Goal: Information Seeking & Learning: Learn about a topic

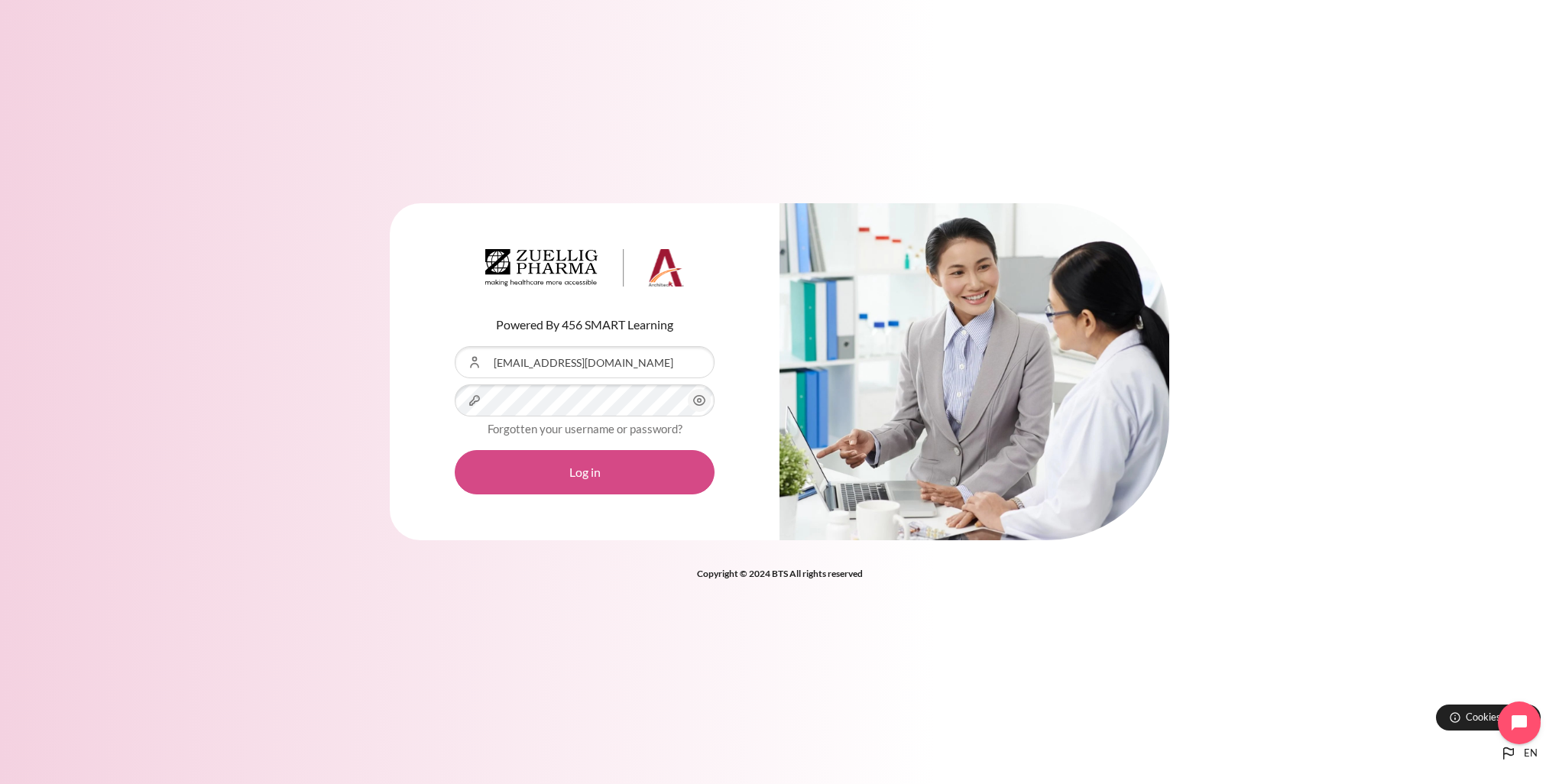
click at [643, 466] on button "Log in" at bounding box center [584, 471] width 260 height 44
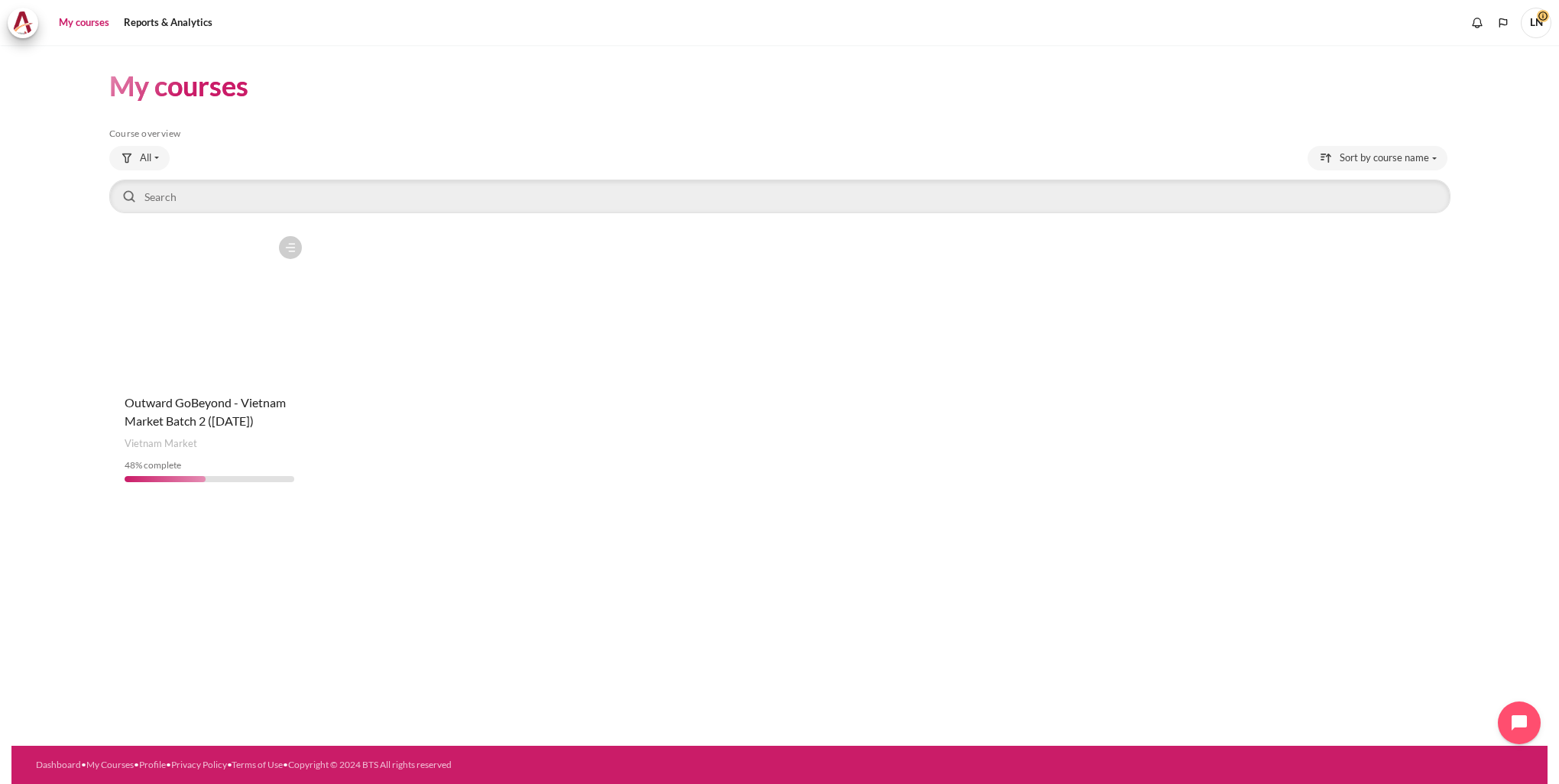
click at [201, 356] on figure "Content" at bounding box center [210, 304] width 201 height 153
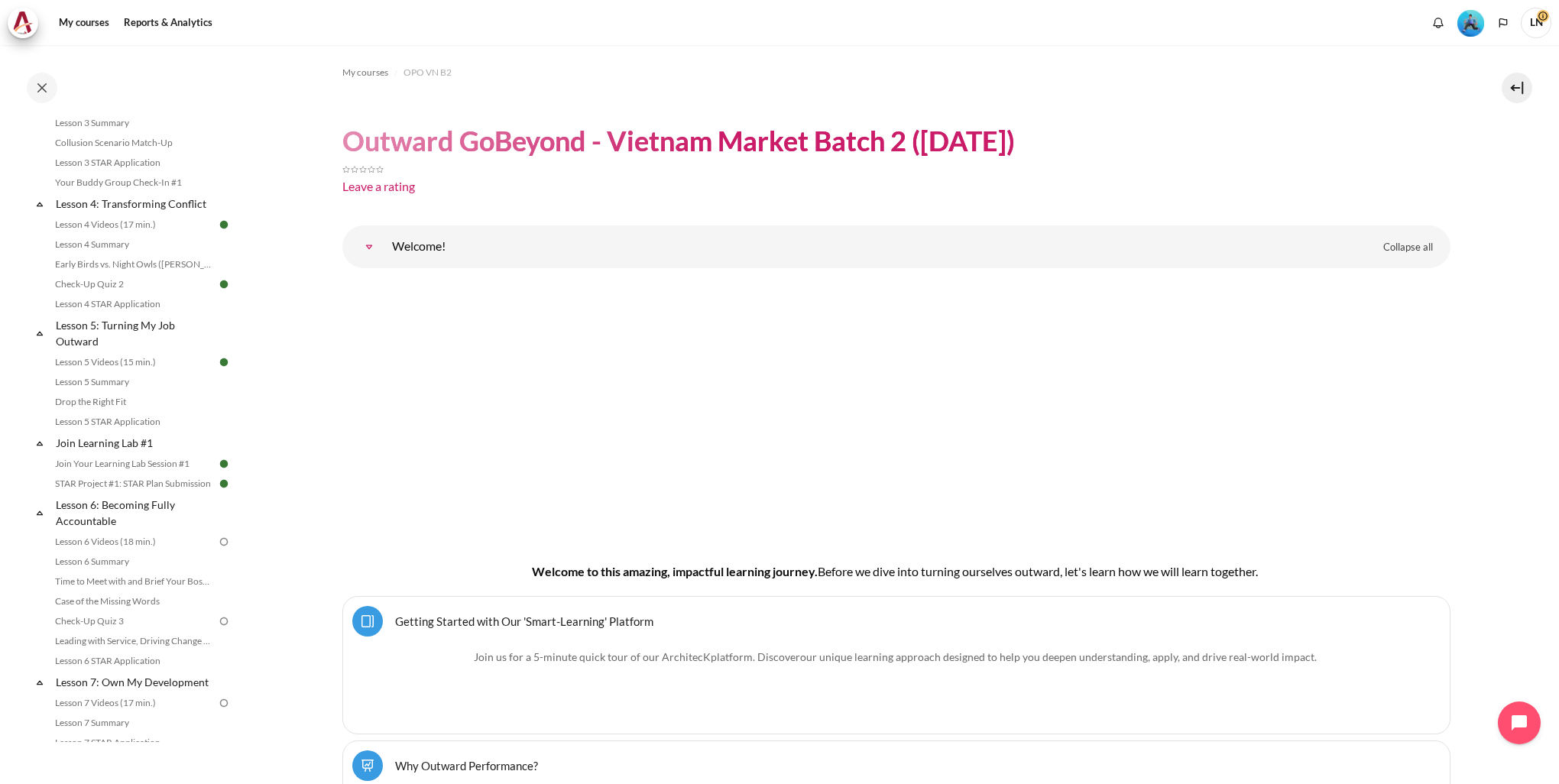
scroll to position [764, 0]
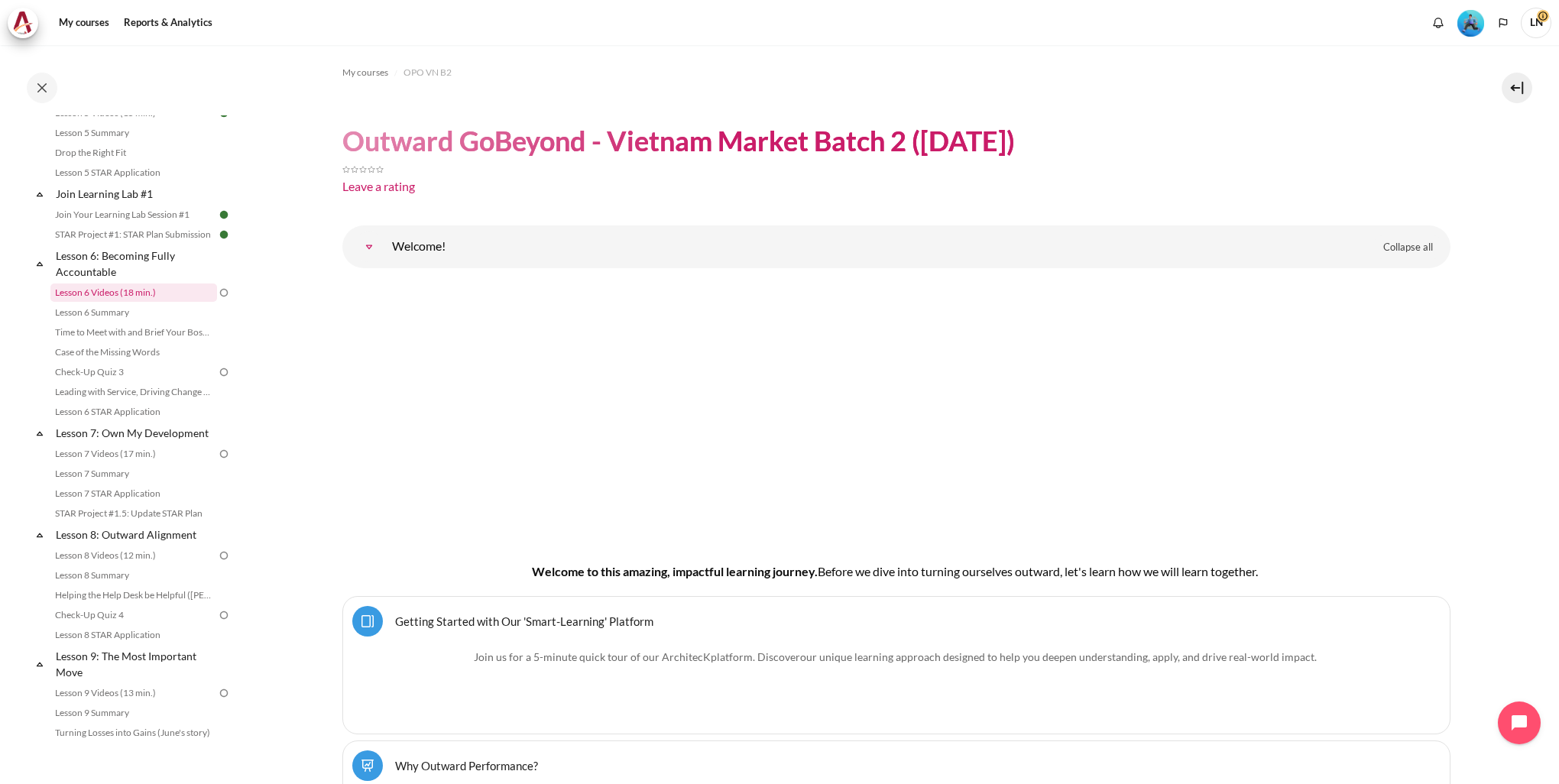
click at [115, 302] on link "Lesson 6 Videos (18 min.)" at bounding box center [133, 293] width 166 height 18
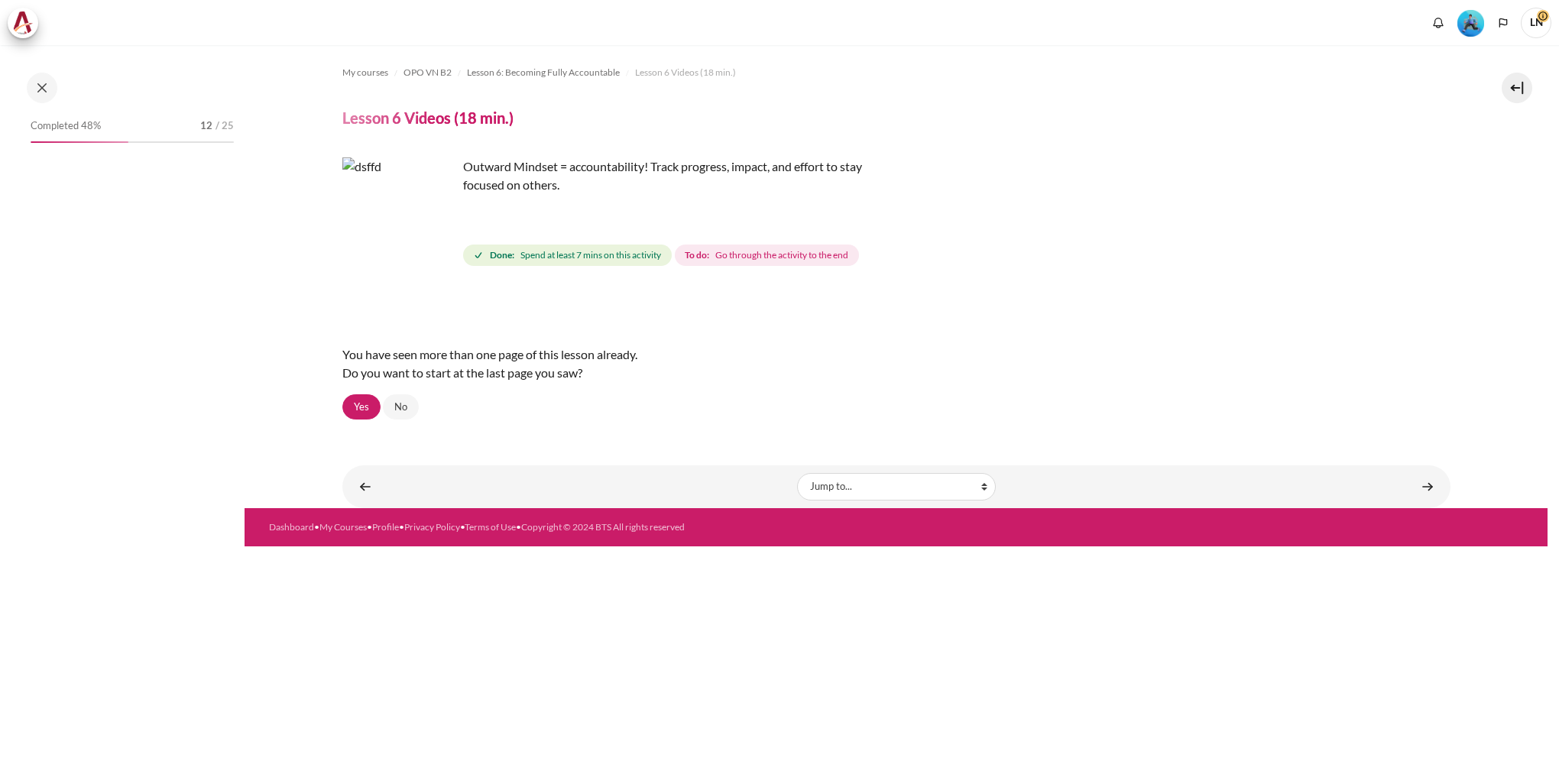
scroll to position [644, 0]
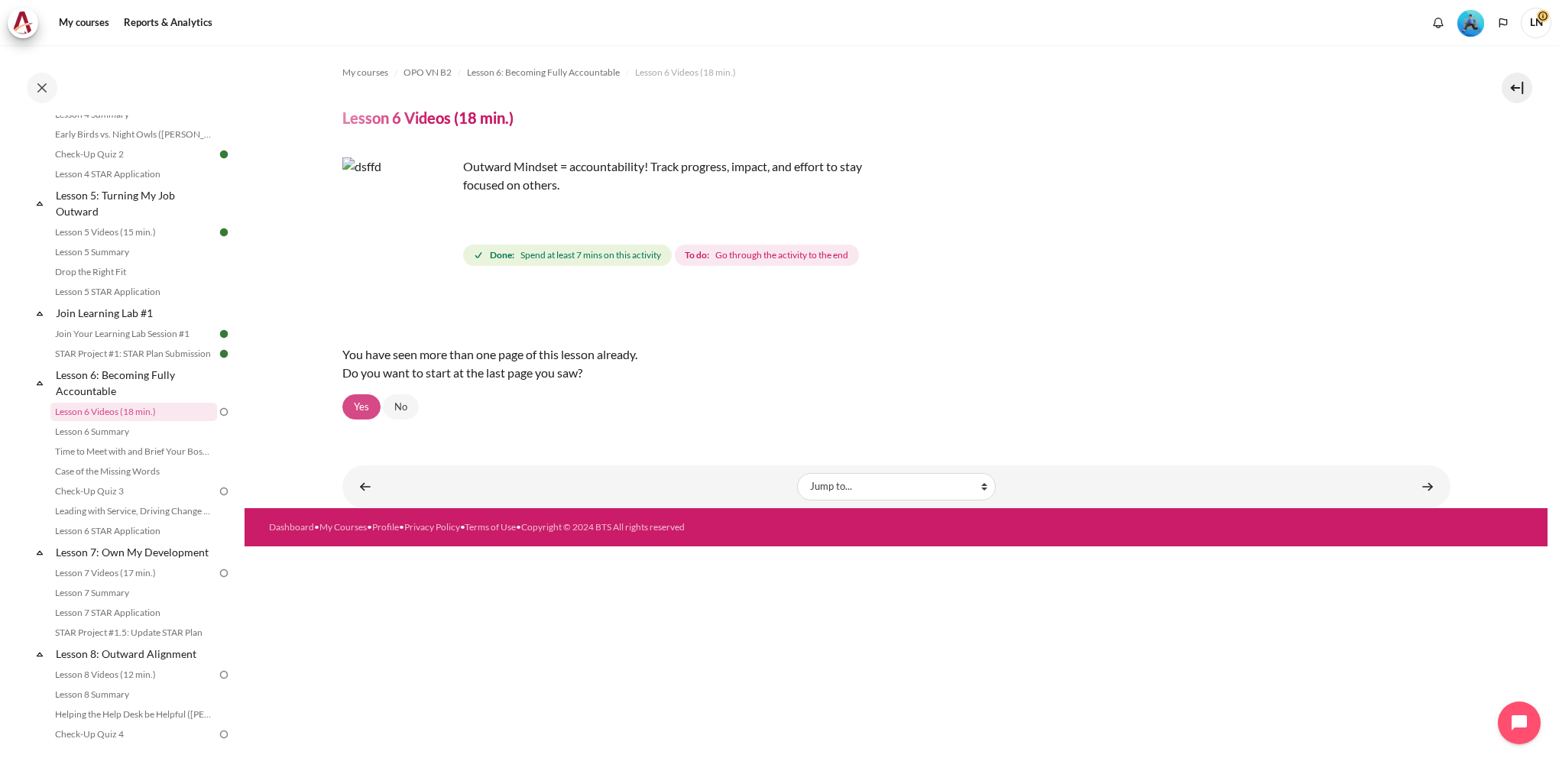
click at [367, 411] on link "Yes" at bounding box center [361, 407] width 38 height 26
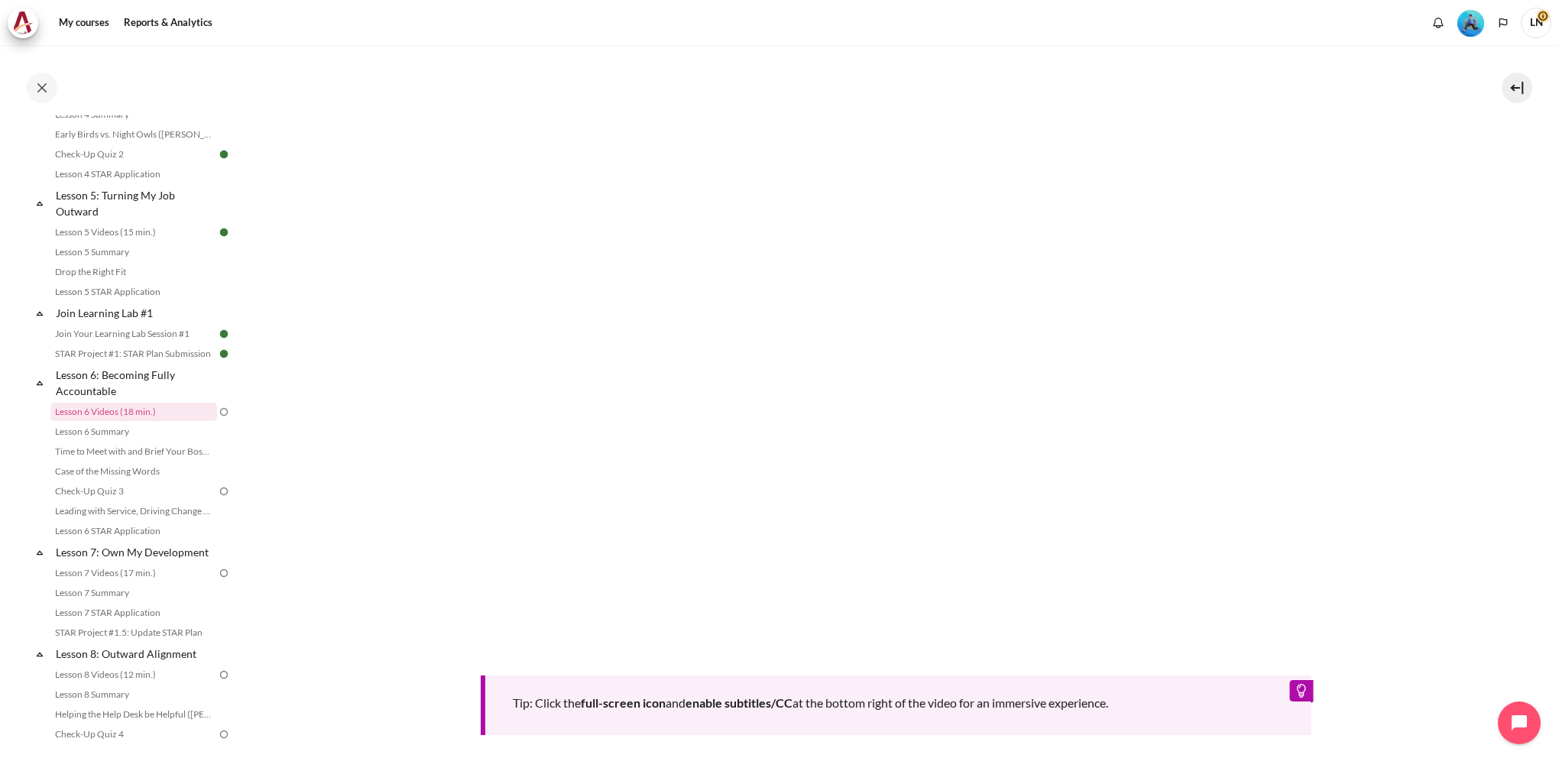
scroll to position [584, 0]
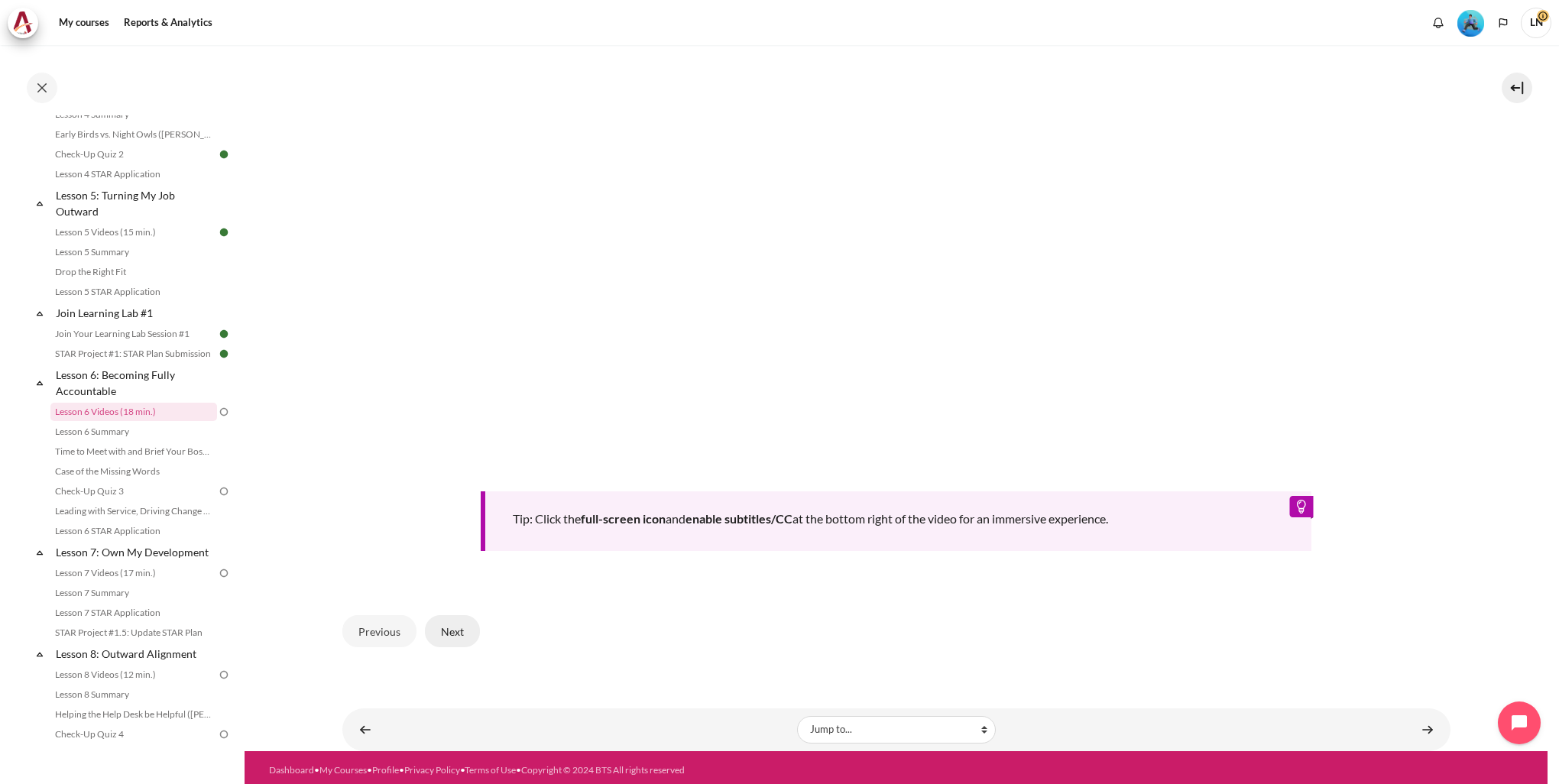
click at [446, 625] on button "Next" at bounding box center [452, 631] width 55 height 32
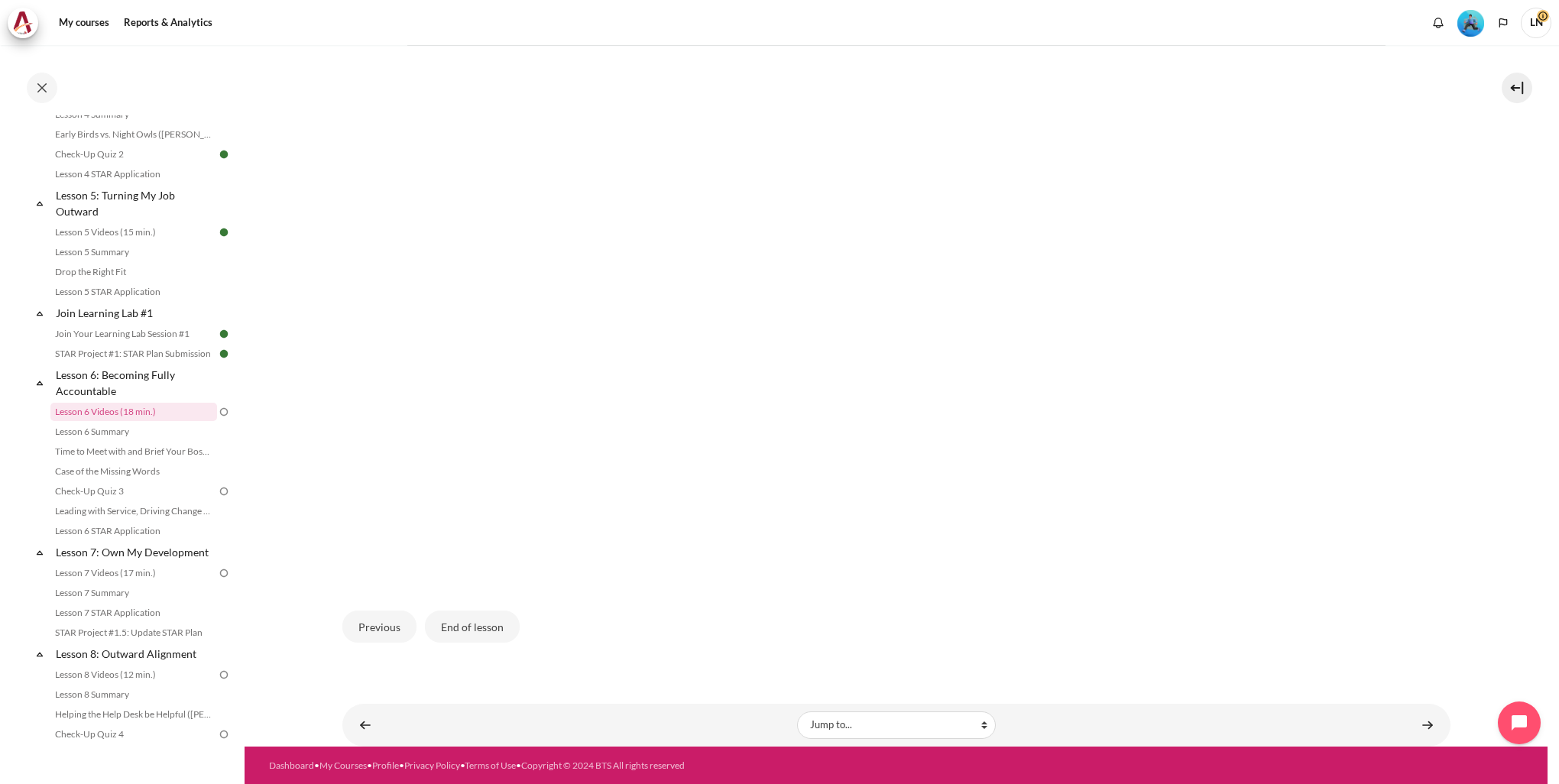
scroll to position [281, 0]
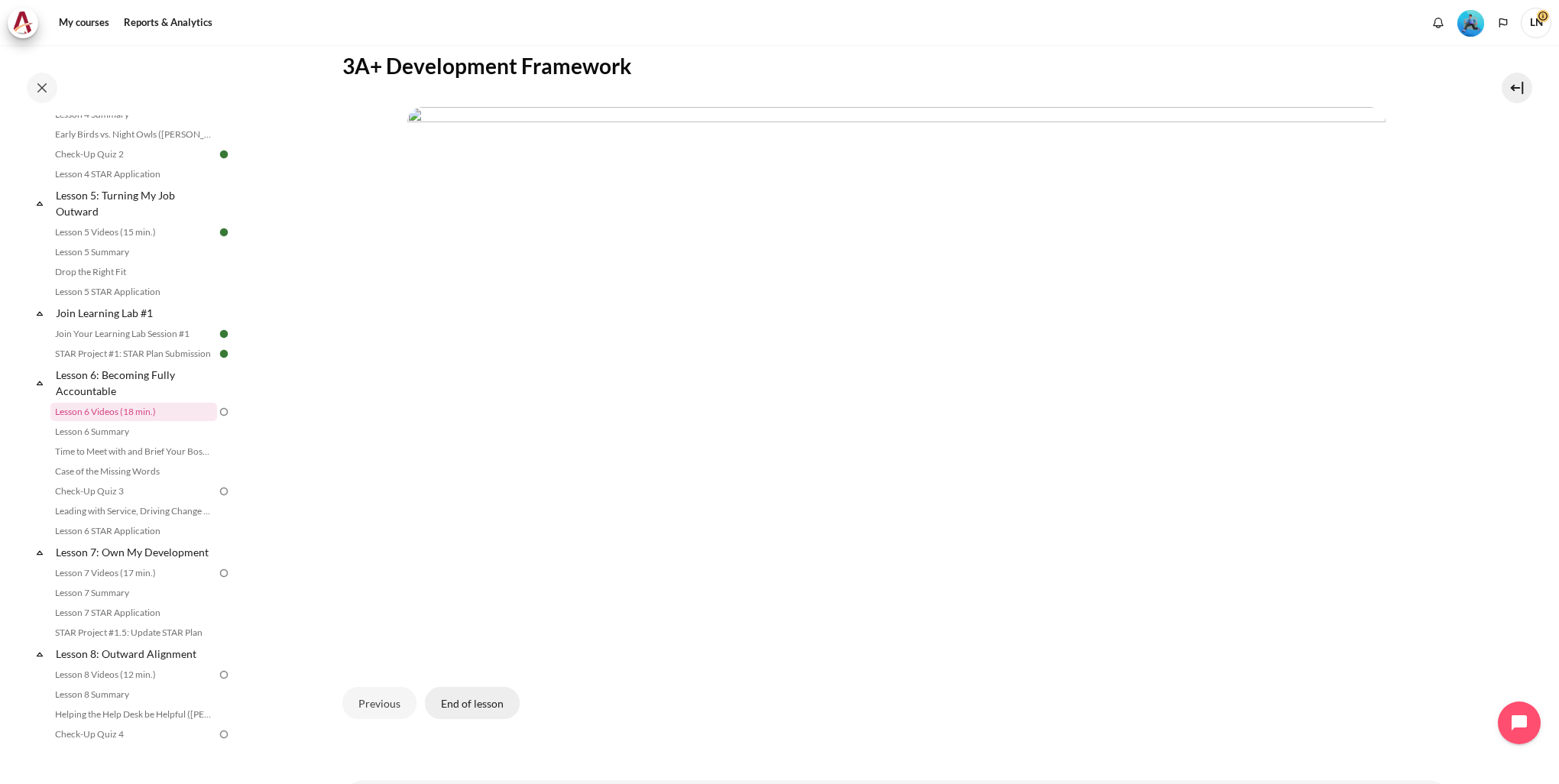
click at [446, 705] on button "End of lesson" at bounding box center [471, 703] width 94 height 32
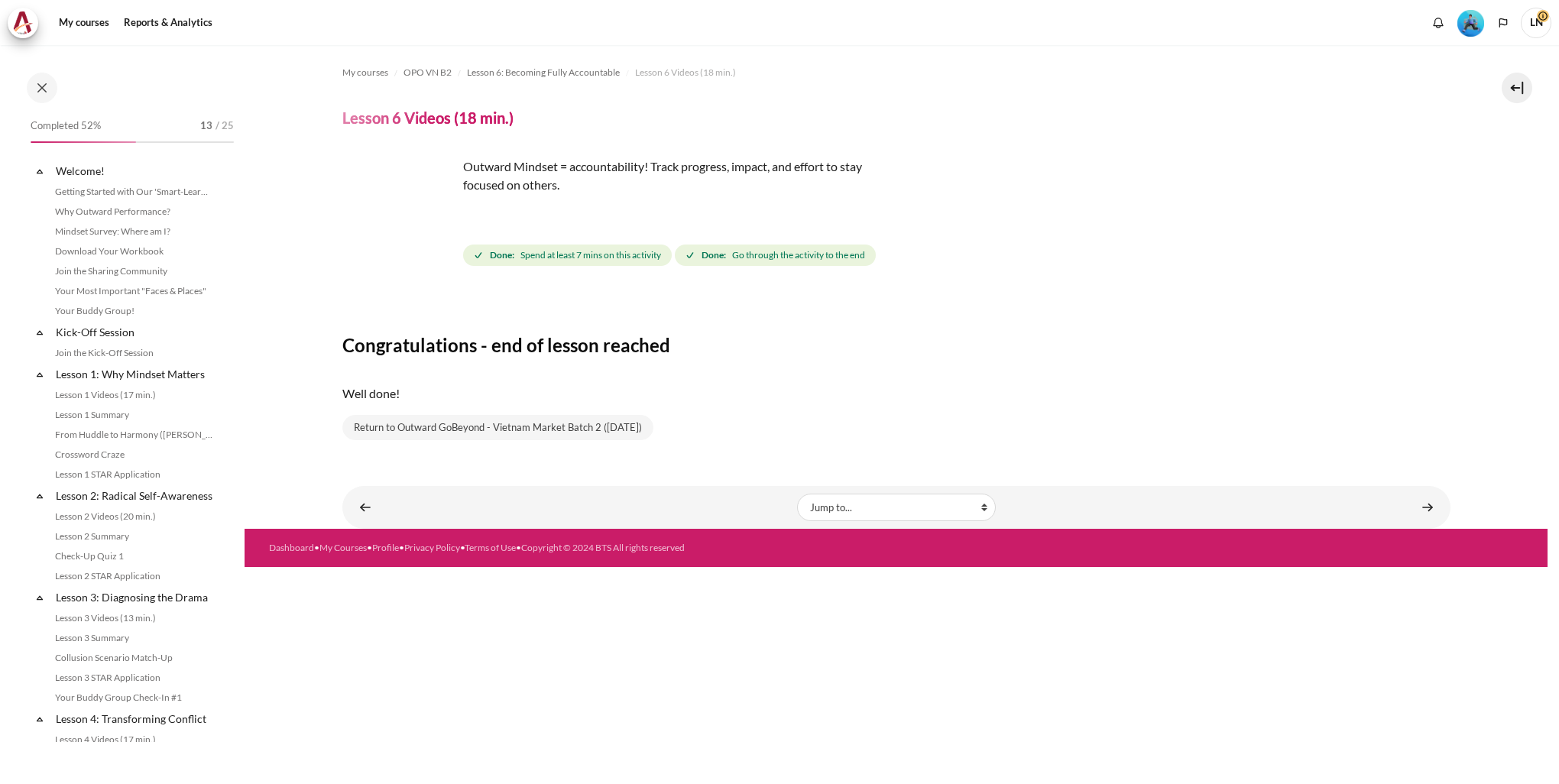
scroll to position [644, 0]
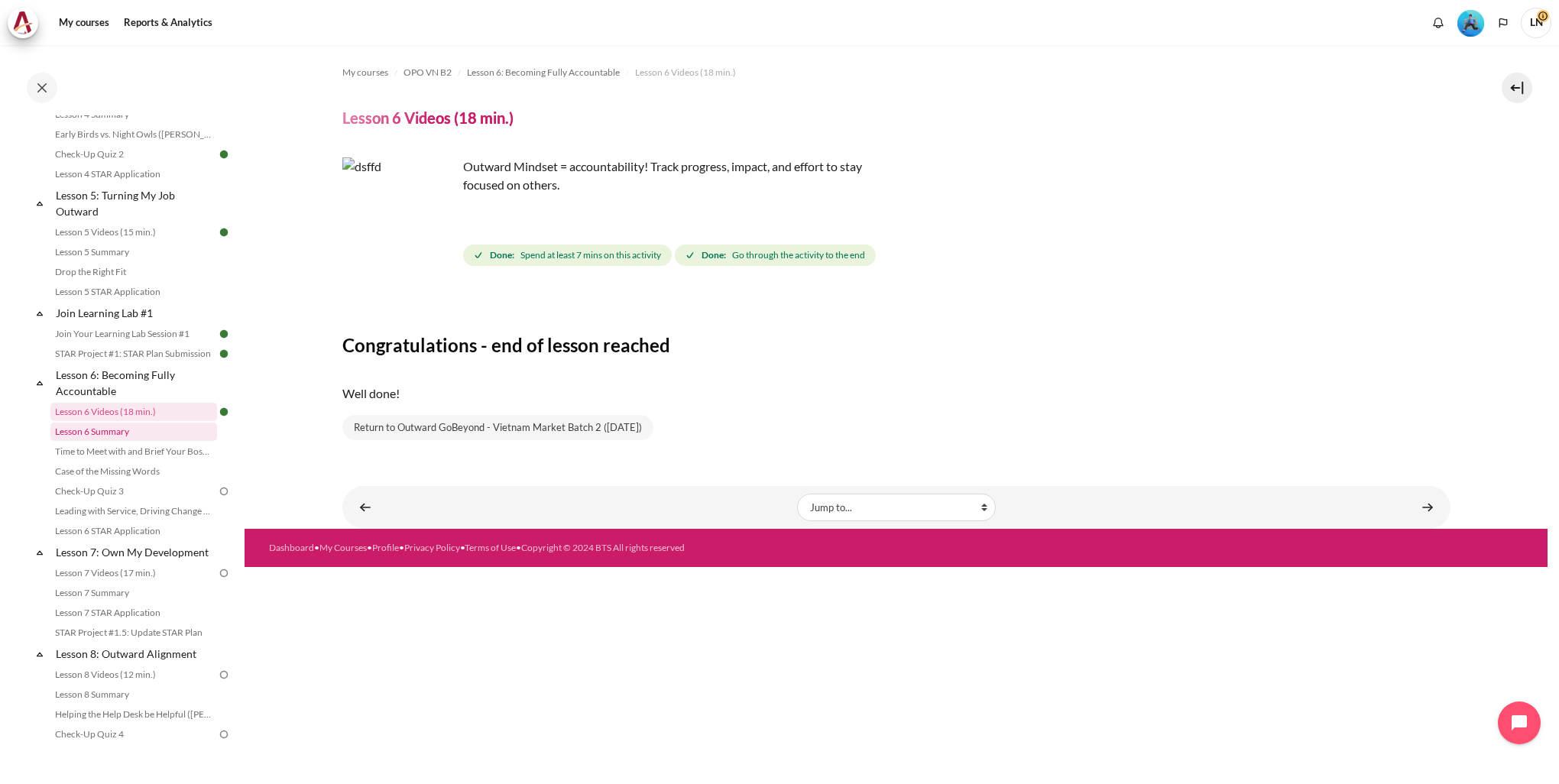
click at [93, 440] on link "Lesson 6 Summary" at bounding box center [133, 431] width 166 height 18
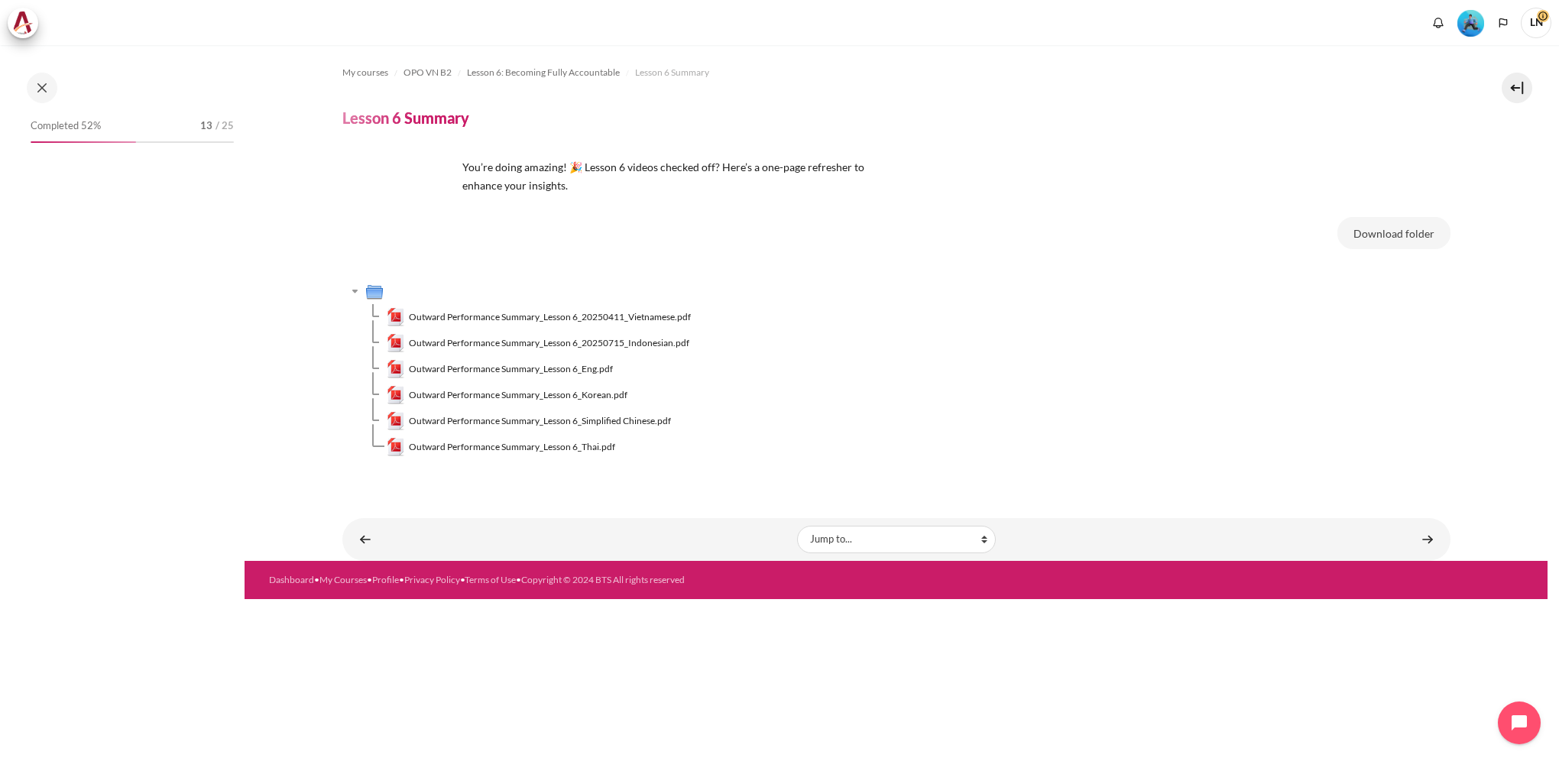
scroll to position [665, 0]
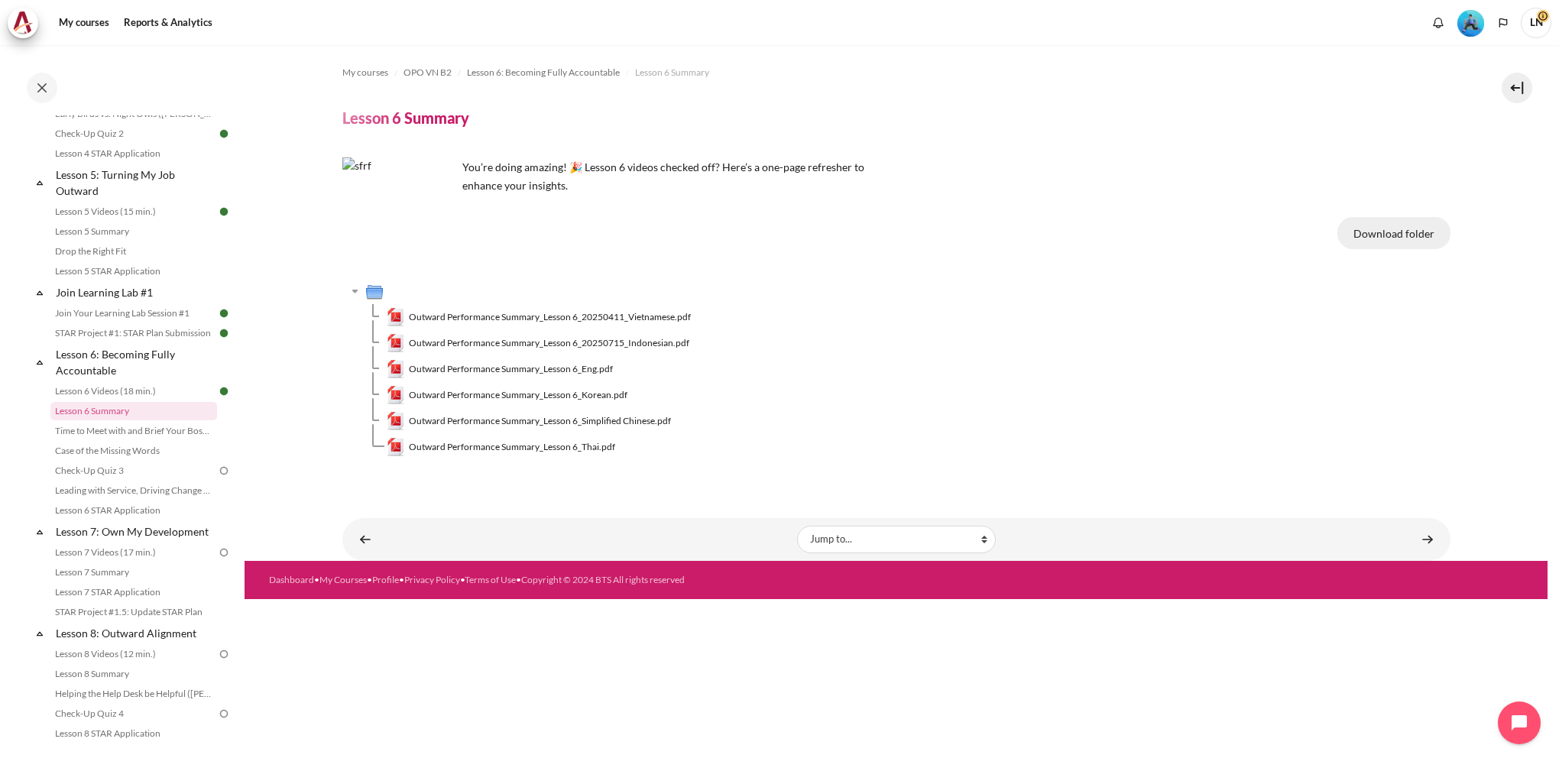
click at [1384, 237] on button "Download folder" at bounding box center [1393, 233] width 113 height 32
click at [1373, 449] on td "Outward Performance Summary_Lesson 6_Thai.pdf" at bounding box center [919, 446] width 1063 height 26
click at [1427, 540] on link "Content" at bounding box center [1427, 539] width 31 height 30
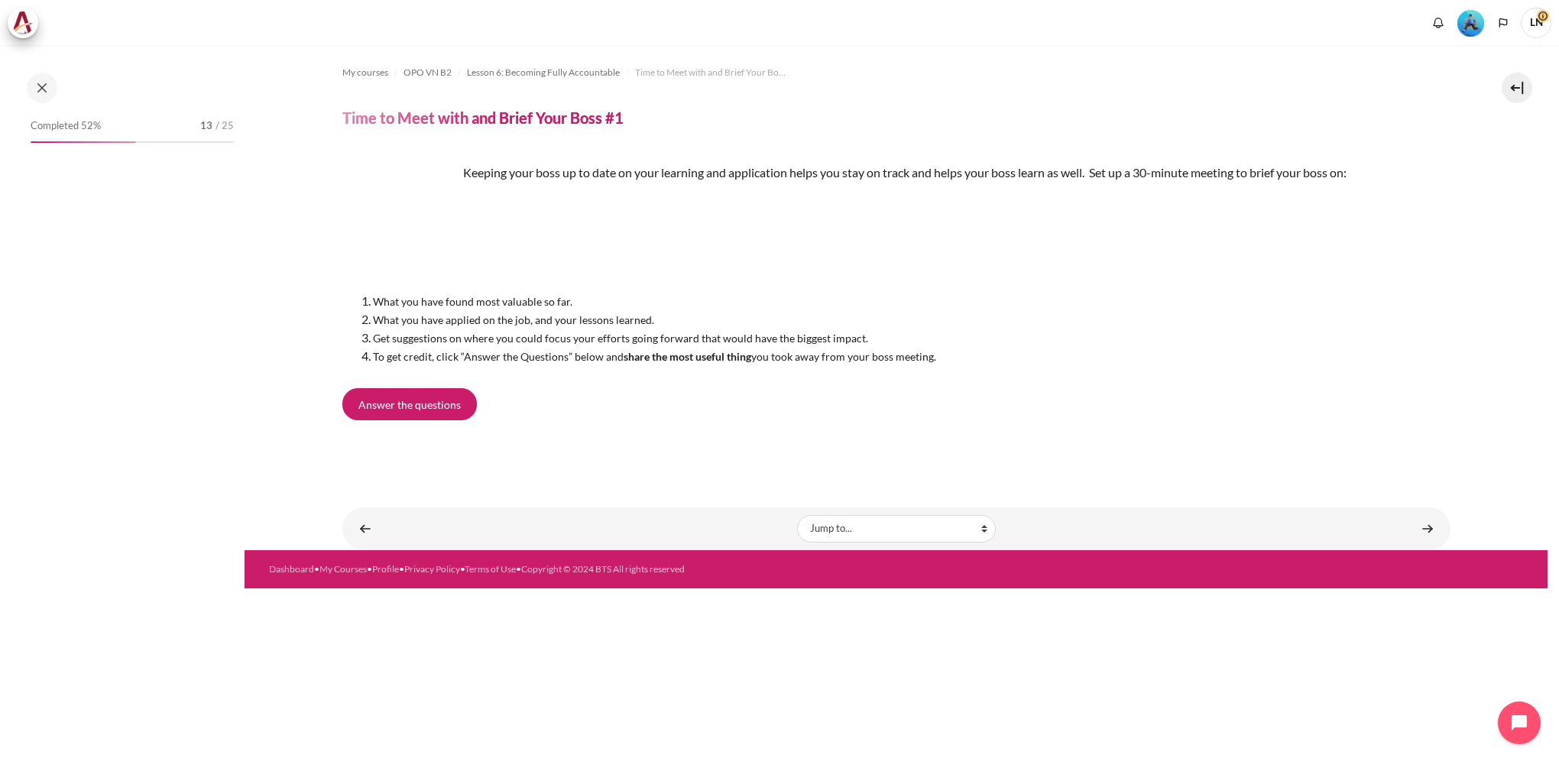
scroll to position [685, 0]
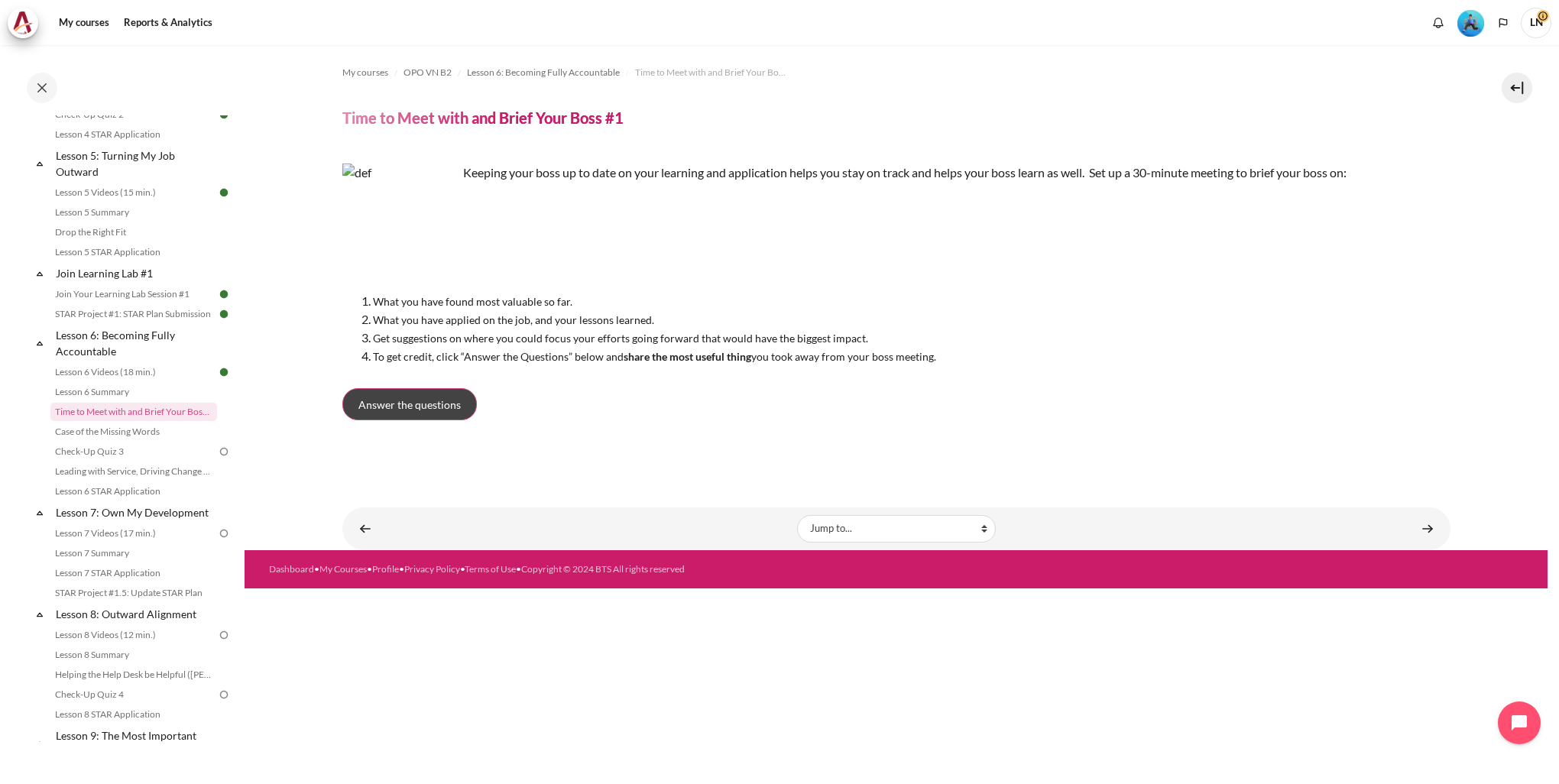
click at [422, 410] on span "Answer the questions" at bounding box center [410, 404] width 102 height 16
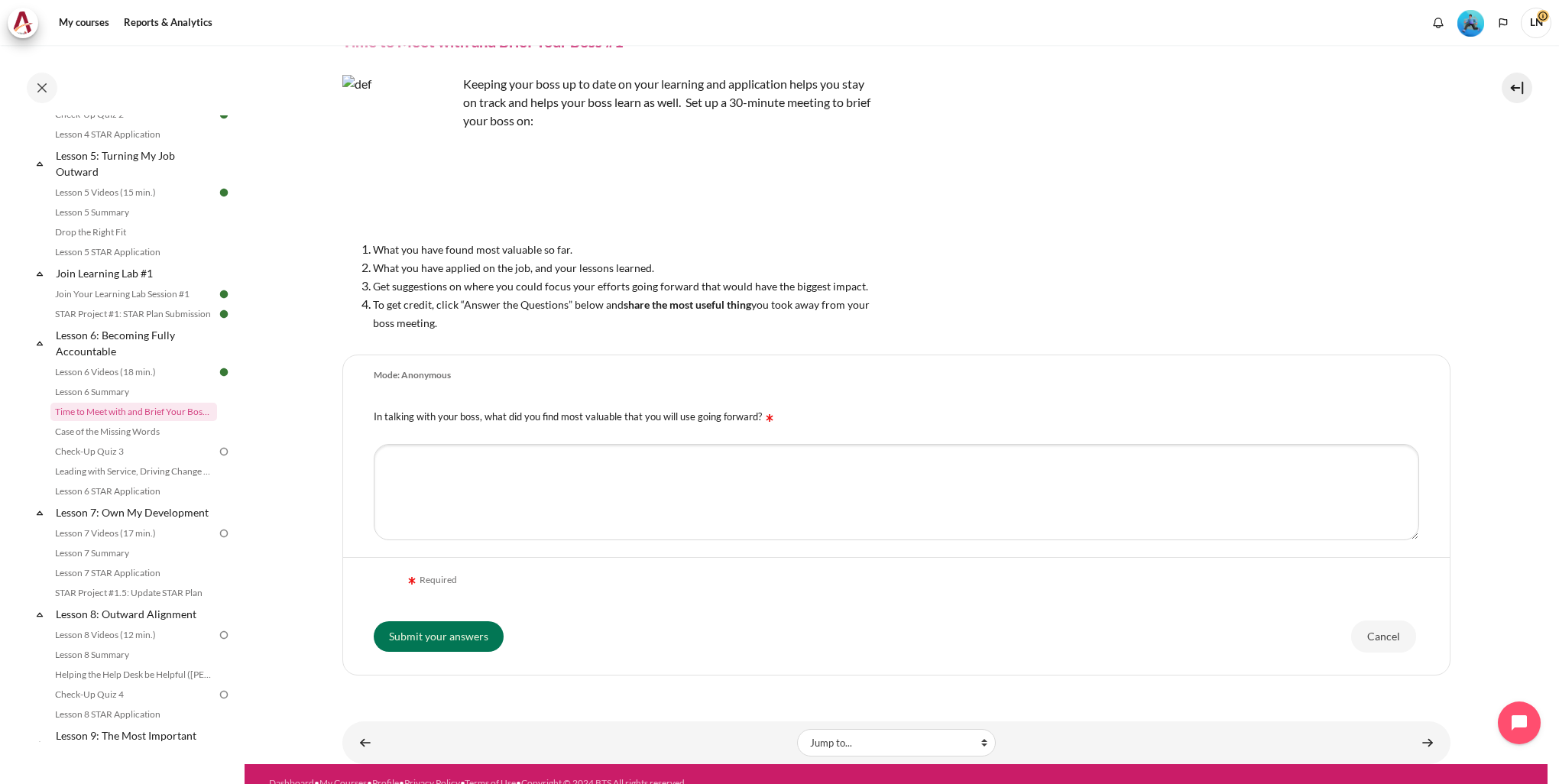
scroll to position [94, 0]
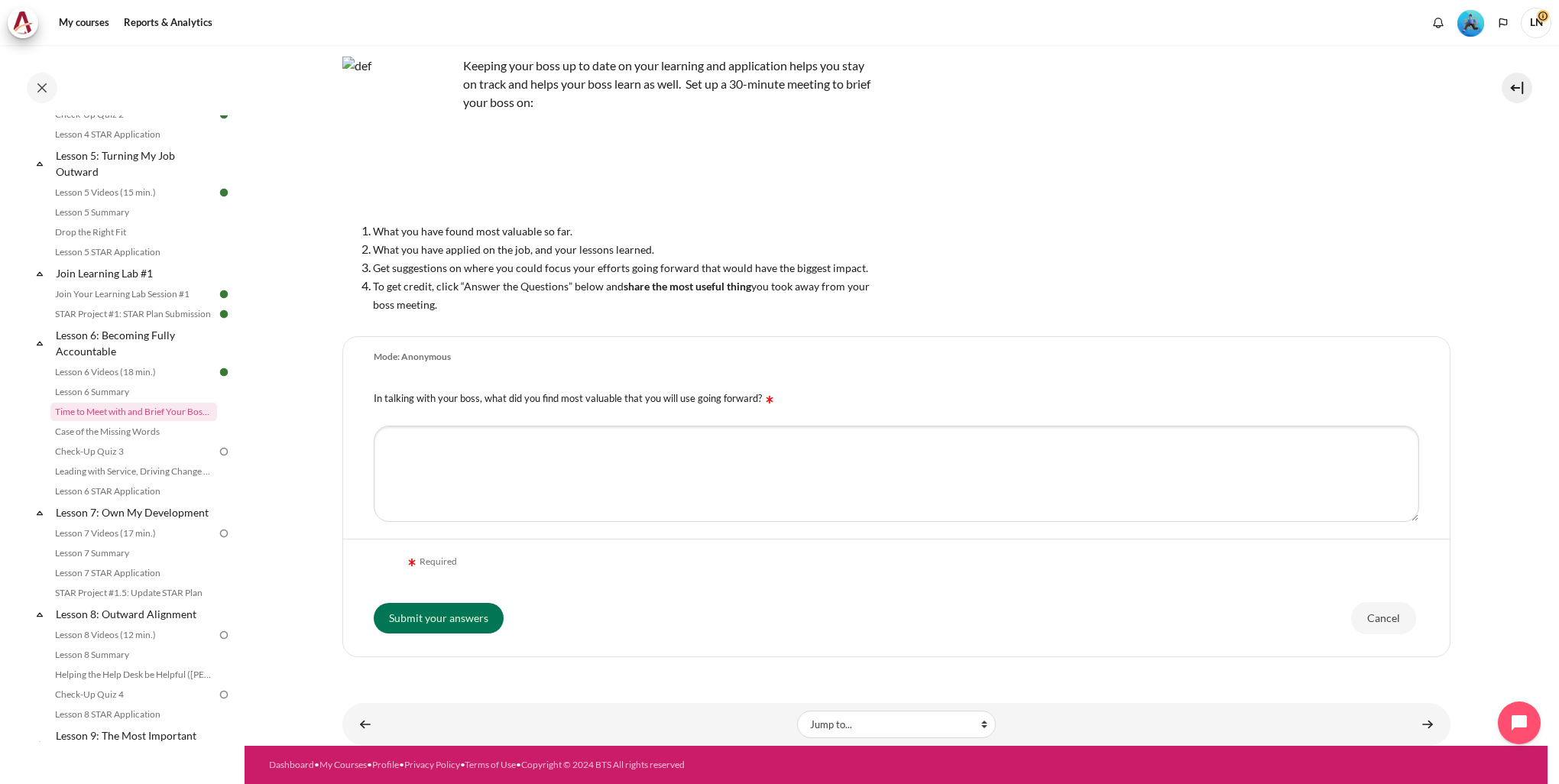
click at [689, 240] on li "What you have applied on the job, and your lessons learned." at bounding box center [624, 249] width 504 height 18
click at [689, 466] on textarea "In talking with your boss, what did you find most valuable that you will use go…" at bounding box center [896, 473] width 1045 height 96
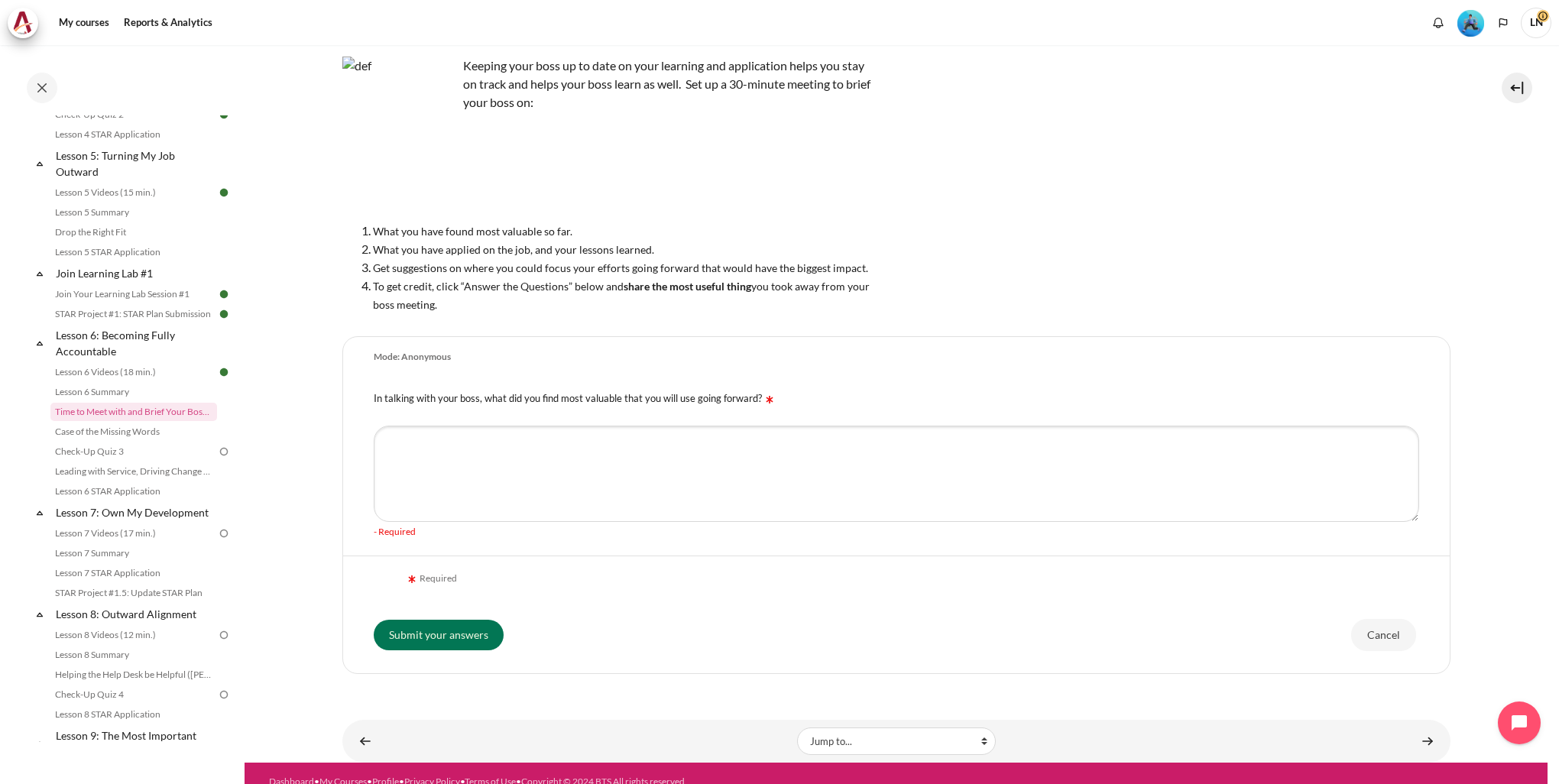
drag, startPoint x: 372, startPoint y: 232, endPoint x: 566, endPoint y: 220, distance: 194.4
click at [566, 220] on div "Keeping your boss up to date on your learning and application helps you stay on…" at bounding box center [609, 185] width 535 height 257
click at [588, 244] on span "What you have applied on the job, and your lessons learned." at bounding box center [513, 250] width 281 height 13
drag, startPoint x: 376, startPoint y: 252, endPoint x: 654, endPoint y: 255, distance: 278.0
click at [654, 255] on li "What you have applied on the job, and your lessons learned." at bounding box center [624, 249] width 504 height 18
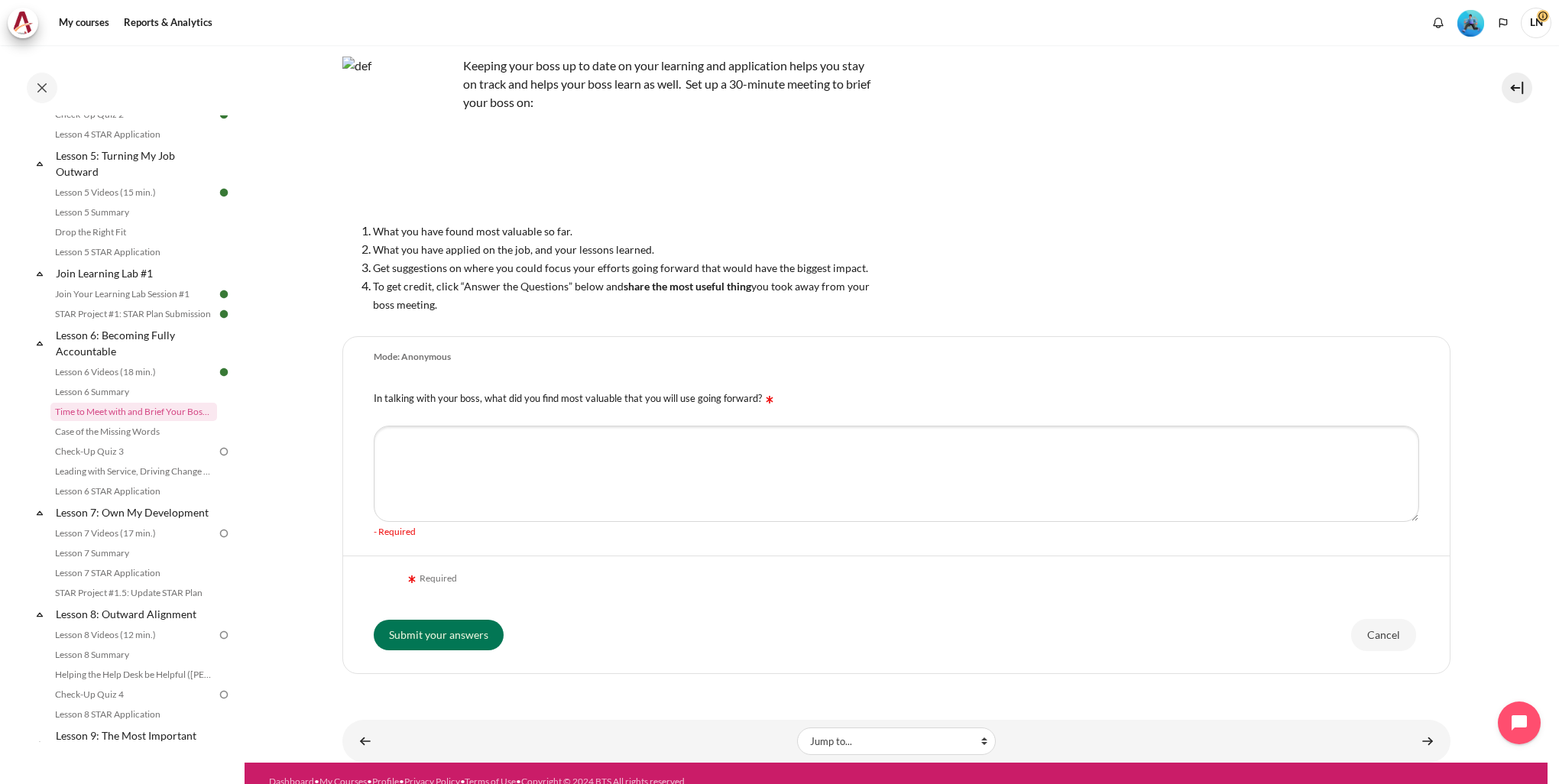
click at [456, 286] on span "To get credit, click “Answer the Questions” below and share the most useful thi…" at bounding box center [621, 295] width 497 height 31
drag, startPoint x: 373, startPoint y: 267, endPoint x: 860, endPoint y: 267, distance: 487.0
click at [860, 267] on li "Get suggestions on where you could focus your efforts going forward that would …" at bounding box center [624, 267] width 504 height 18
click at [788, 463] on textarea "In talking with your boss, what did you find most valuable that you will use go…" at bounding box center [896, 473] width 1045 height 96
click at [585, 473] on textarea "I see my responsibility not only in completing my own work but also in contribu…" at bounding box center [896, 473] width 1045 height 96
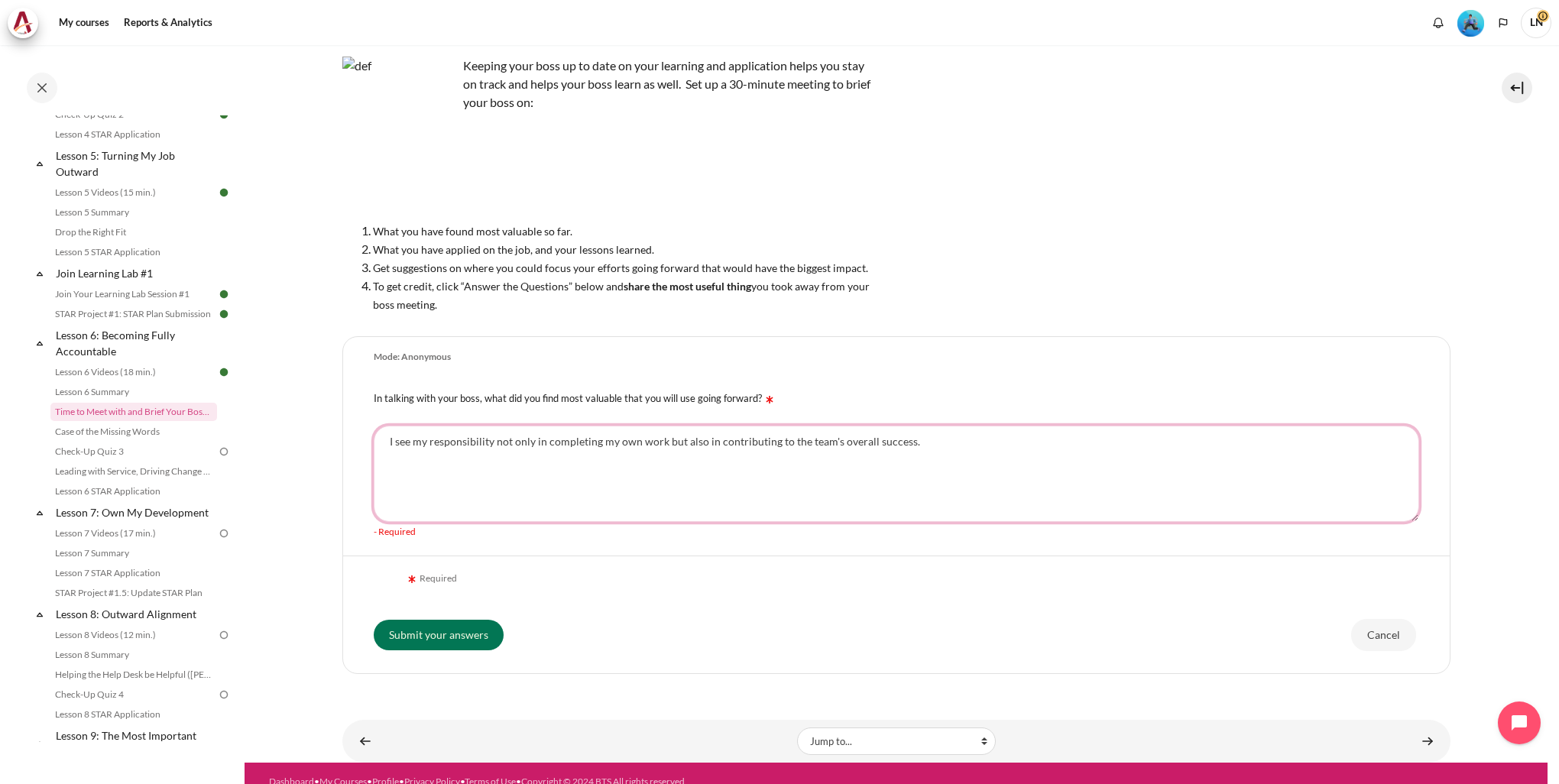
click at [749, 445] on textarea "I see my responsibility not only in completing my own work but also in contribu…" at bounding box center [896, 473] width 1045 height 96
click at [755, 487] on textarea "I see my responsibility not only in completing my own work but also in contribu…" at bounding box center [896, 473] width 1045 height 96
click at [999, 454] on textarea "I see my responsibility not only in completing my own work but also in contribu…" at bounding box center [896, 473] width 1045 height 96
click at [740, 491] on textarea "I see my responsibility not only in completing my own work but also in contribu…" at bounding box center [896, 473] width 1045 height 96
drag, startPoint x: 940, startPoint y: 444, endPoint x: 388, endPoint y: 447, distance: 552.0
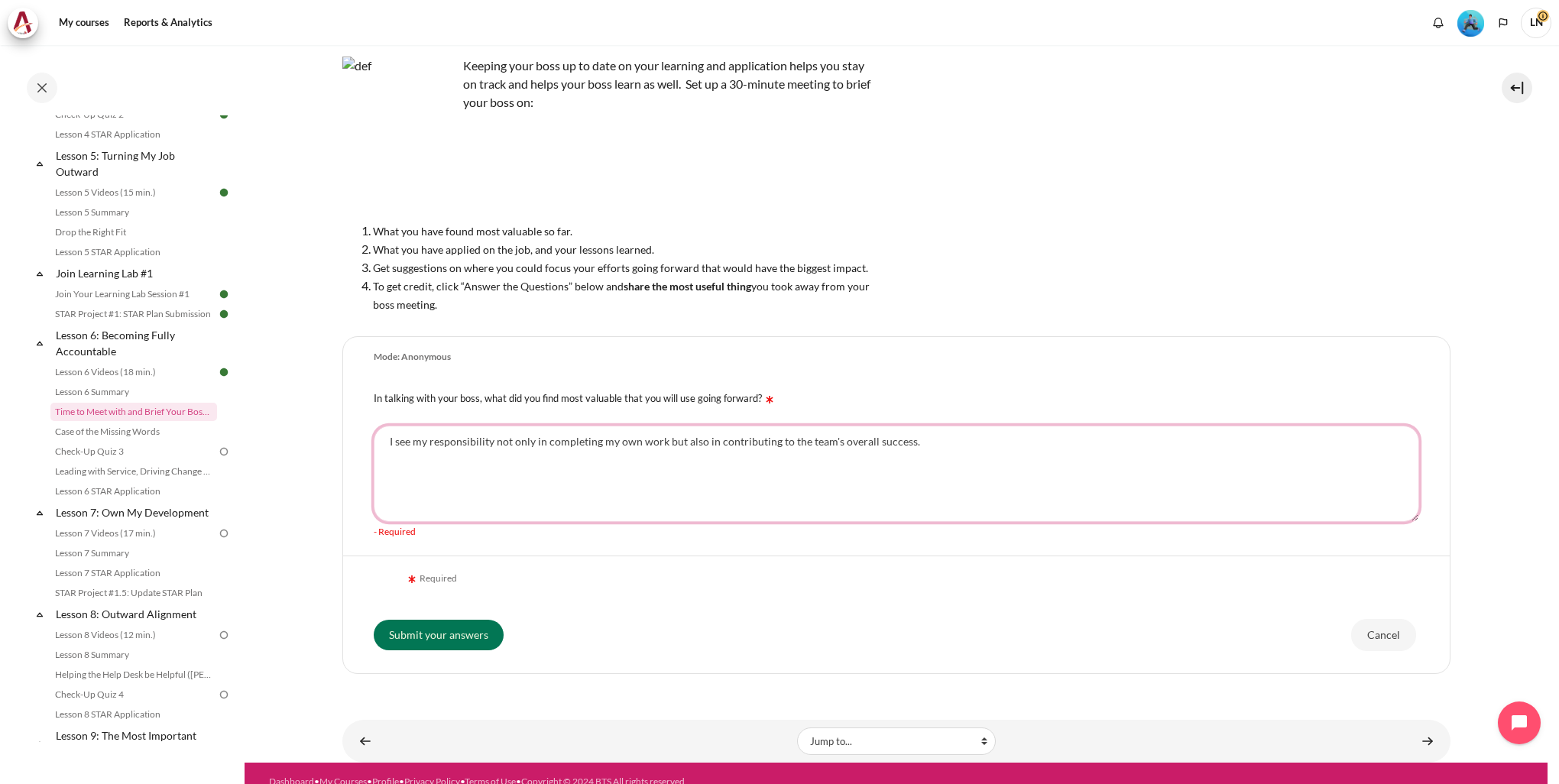
click at [388, 447] on textarea "I see my responsibility not only in completing my own work but also in contribu…" at bounding box center [896, 473] width 1045 height 96
click at [563, 491] on textarea "I see my responsibility not only in completing my own work but also in contribu…" at bounding box center [896, 473] width 1045 height 96
type textarea "I see my responsibility not only in completing my own work but also in contribu…"
click at [431, 628] on input "Submit your answers" at bounding box center [438, 634] width 130 height 31
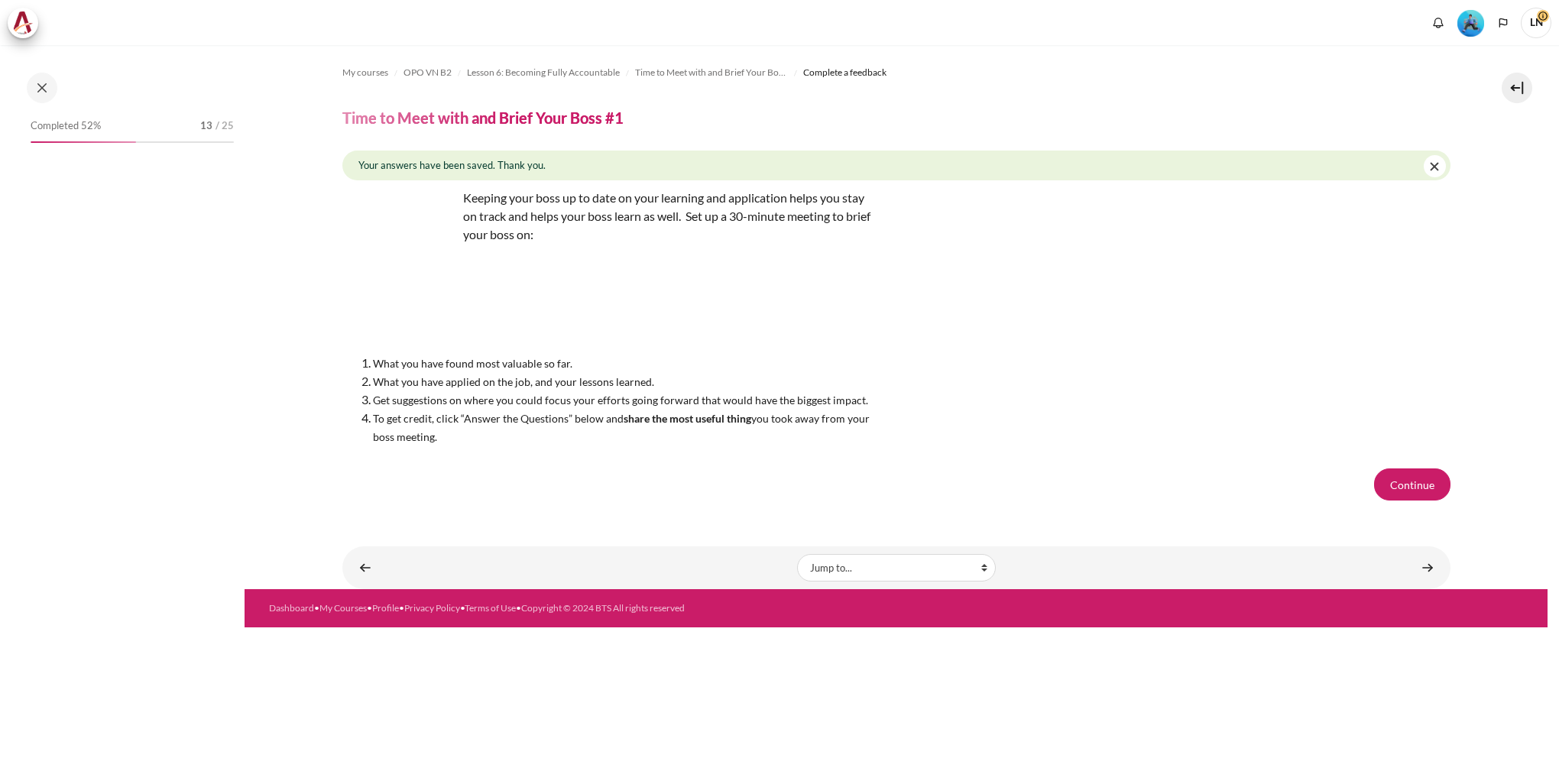
scroll to position [685, 0]
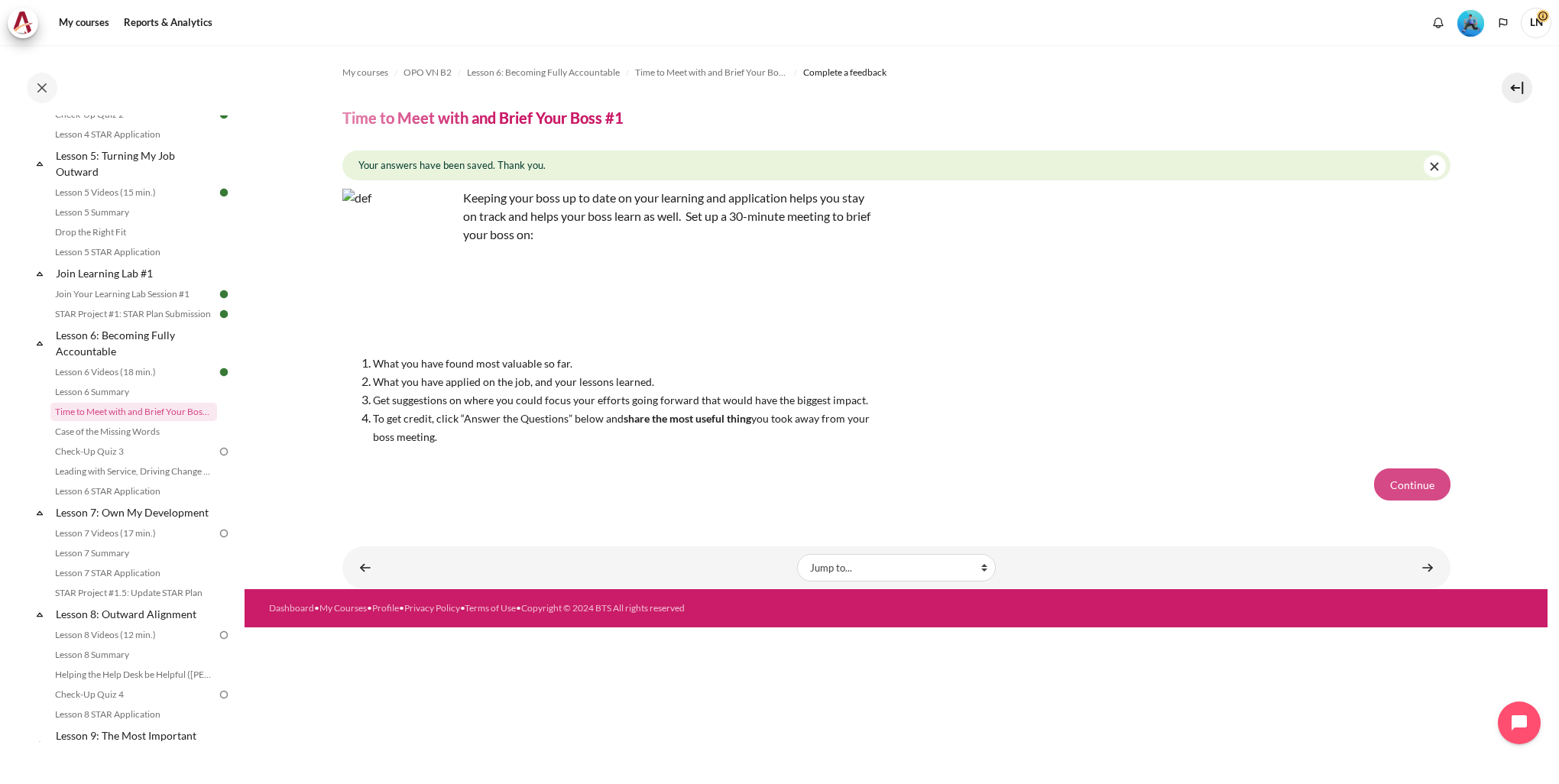
click at [1388, 482] on button "Continue" at bounding box center [1411, 484] width 76 height 32
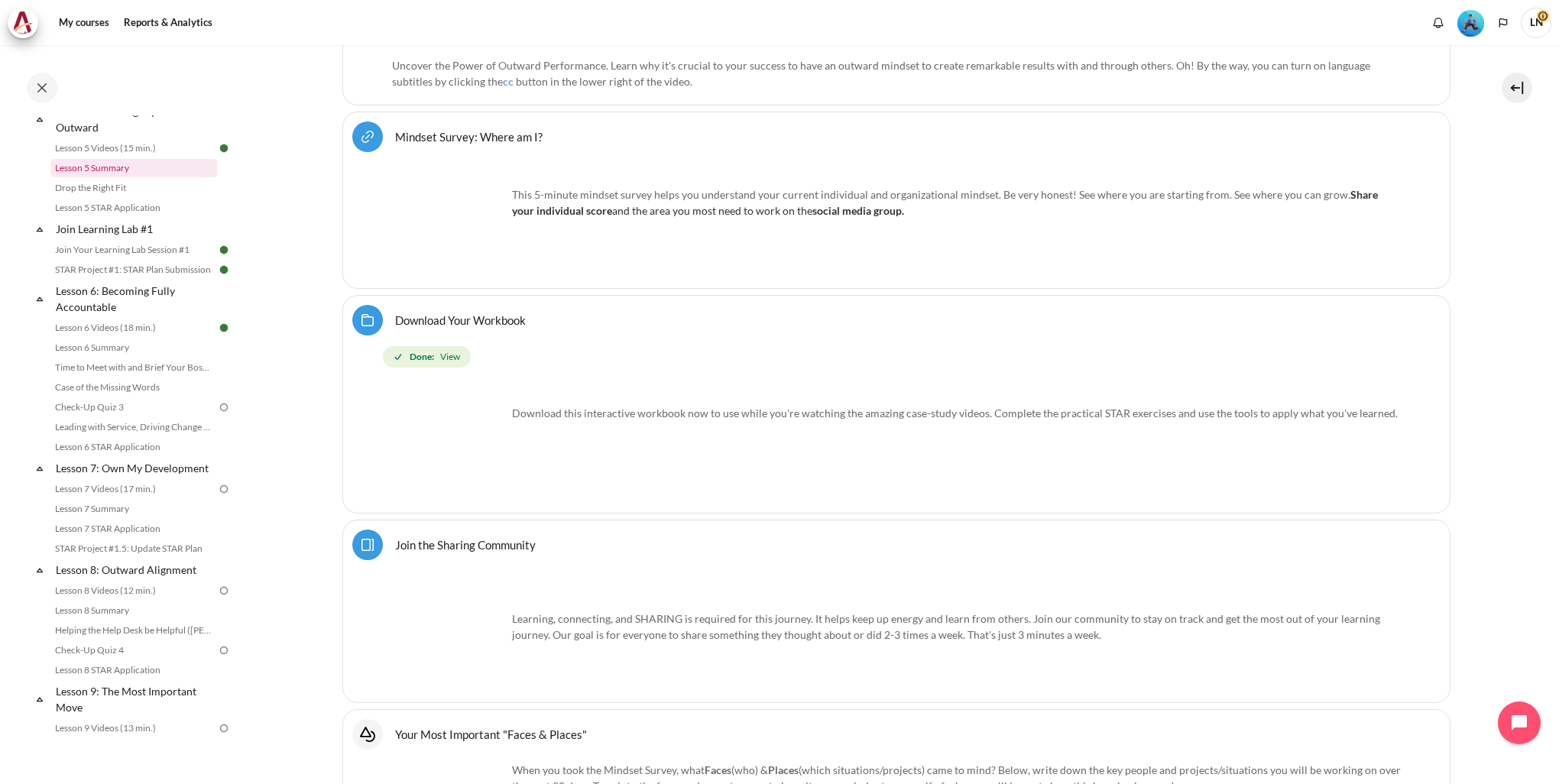
scroll to position [846, 0]
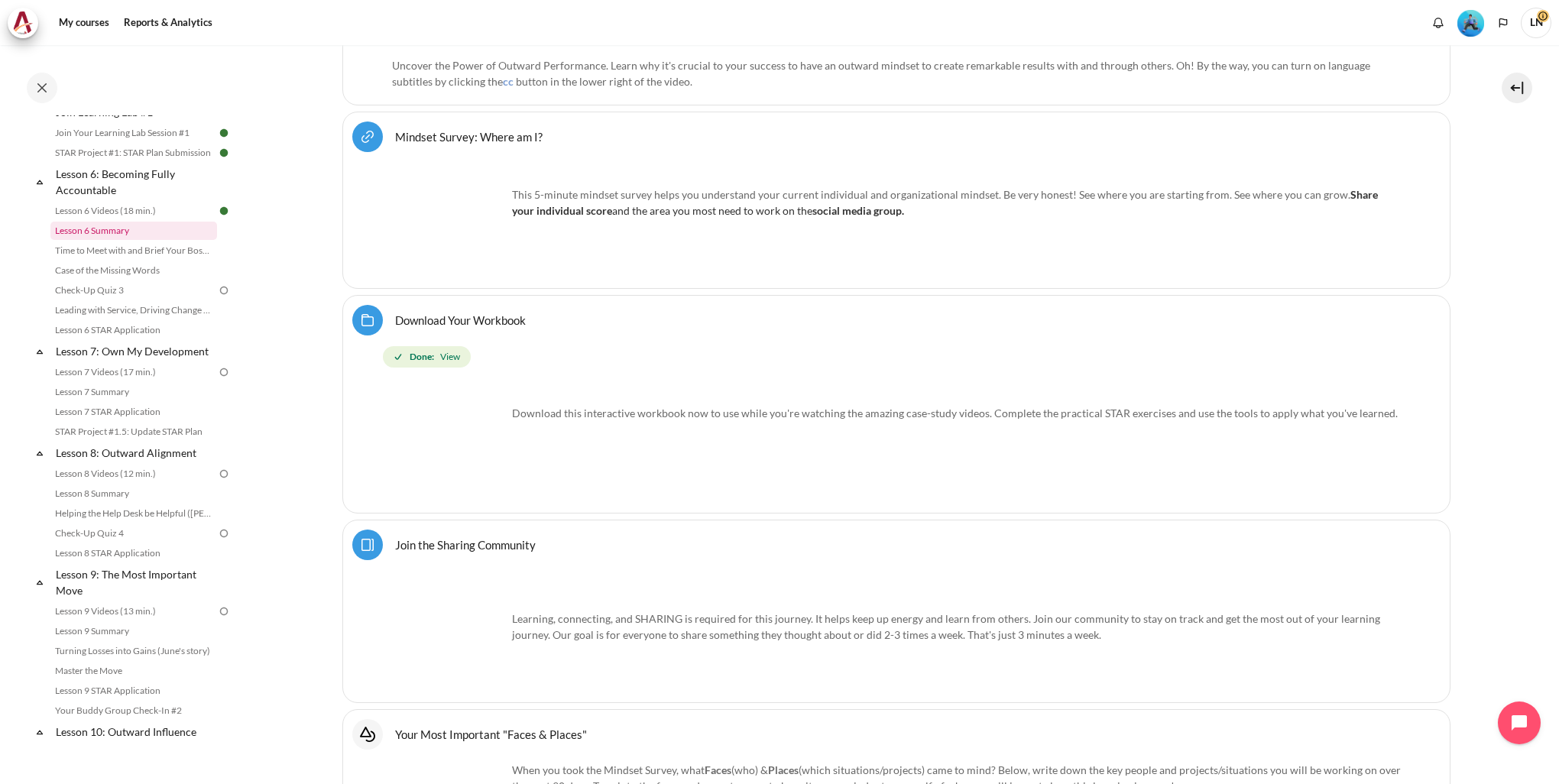
click at [110, 240] on link "Lesson 6 Summary" at bounding box center [133, 231] width 166 height 18
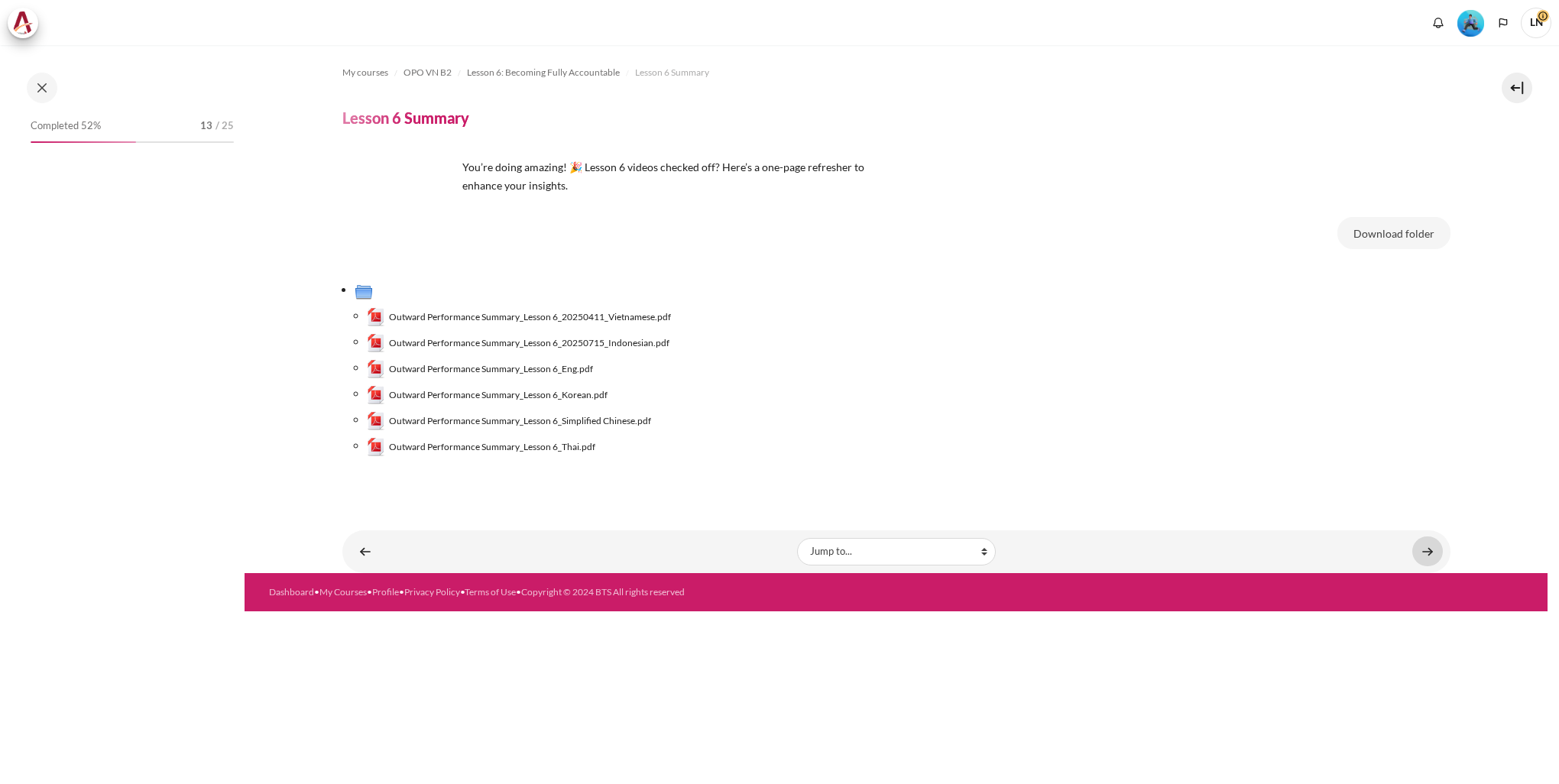
scroll to position [665, 0]
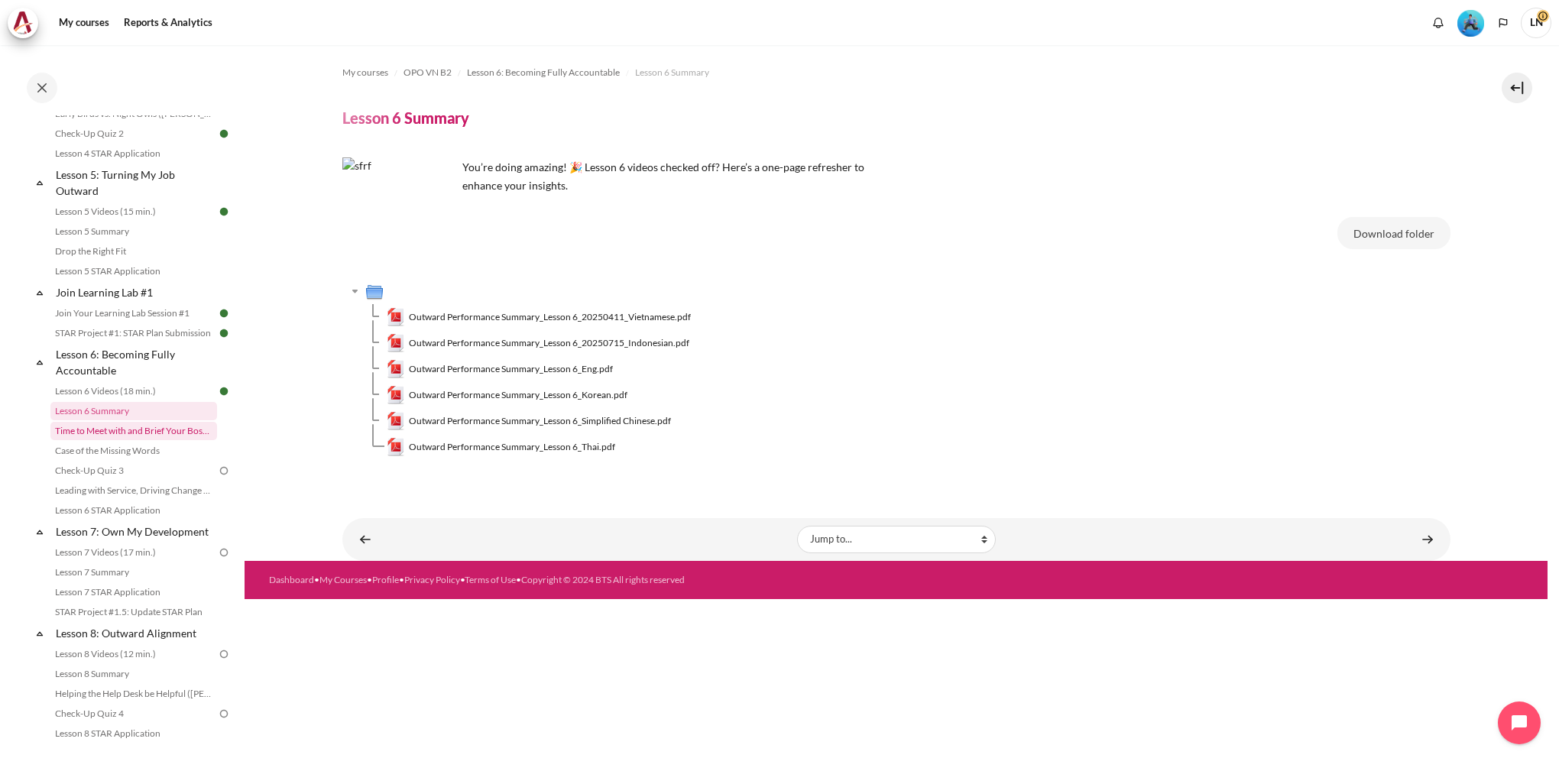
click at [131, 440] on link "Time to Meet with and Brief Your Boss #1" at bounding box center [133, 431] width 166 height 18
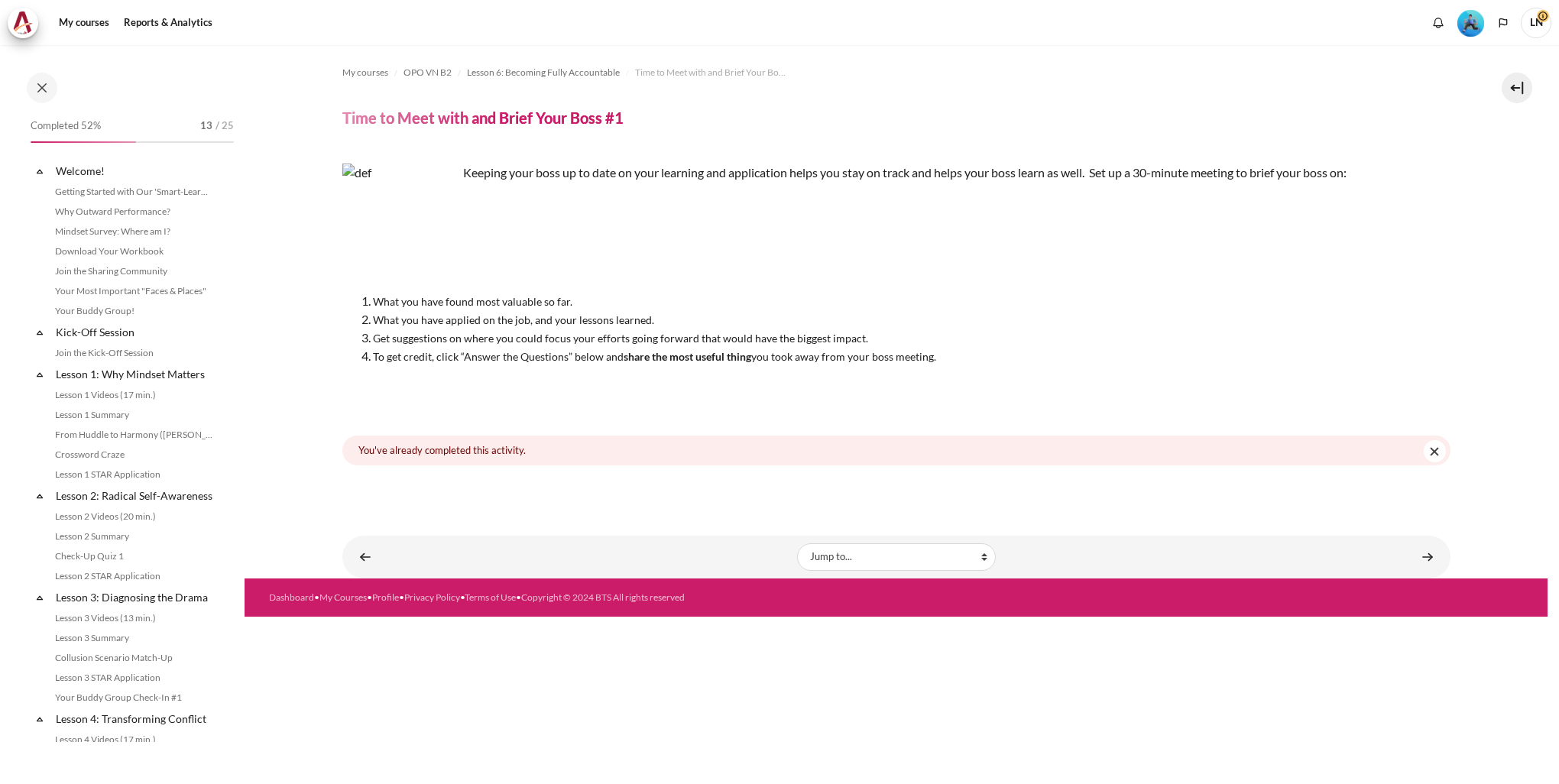
scroll to position [685, 0]
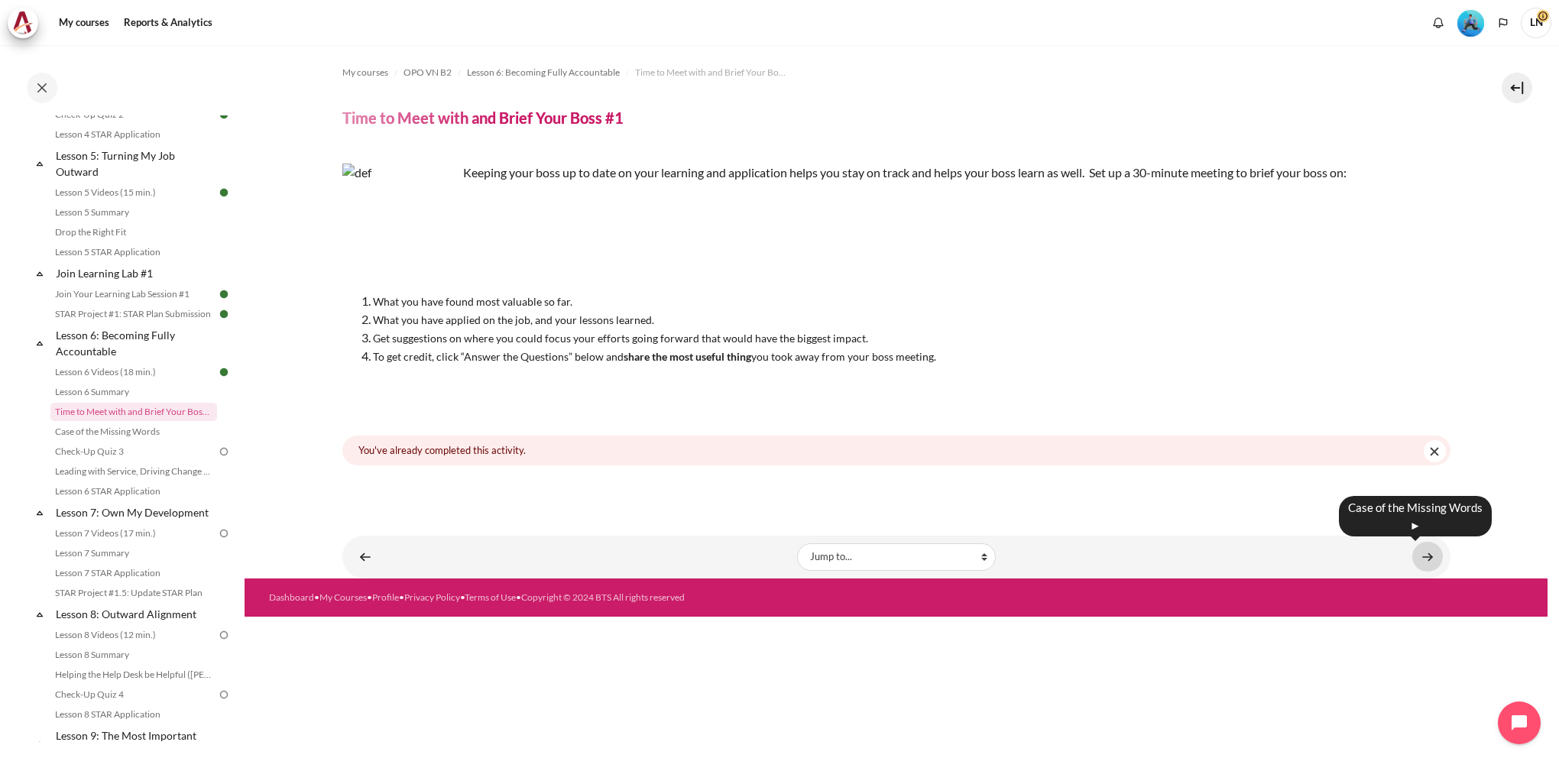
click at [1424, 557] on link "Content" at bounding box center [1427, 557] width 31 height 30
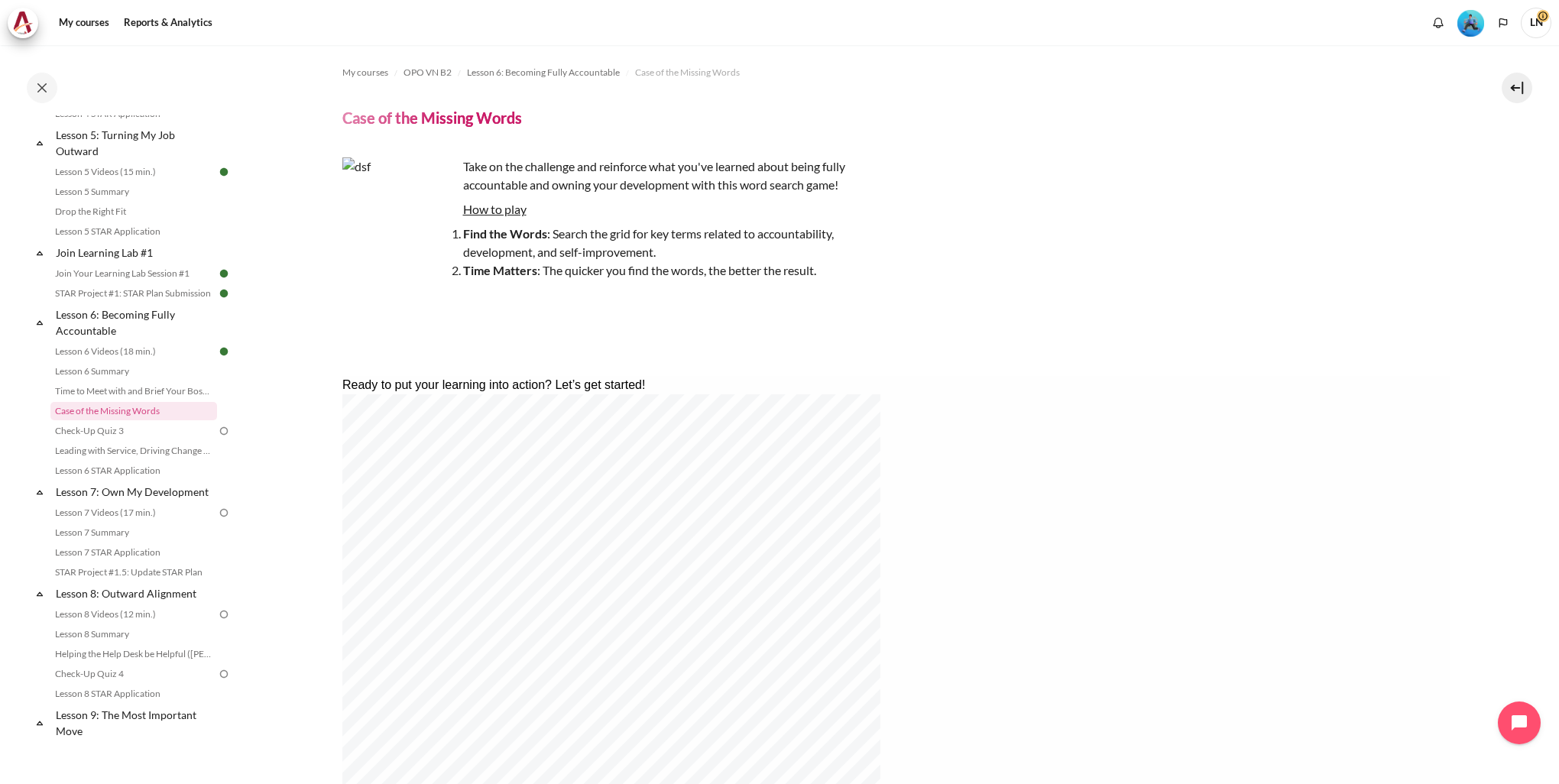
click at [498, 211] on u "How to play" at bounding box center [495, 208] width 64 height 14
drag, startPoint x: 567, startPoint y: 233, endPoint x: 800, endPoint y: 252, distance: 233.8
click at [800, 252] on li "Find the Words : Search the grid for key terms related to accountability, devel…" at bounding box center [624, 243] width 504 height 37
drag, startPoint x: 800, startPoint y: 252, endPoint x: 840, endPoint y: 309, distance: 69.6
click at [840, 309] on div "Take on the challenge and reinforce what you've learned about being fully accou…" at bounding box center [609, 255] width 535 height 196
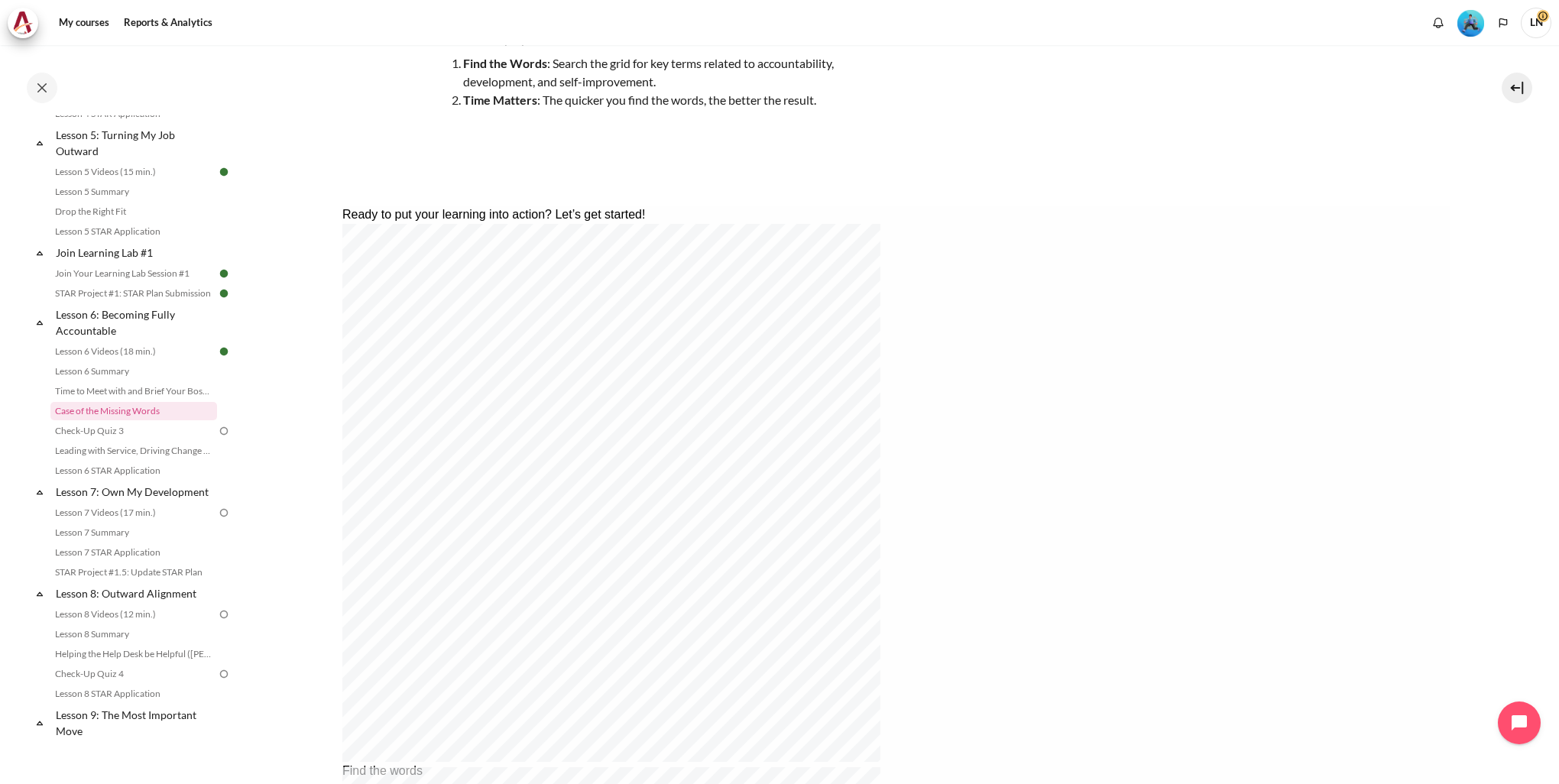
scroll to position [306, 0]
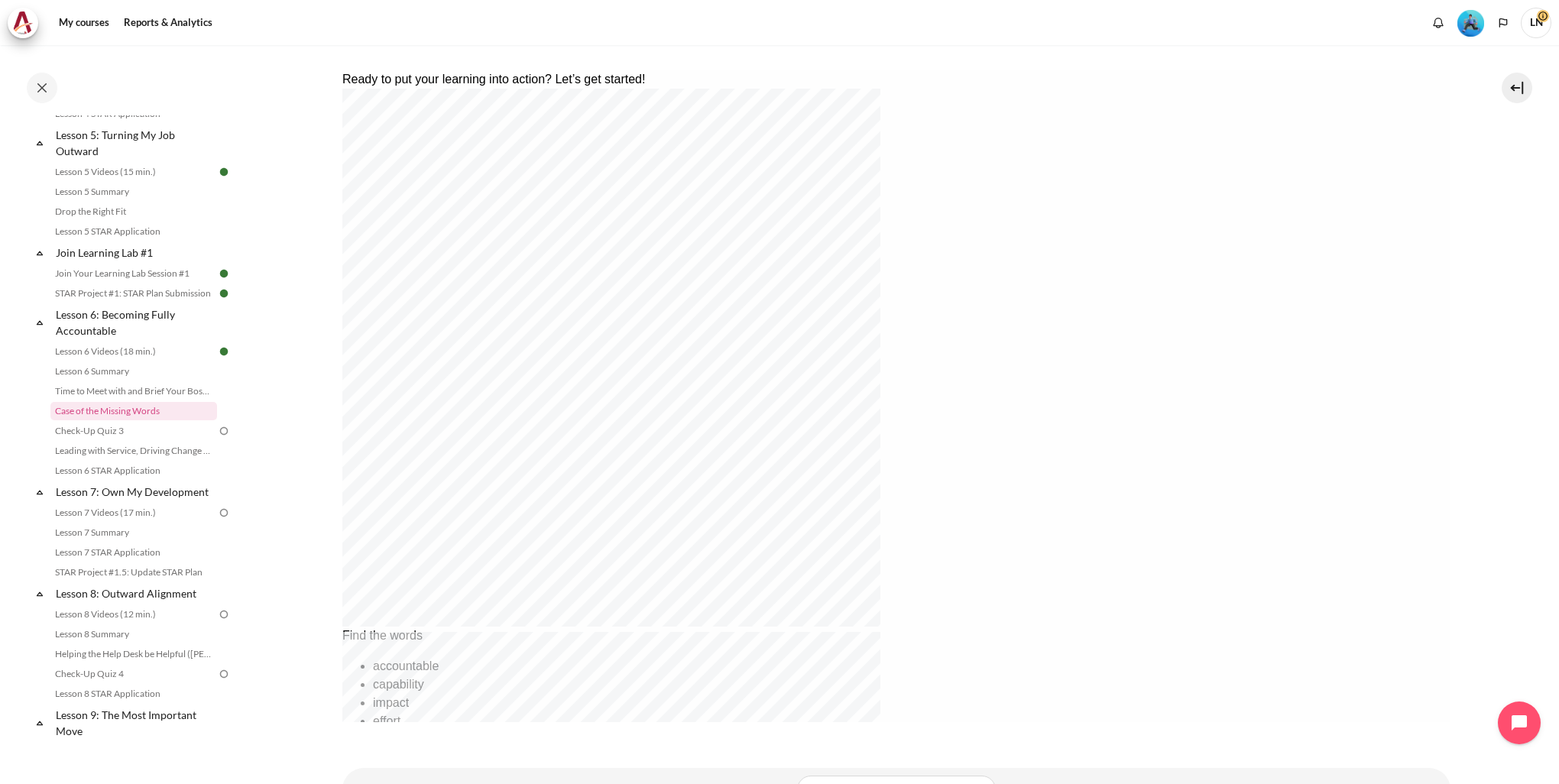
click at [1014, 627] on div "Find the words accountable capability impact effort ownership" at bounding box center [678, 688] width 672 height 122
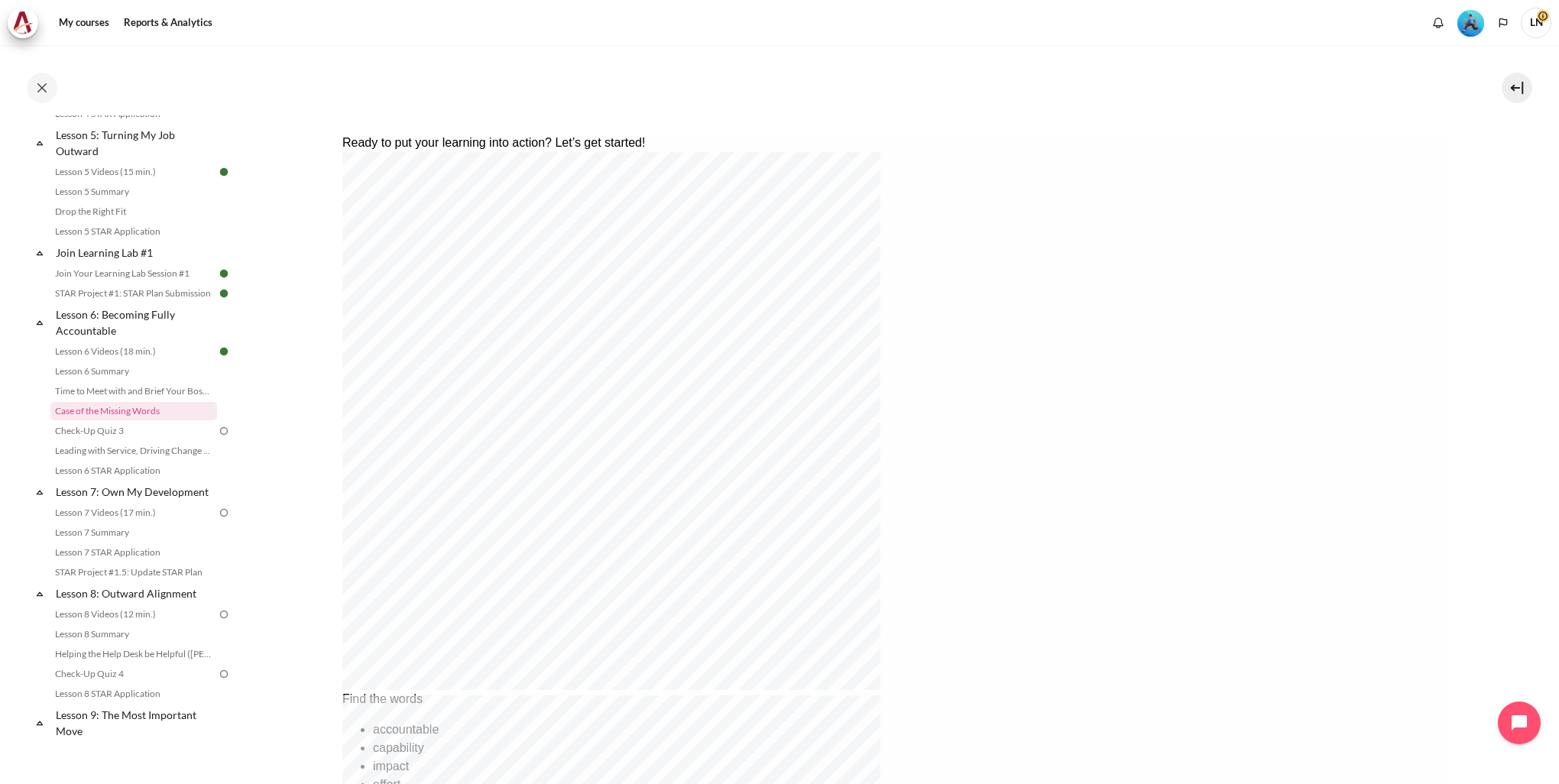
scroll to position [217, 0]
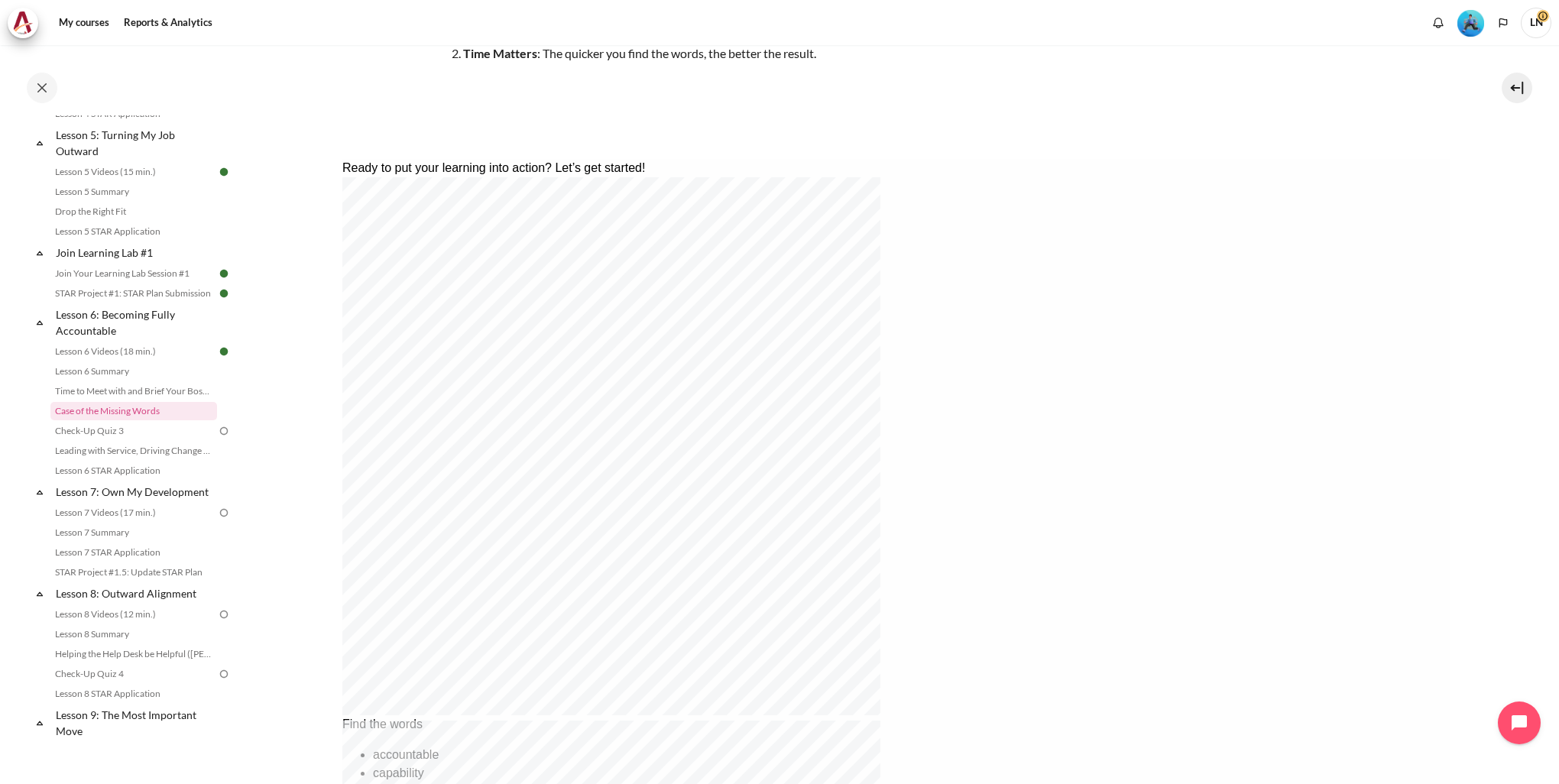
click at [1014, 715] on div "Find the words" at bounding box center [678, 725] width 672 height 18
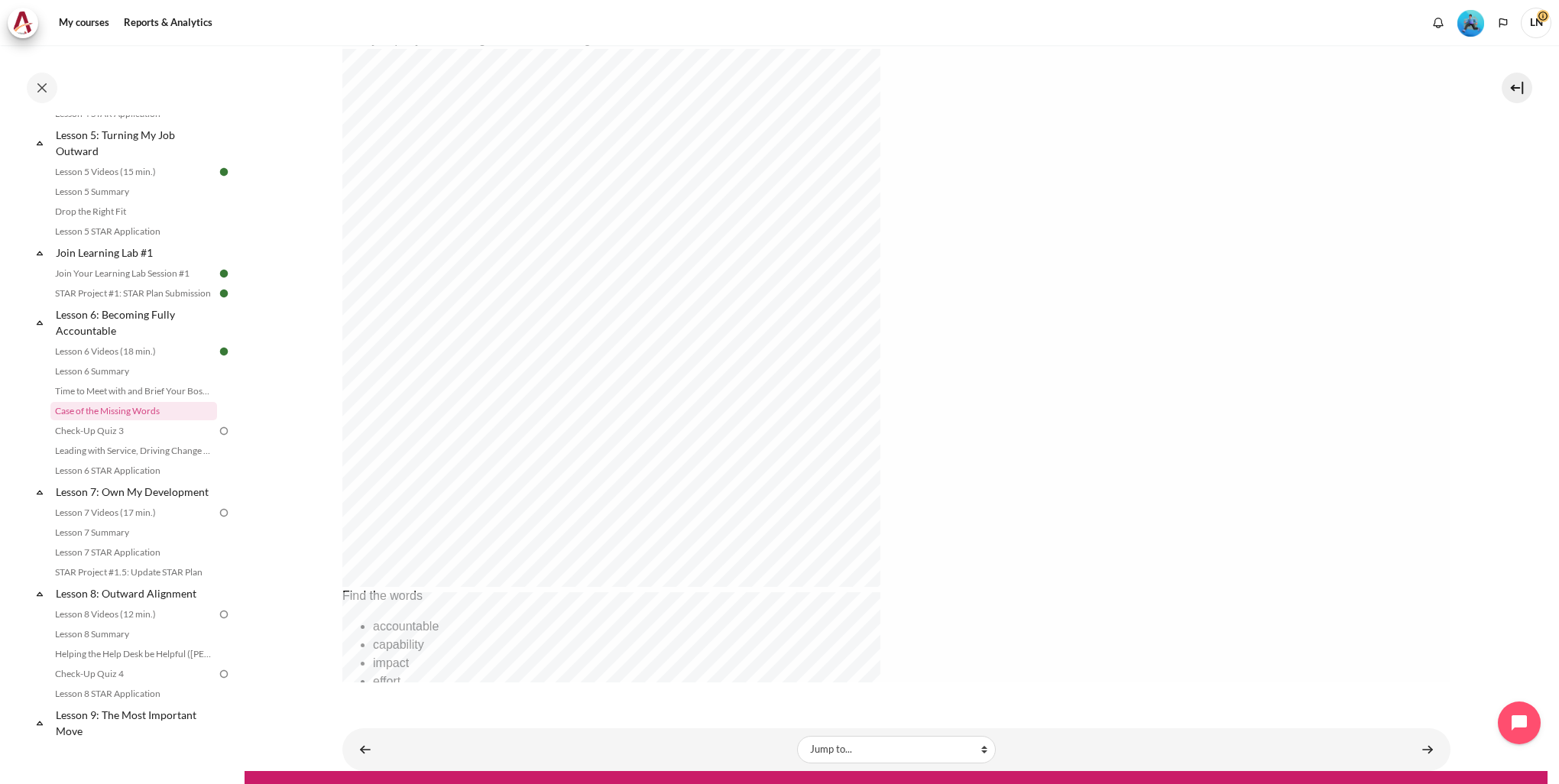
scroll to position [369, 0]
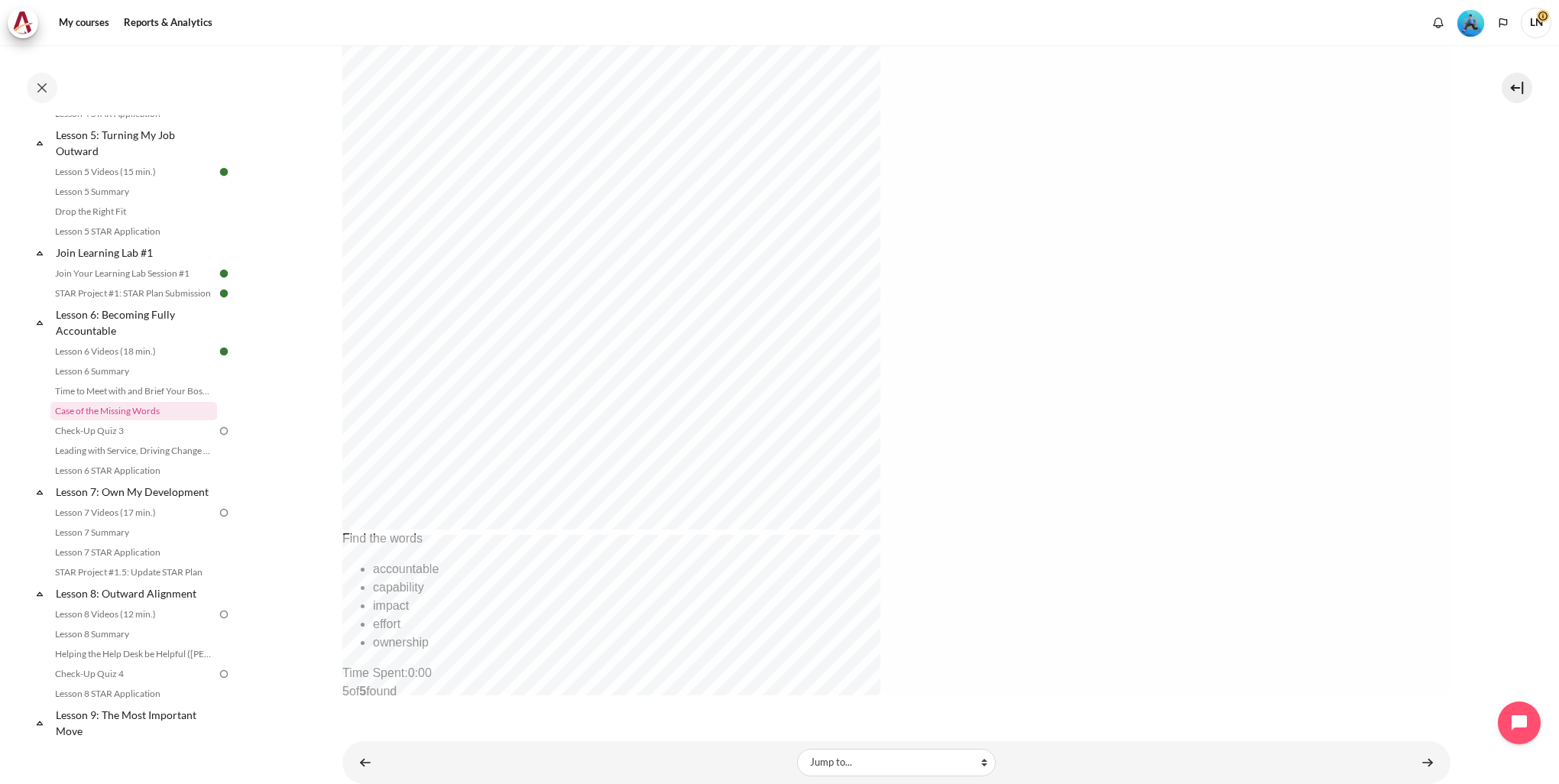
scroll to position [440, 0]
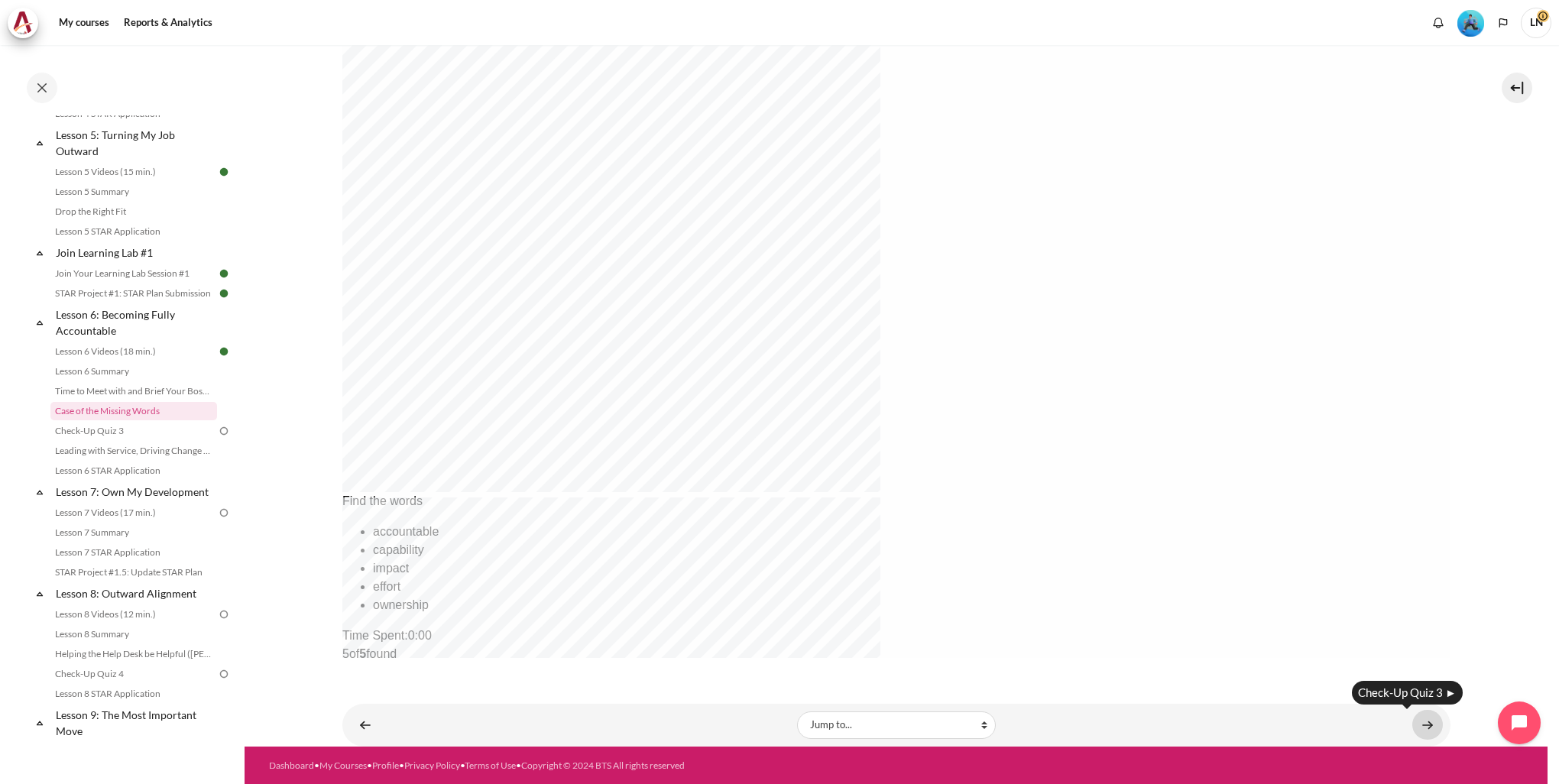
click at [1420, 728] on link "Content" at bounding box center [1427, 725] width 31 height 30
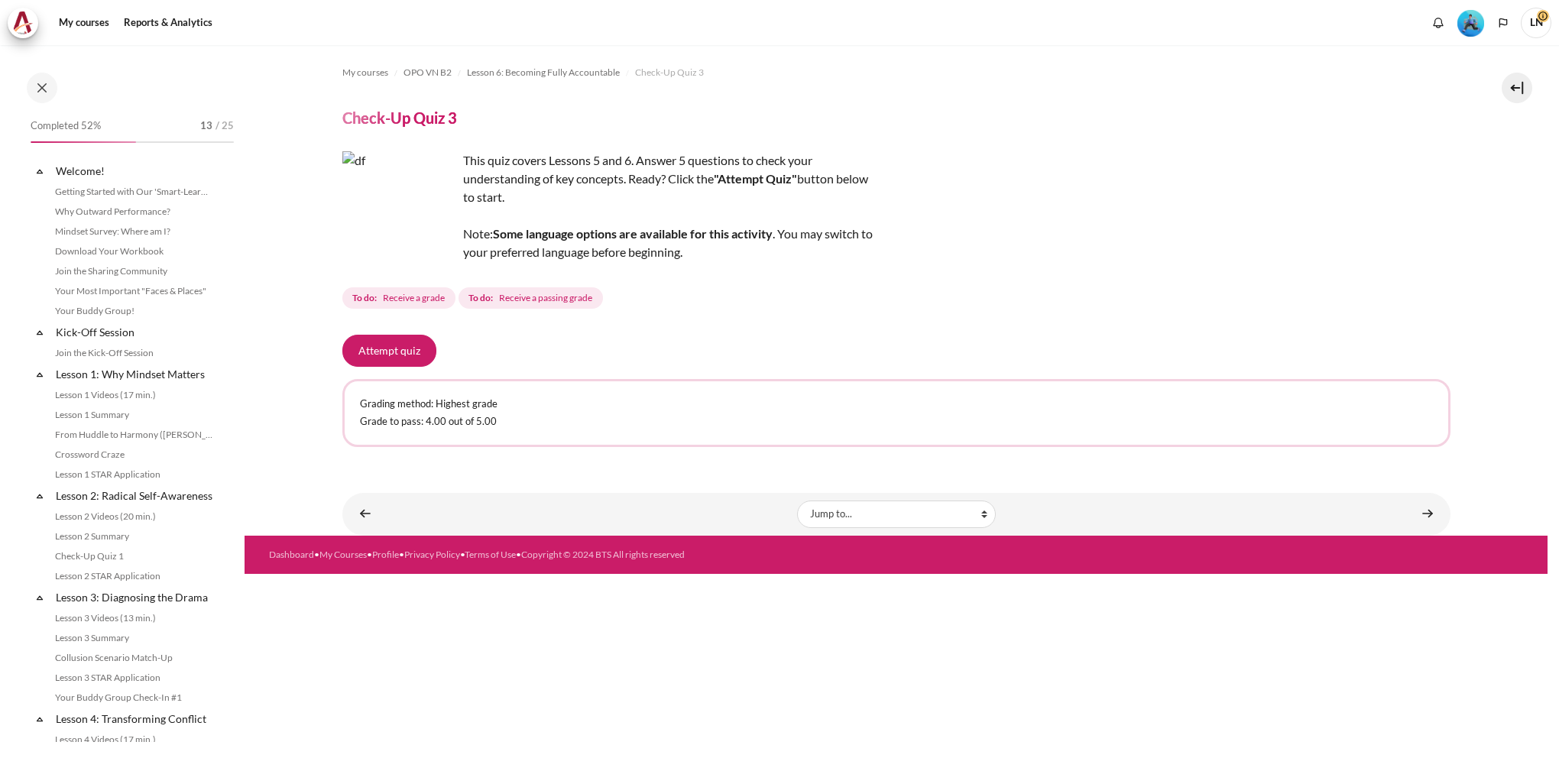
scroll to position [725, 0]
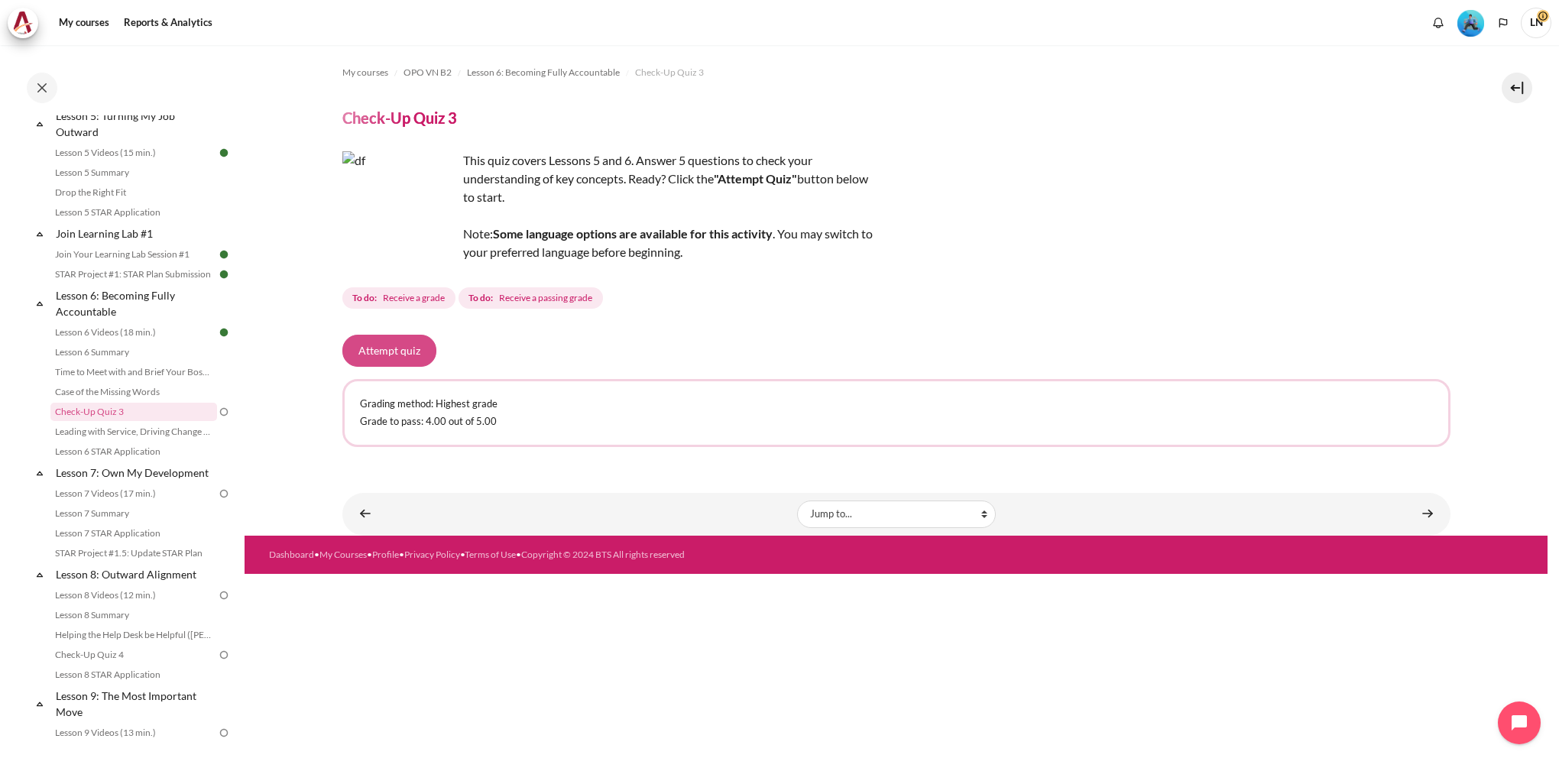
click at [379, 350] on button "Attempt quiz" at bounding box center [389, 350] width 94 height 32
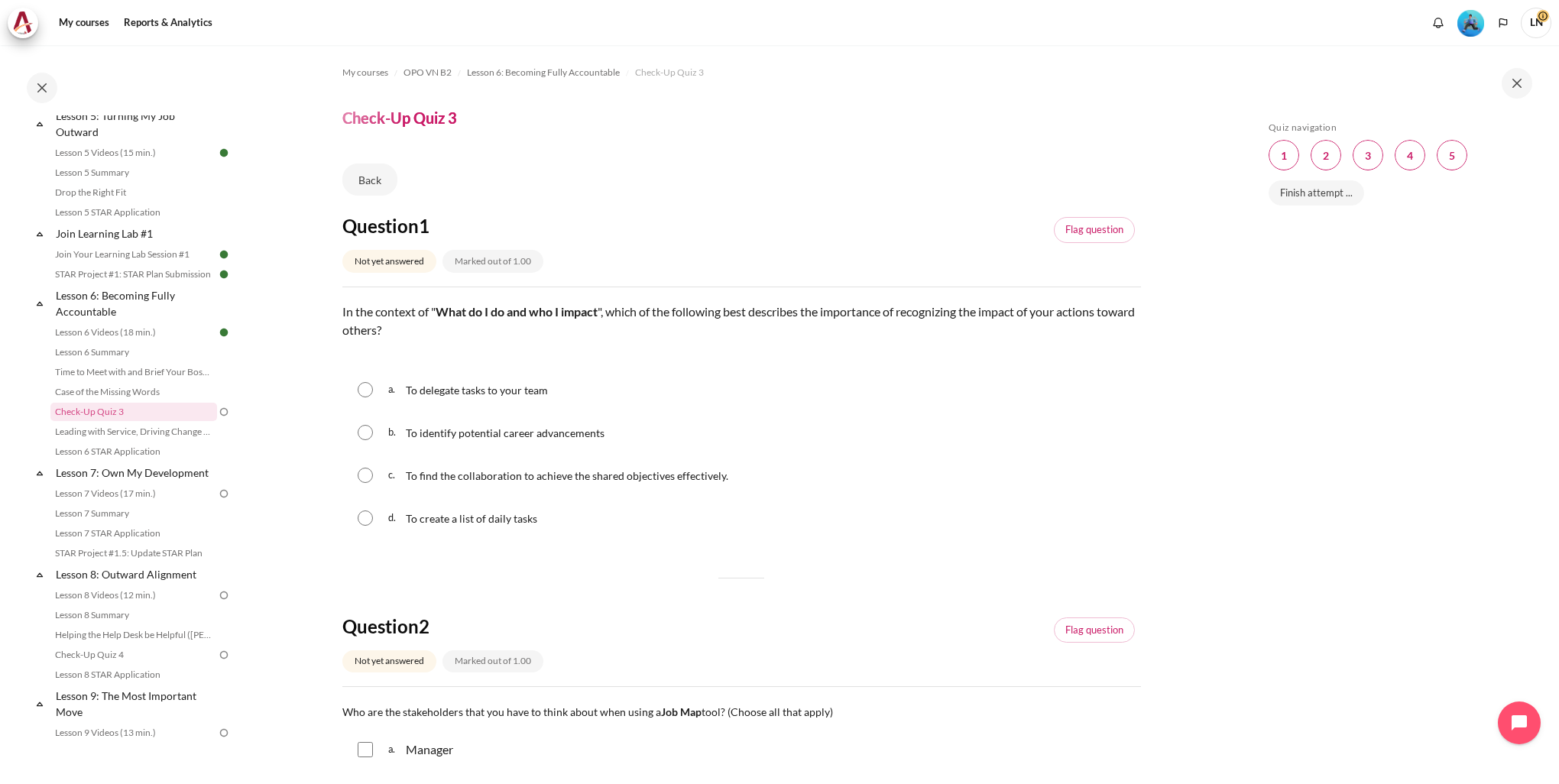
click at [361, 475] on input "Content" at bounding box center [365, 475] width 15 height 15
radio input "true"
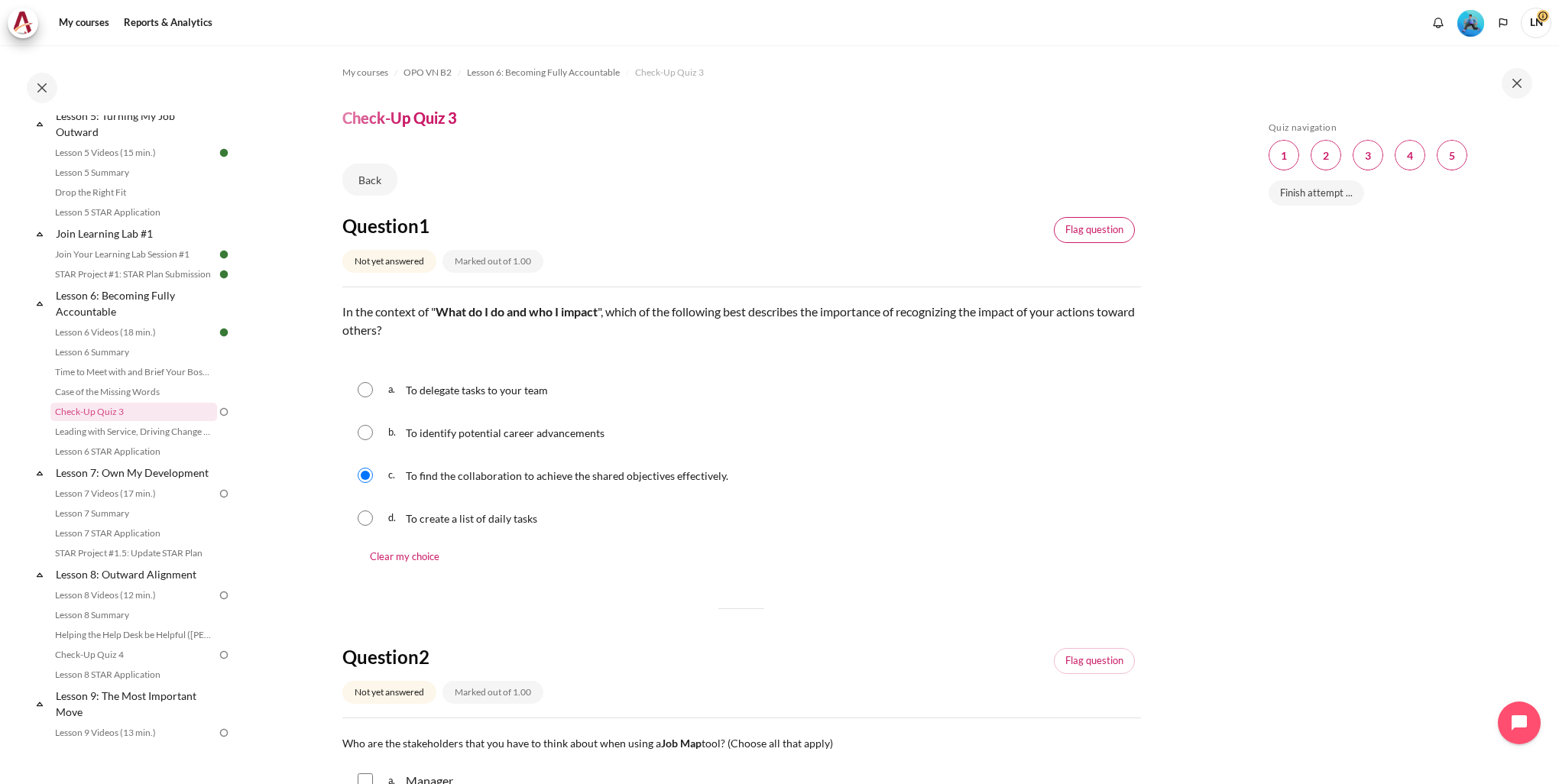
click at [1086, 230] on link "Flag question" at bounding box center [1093, 230] width 81 height 26
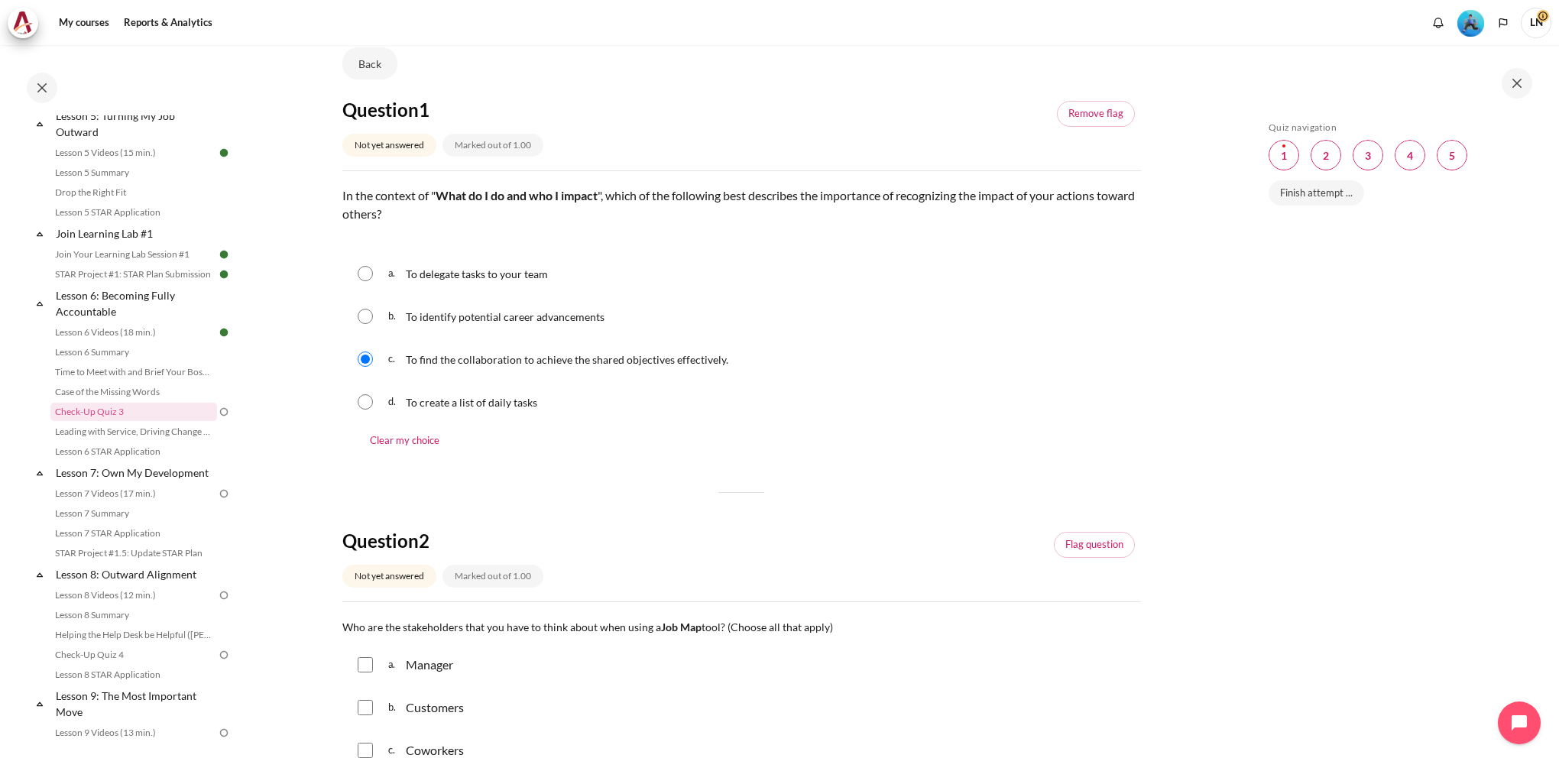
scroll to position [306, 0]
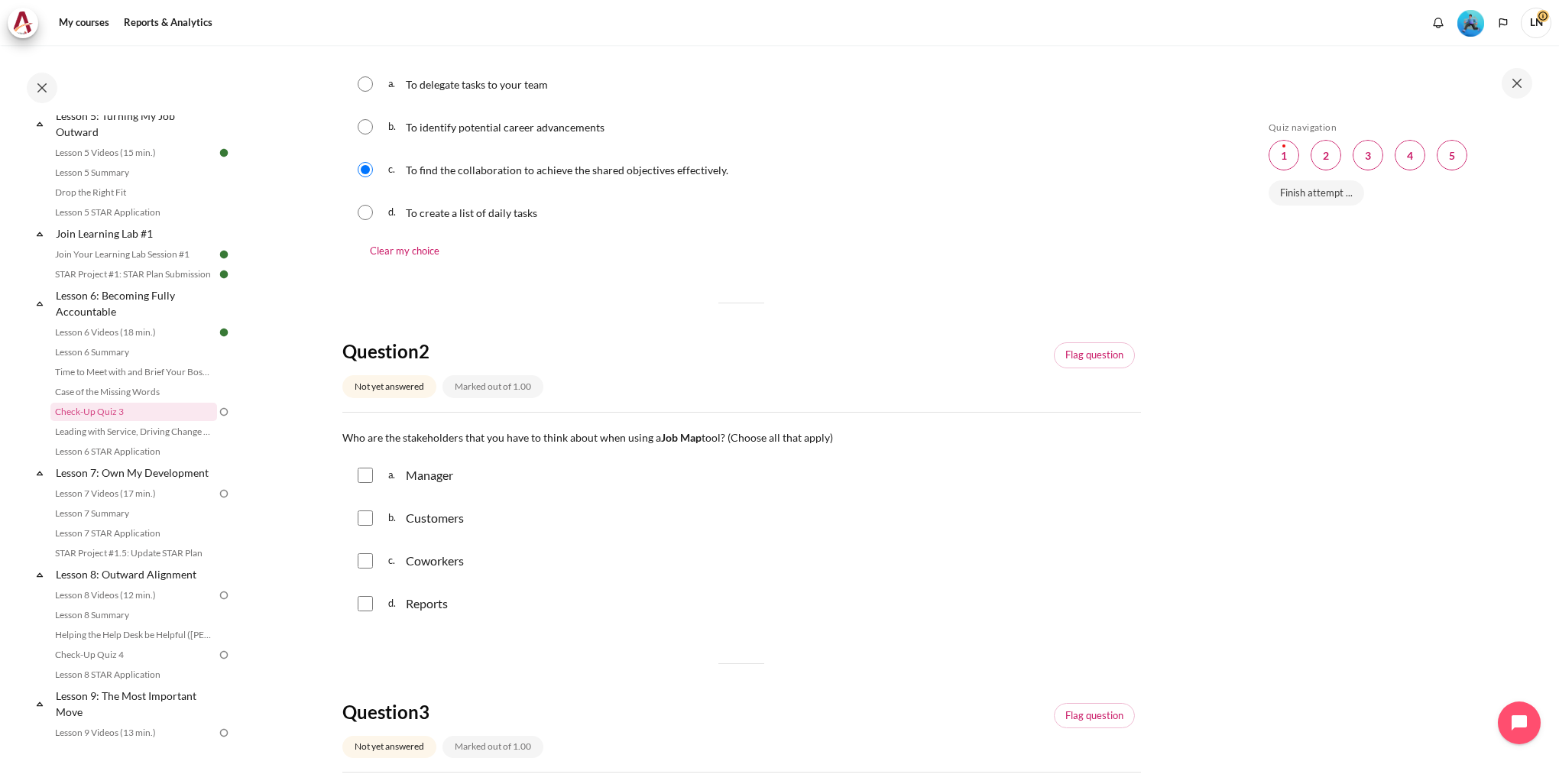
click at [360, 481] on input "Content" at bounding box center [365, 475] width 15 height 15
checkbox input "true"
click at [367, 515] on input "Content" at bounding box center [365, 518] width 15 height 15
checkbox input "true"
click at [364, 563] on input "Content" at bounding box center [365, 561] width 15 height 15
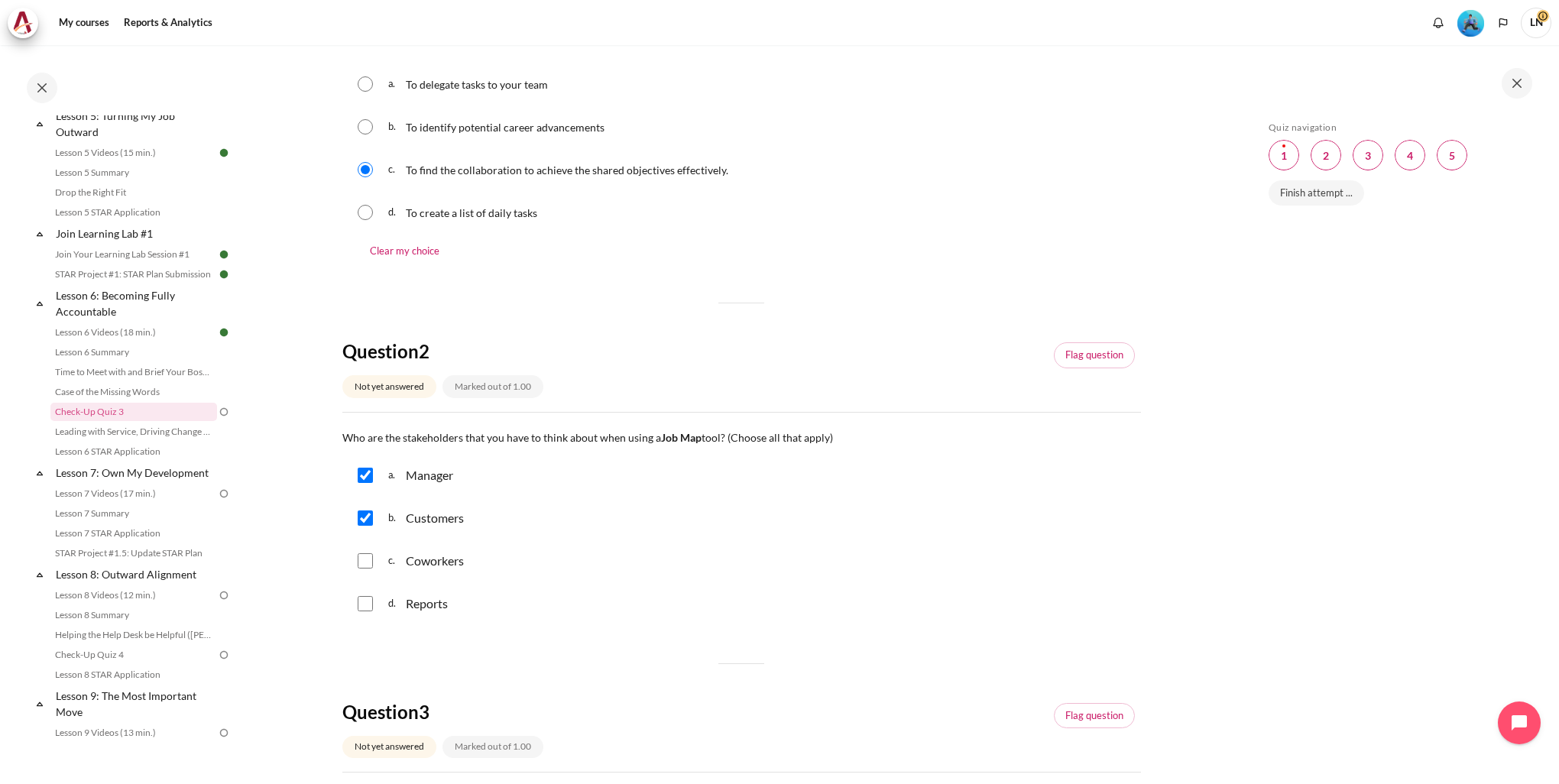
checkbox input "true"
click at [364, 611] on div "d. Reports" at bounding box center [741, 603] width 798 height 40
click at [364, 605] on input "Content" at bounding box center [365, 603] width 15 height 15
checkbox input "true"
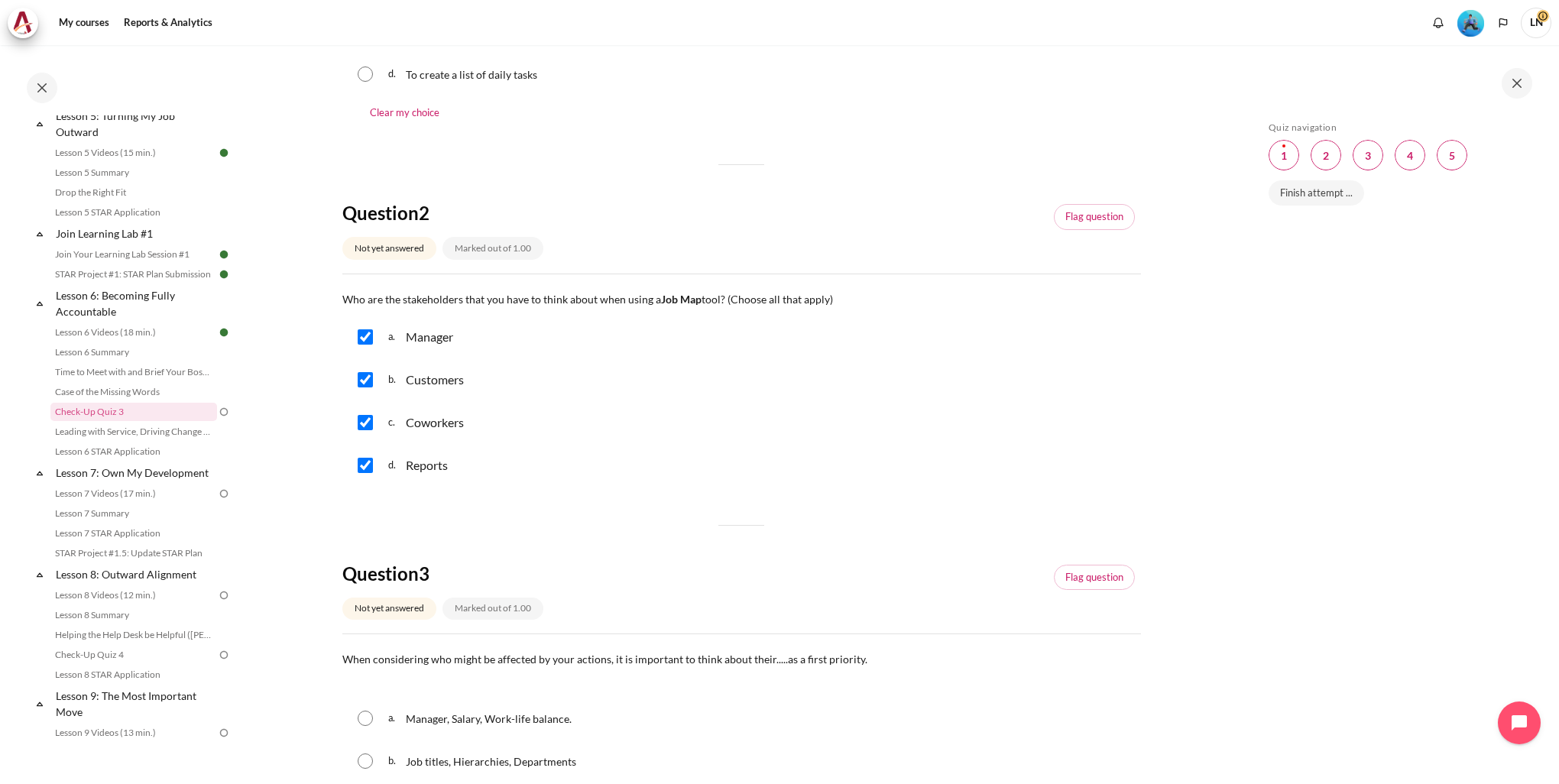
scroll to position [458, 0]
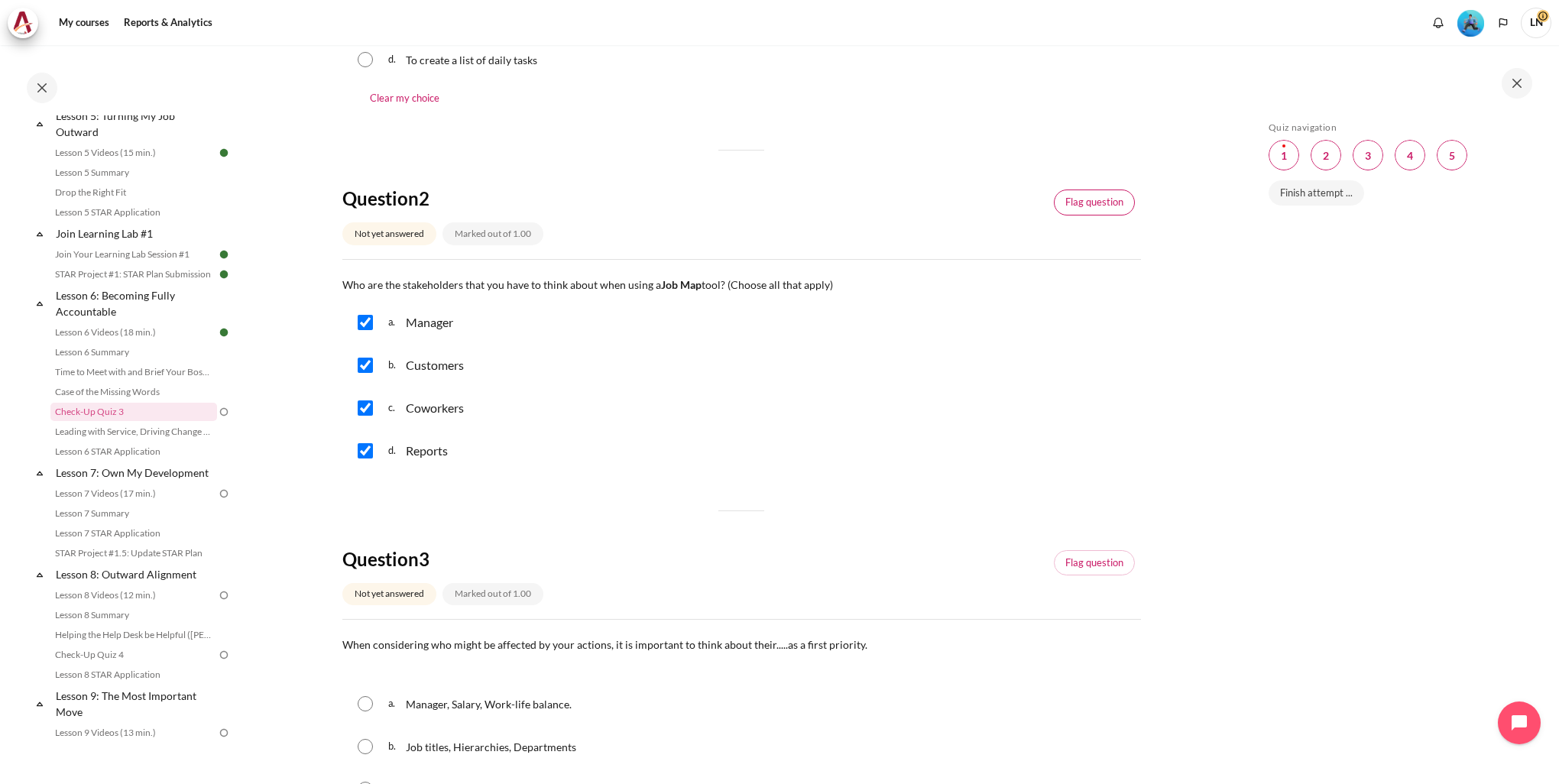
click at [1098, 196] on link "Flag question" at bounding box center [1093, 202] width 81 height 26
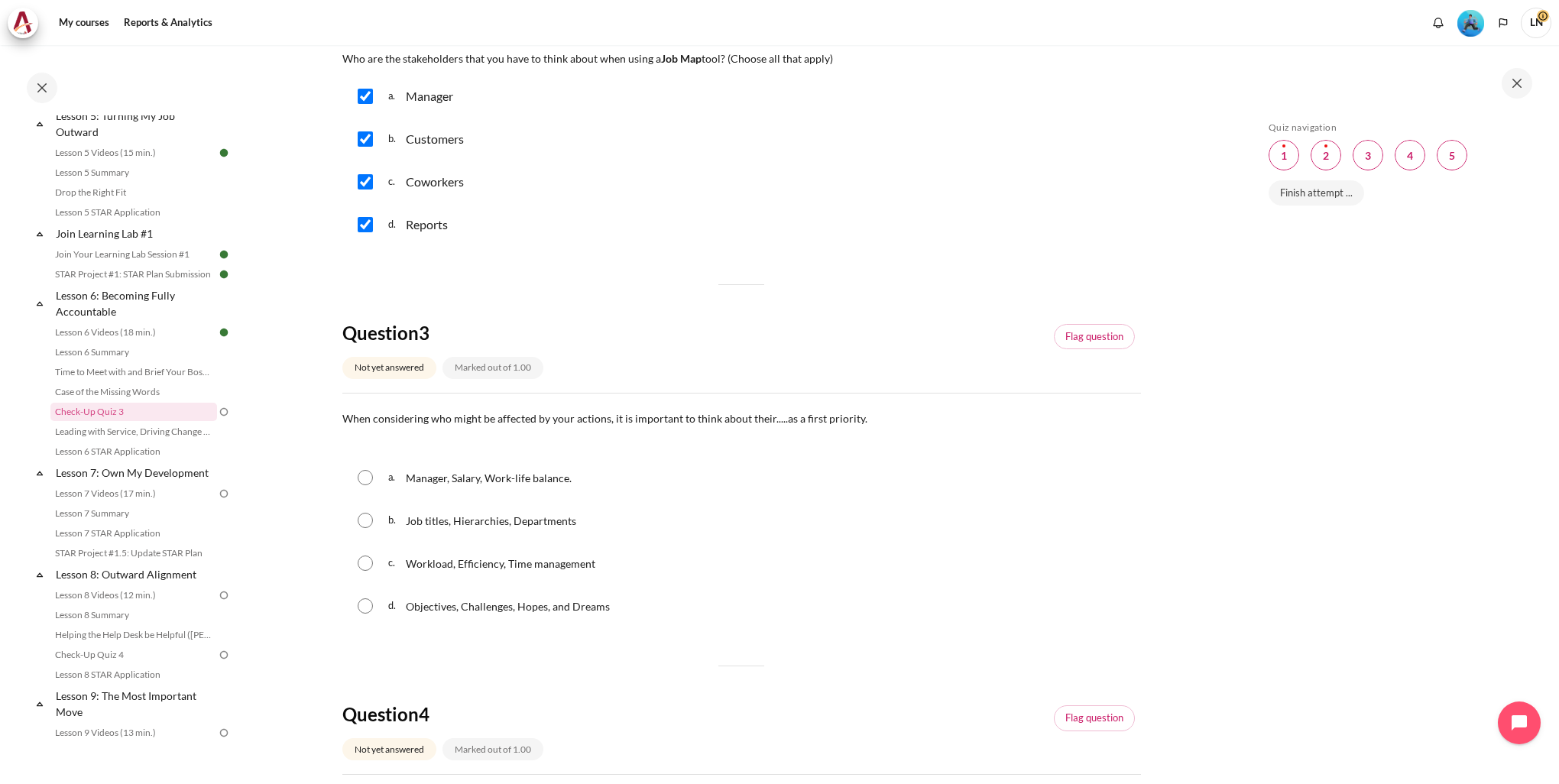
scroll to position [688, 0]
click at [365, 603] on input "Content" at bounding box center [365, 603] width 15 height 15
radio input "true"
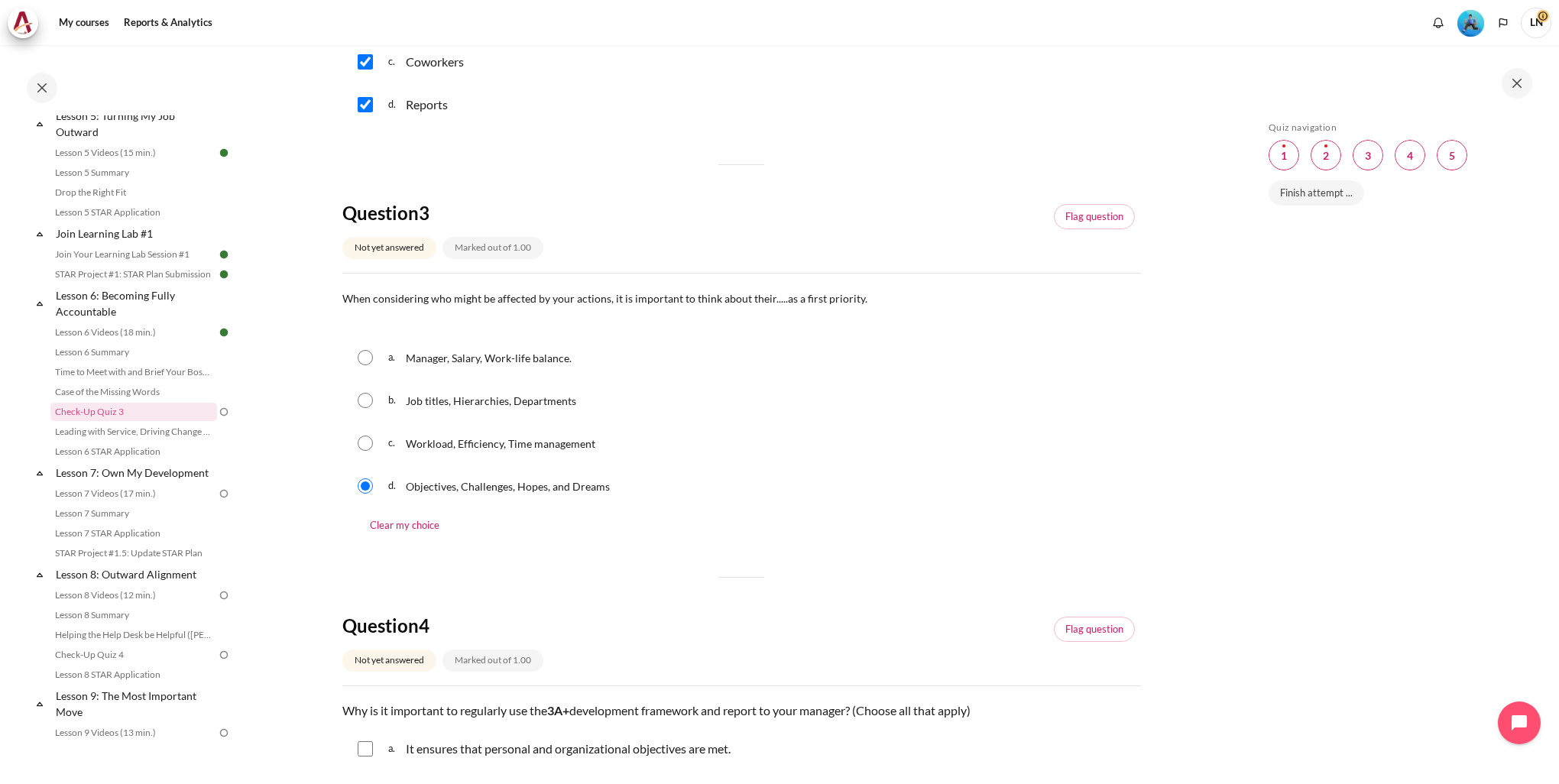
scroll to position [840, 0]
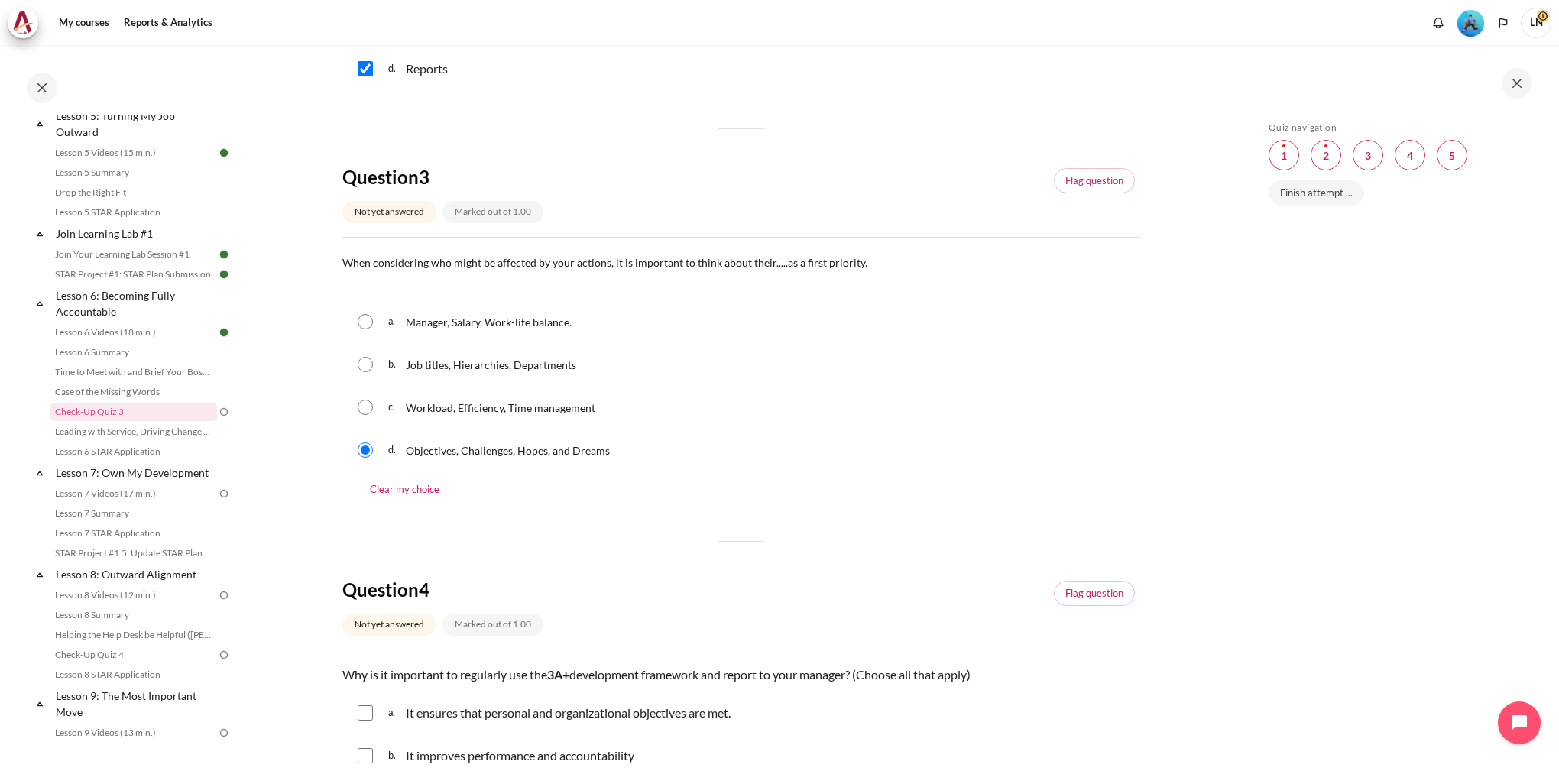
click at [363, 414] on input "Content" at bounding box center [365, 407] width 15 height 15
radio input "true"
click at [365, 454] on input "Content" at bounding box center [365, 450] width 15 height 15
radio input "true"
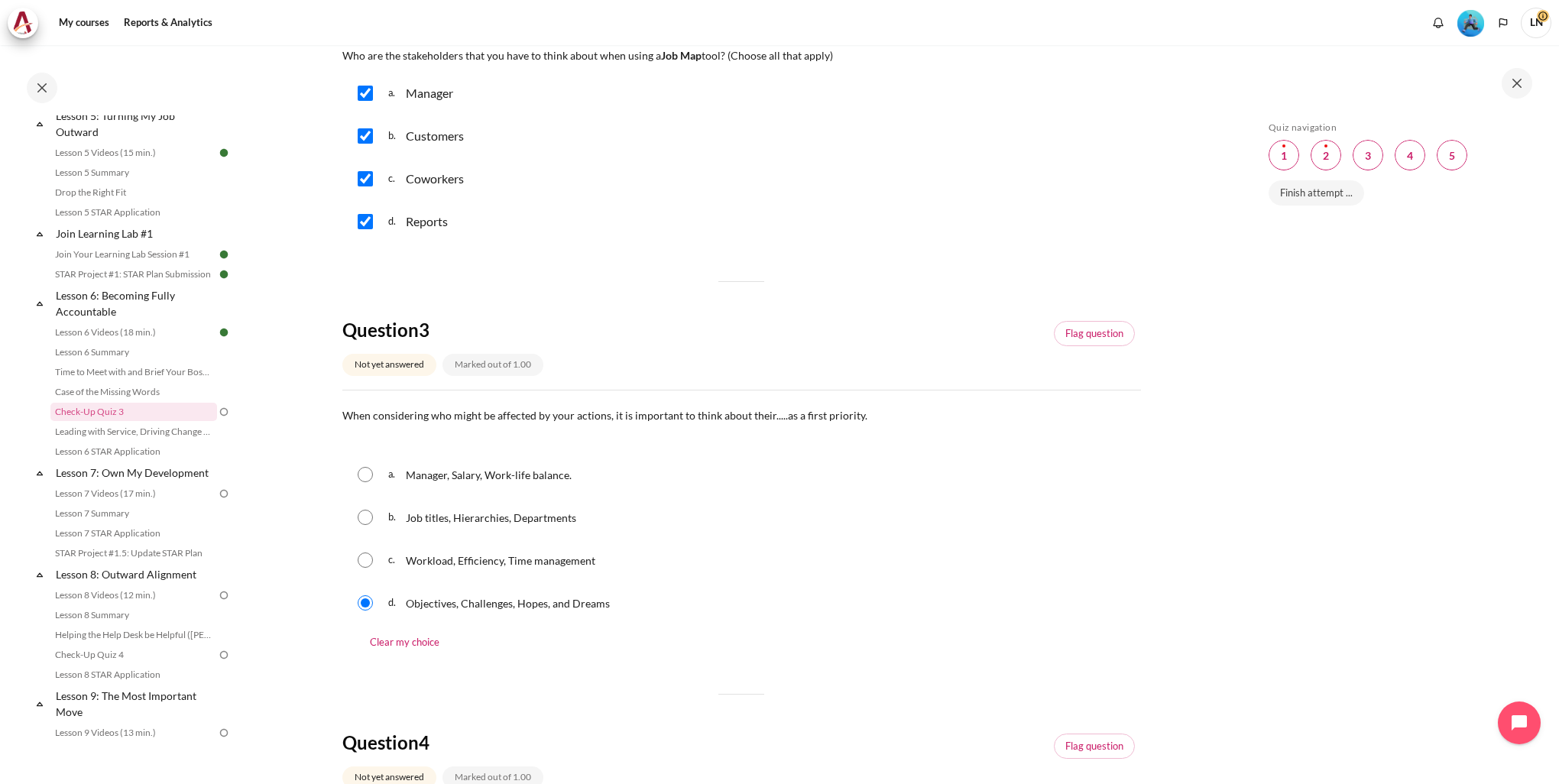
scroll to position [688, 0]
click at [1093, 330] on link "Flag question" at bounding box center [1093, 333] width 81 height 26
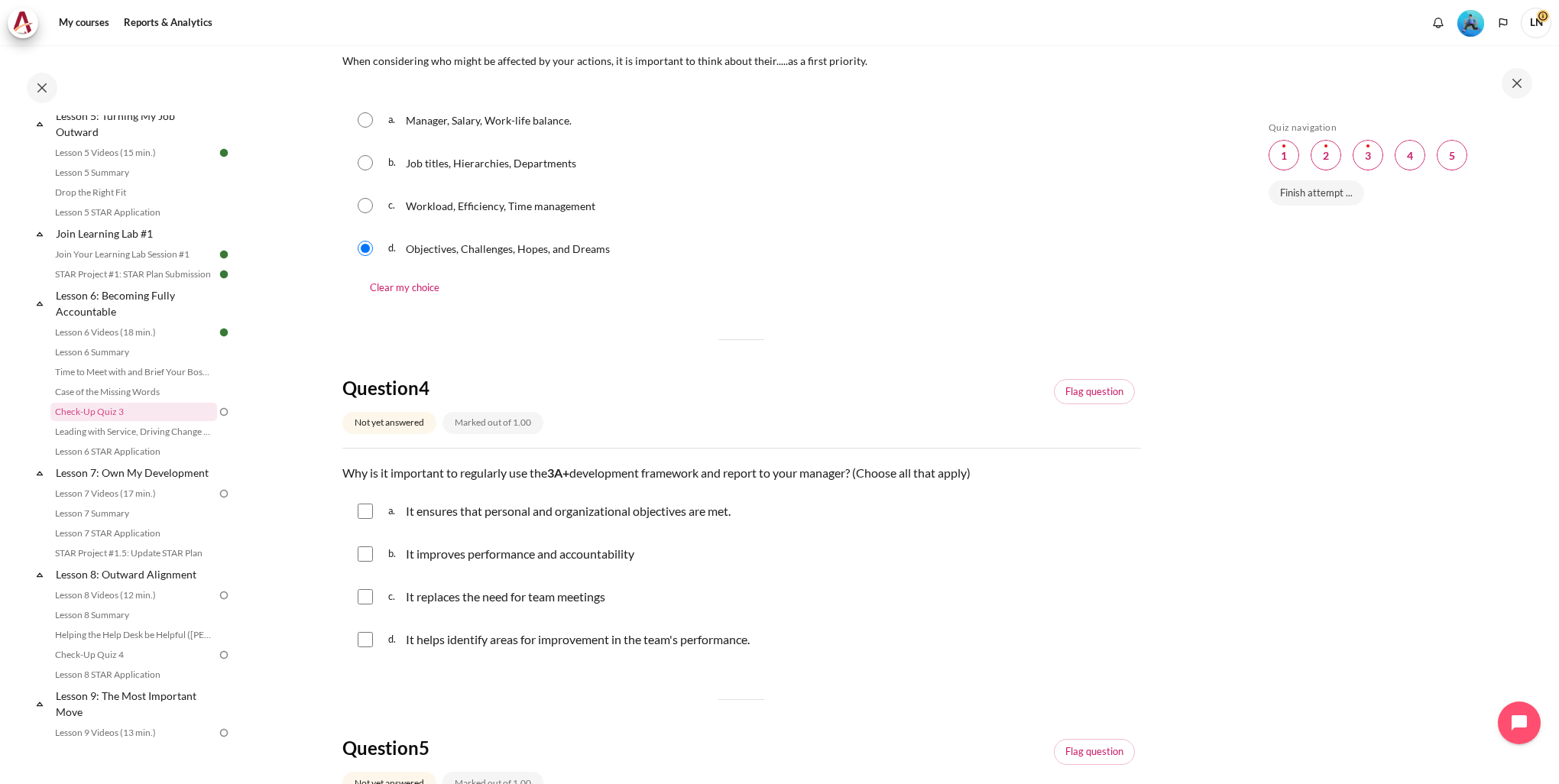
scroll to position [1070, 0]
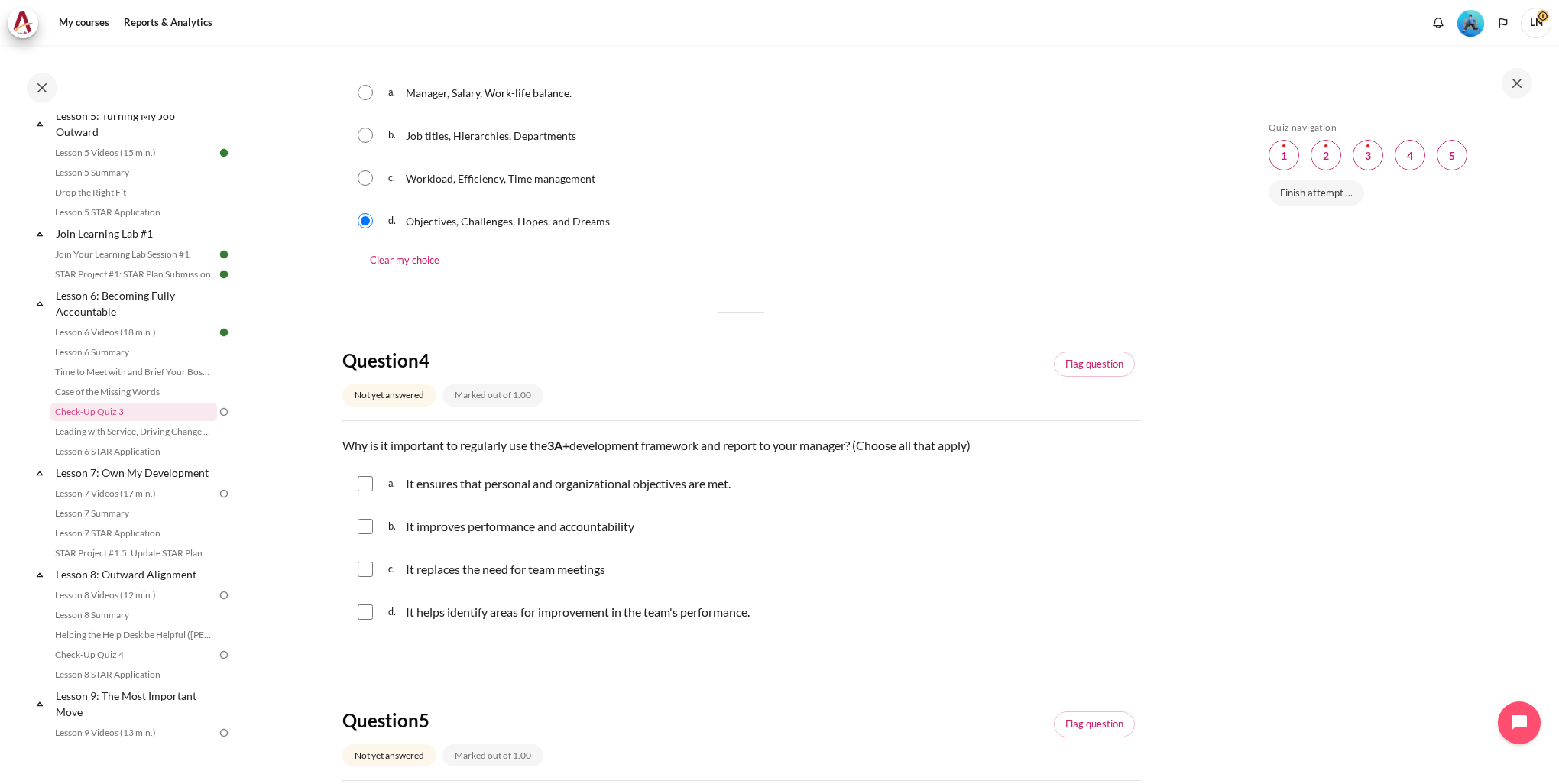
click at [361, 616] on input "Content" at bounding box center [365, 612] width 15 height 15
checkbox input "true"
click at [369, 483] on input "Content" at bounding box center [365, 483] width 15 height 15
checkbox input "true"
click at [361, 528] on input "Content" at bounding box center [365, 527] width 15 height 15
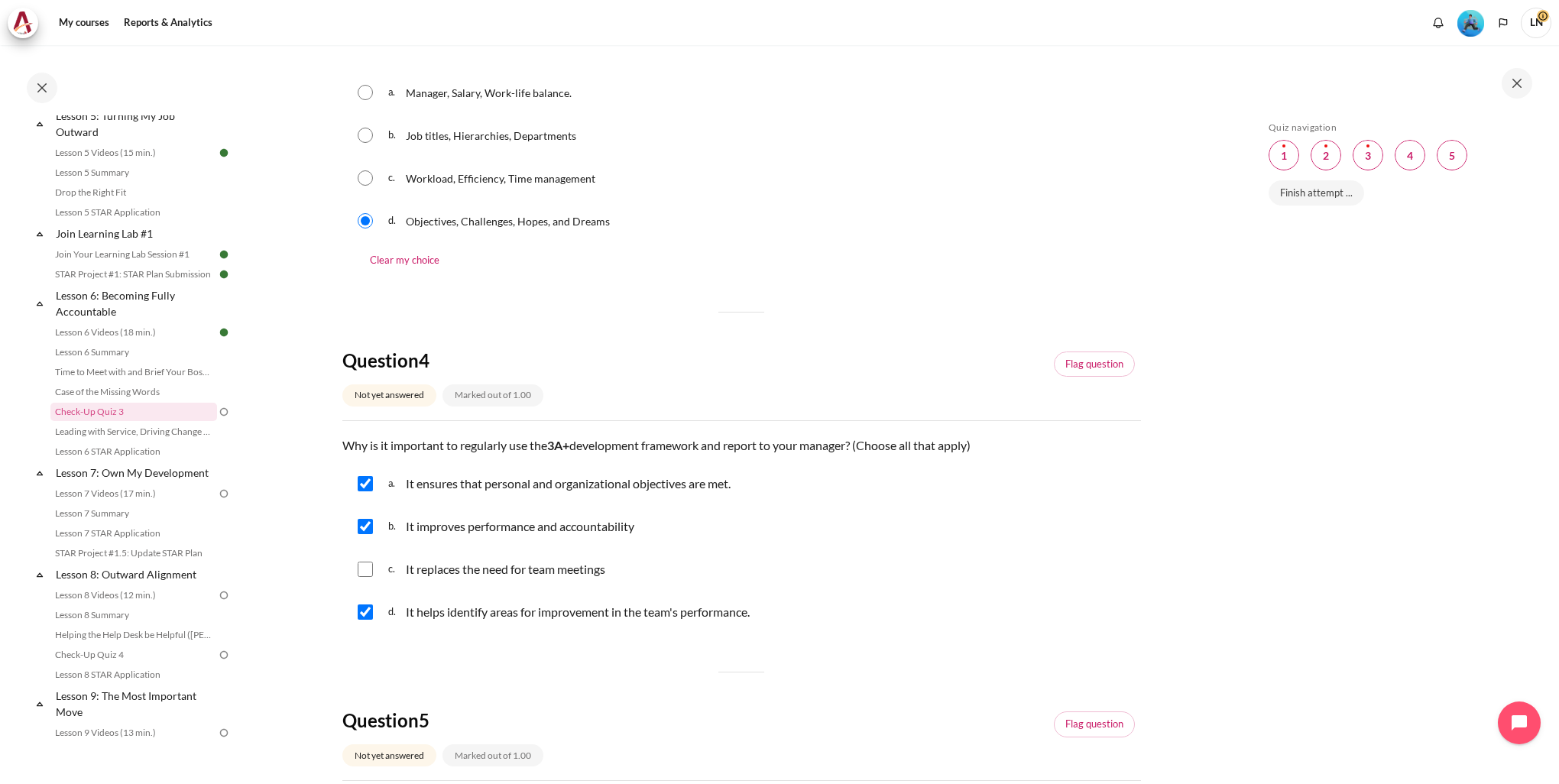
click at [364, 528] on input "Content" at bounding box center [365, 527] width 15 height 15
click at [373, 527] on div "b. It improves performance and accountability" at bounding box center [741, 527] width 798 height 40
click at [366, 527] on input "Content" at bounding box center [365, 527] width 15 height 15
checkbox input "true"
click at [1075, 369] on link "Flag question" at bounding box center [1093, 364] width 81 height 26
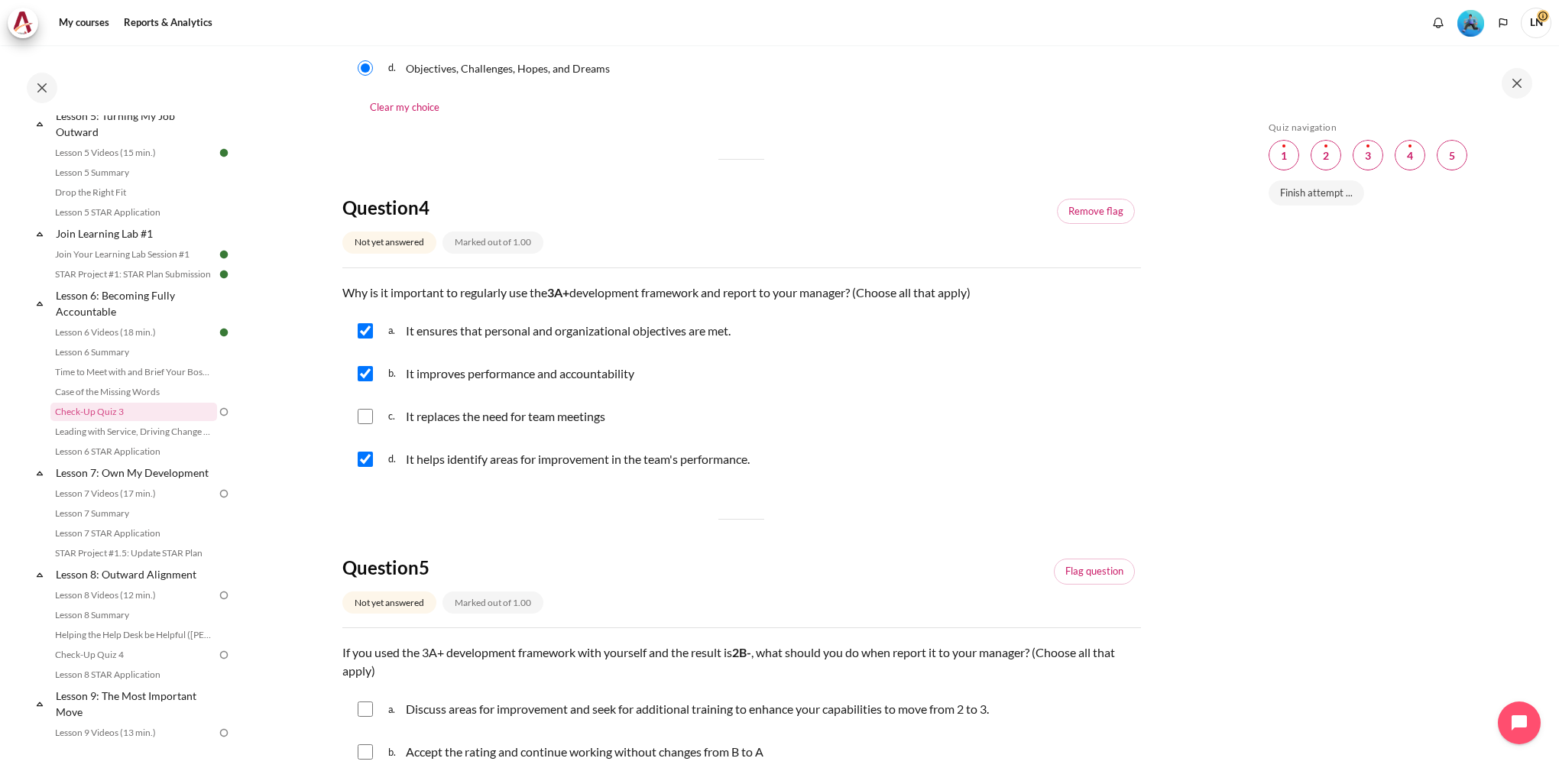
scroll to position [1375, 0]
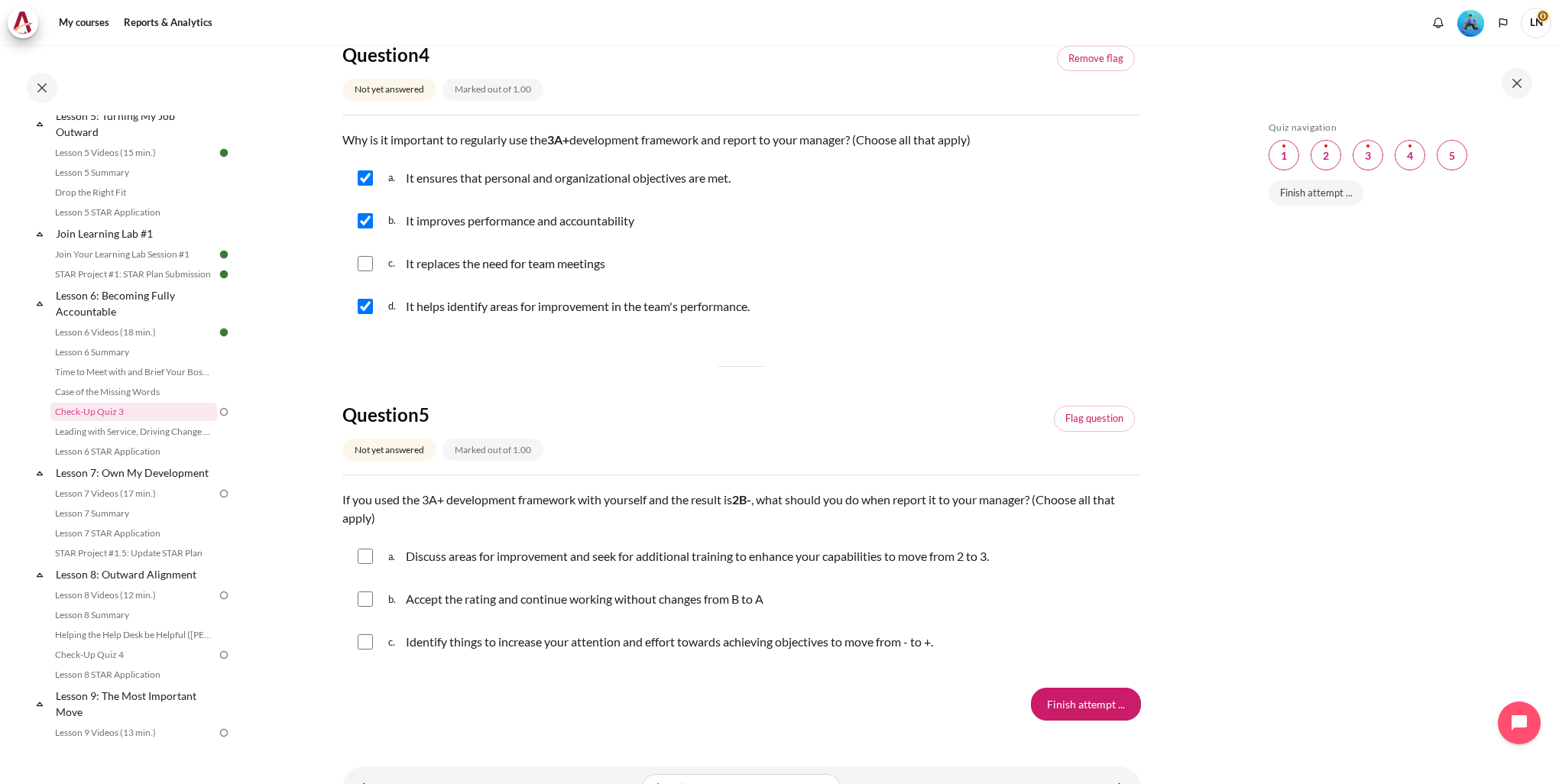
click at [367, 563] on input "Content" at bounding box center [365, 556] width 15 height 15
checkbox input "true"
click at [363, 644] on input "Content" at bounding box center [365, 642] width 15 height 15
checkbox input "true"
click at [1090, 415] on link "Flag question" at bounding box center [1093, 418] width 81 height 26
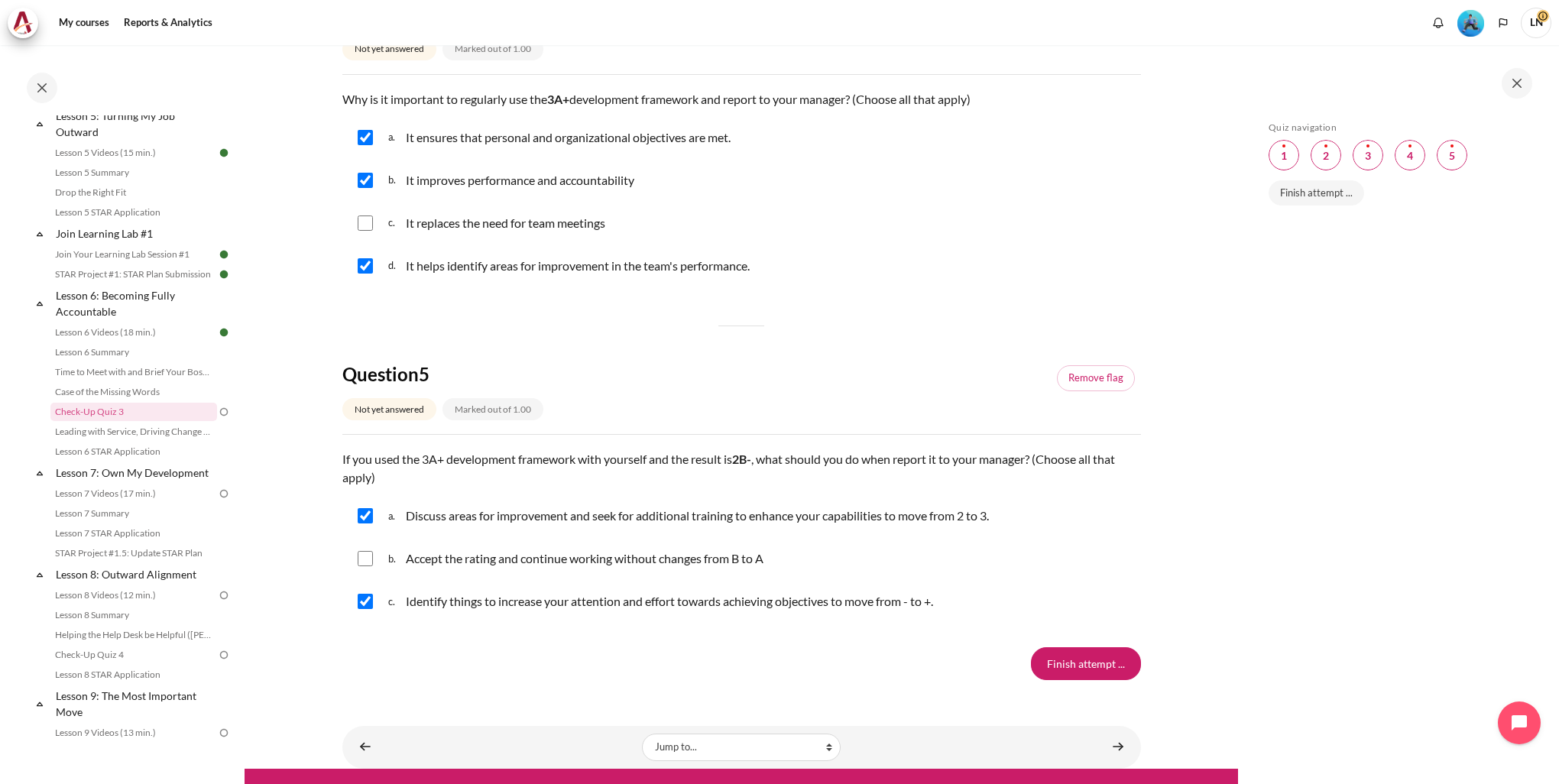
scroll to position [1438, 0]
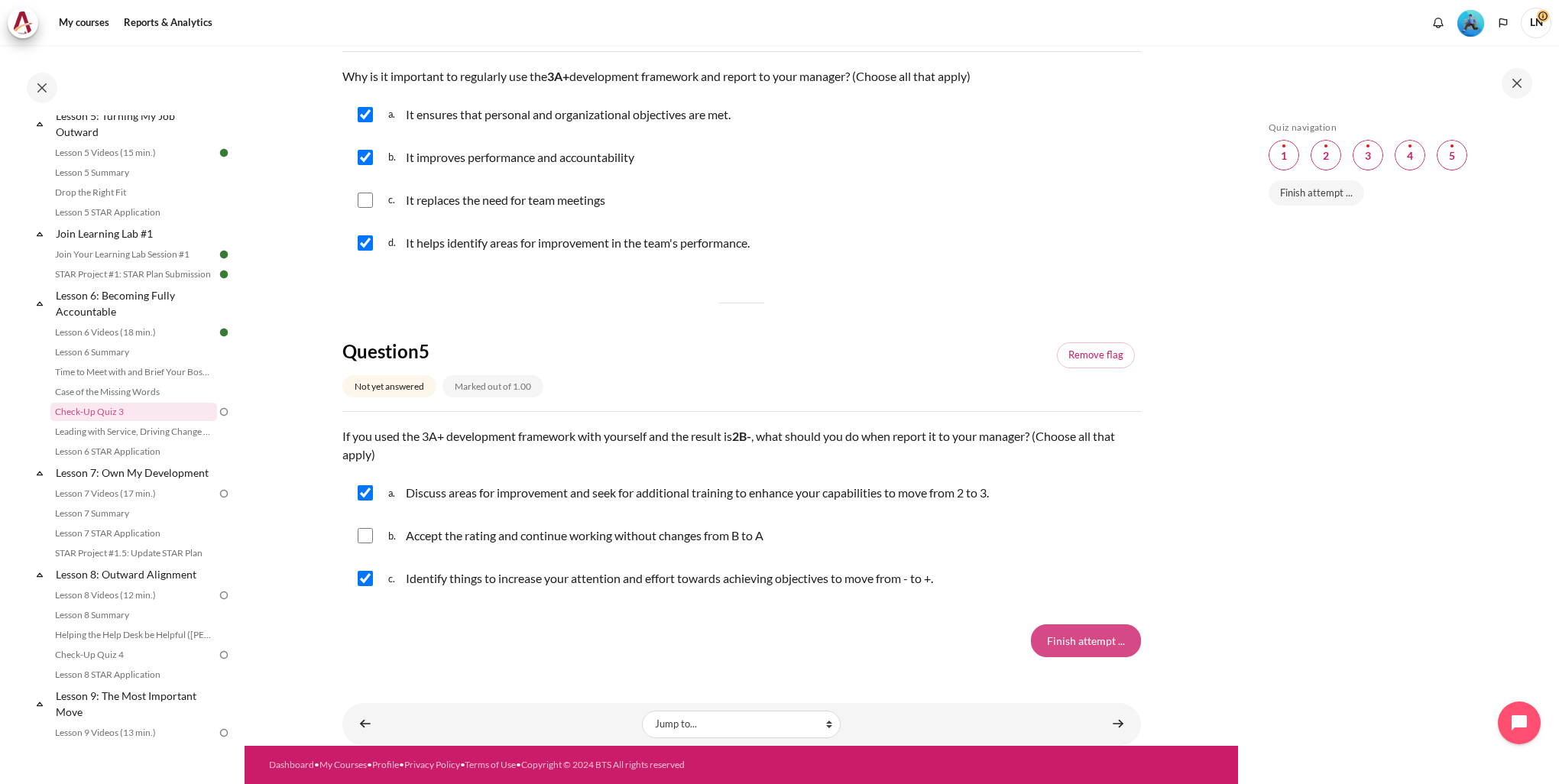
click at [1079, 641] on input "Finish attempt ..." at bounding box center [1086, 640] width 110 height 32
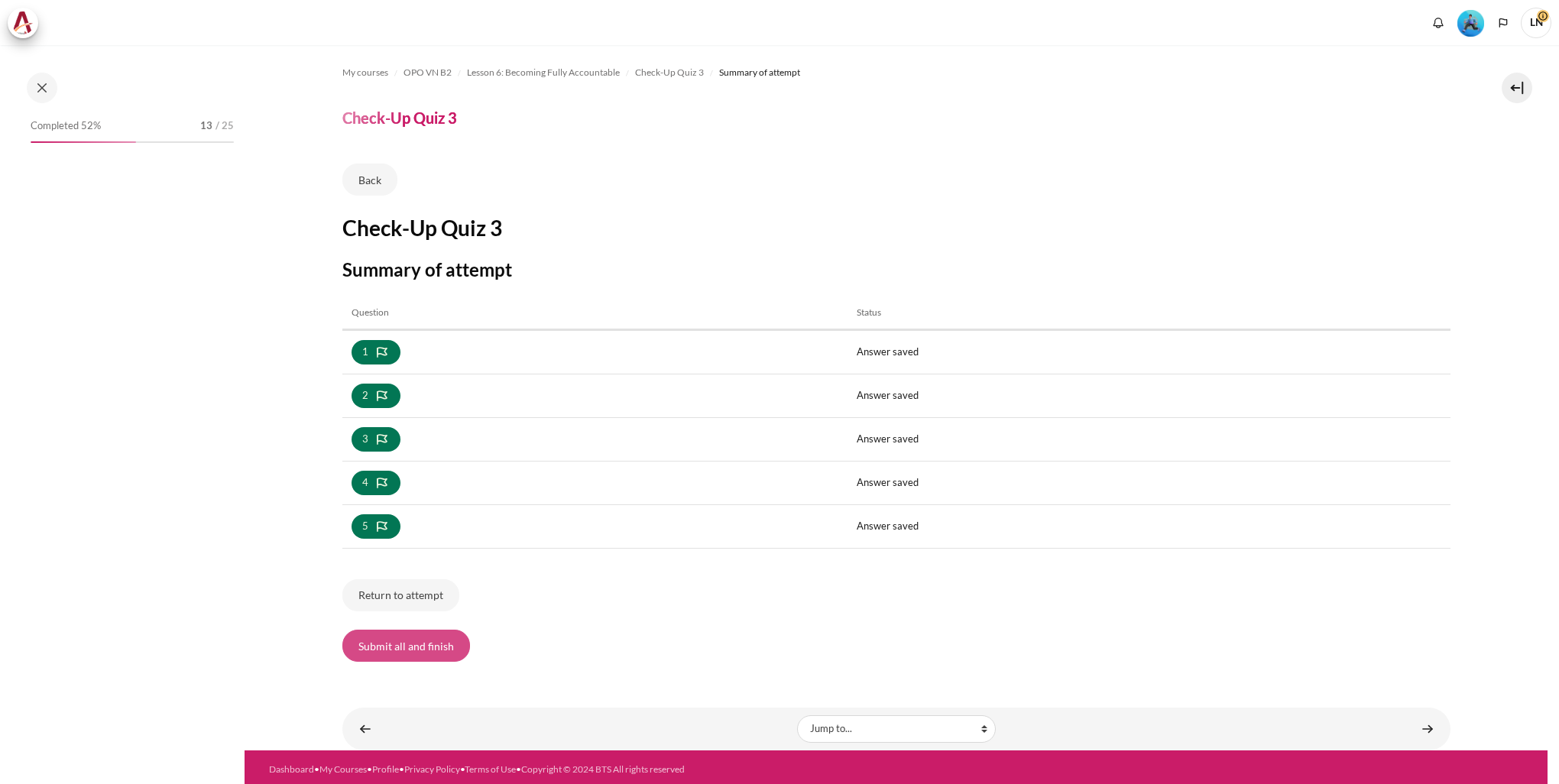
scroll to position [725, 0]
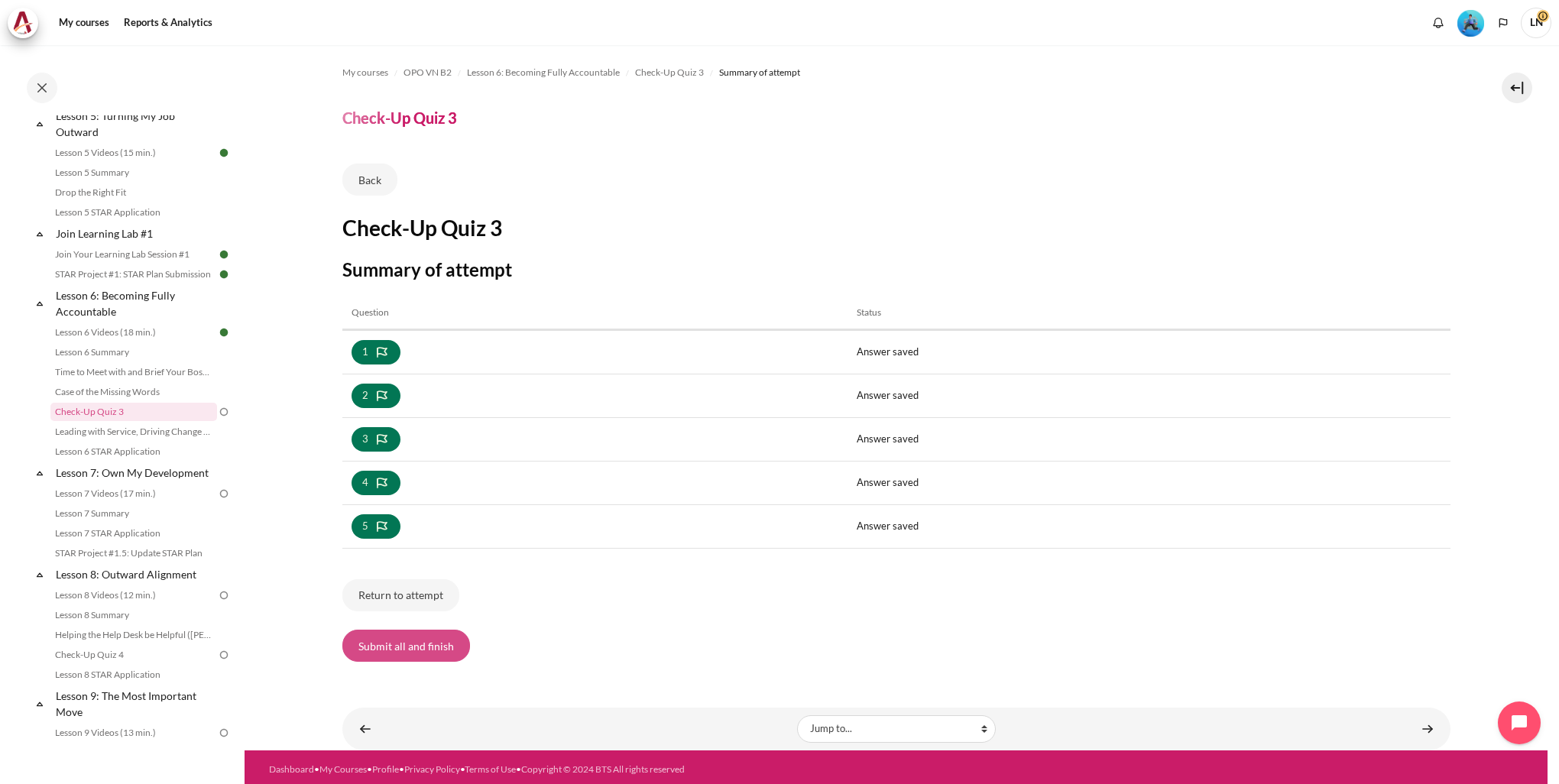
click at [416, 644] on button "Submit all and finish" at bounding box center [405, 645] width 128 height 32
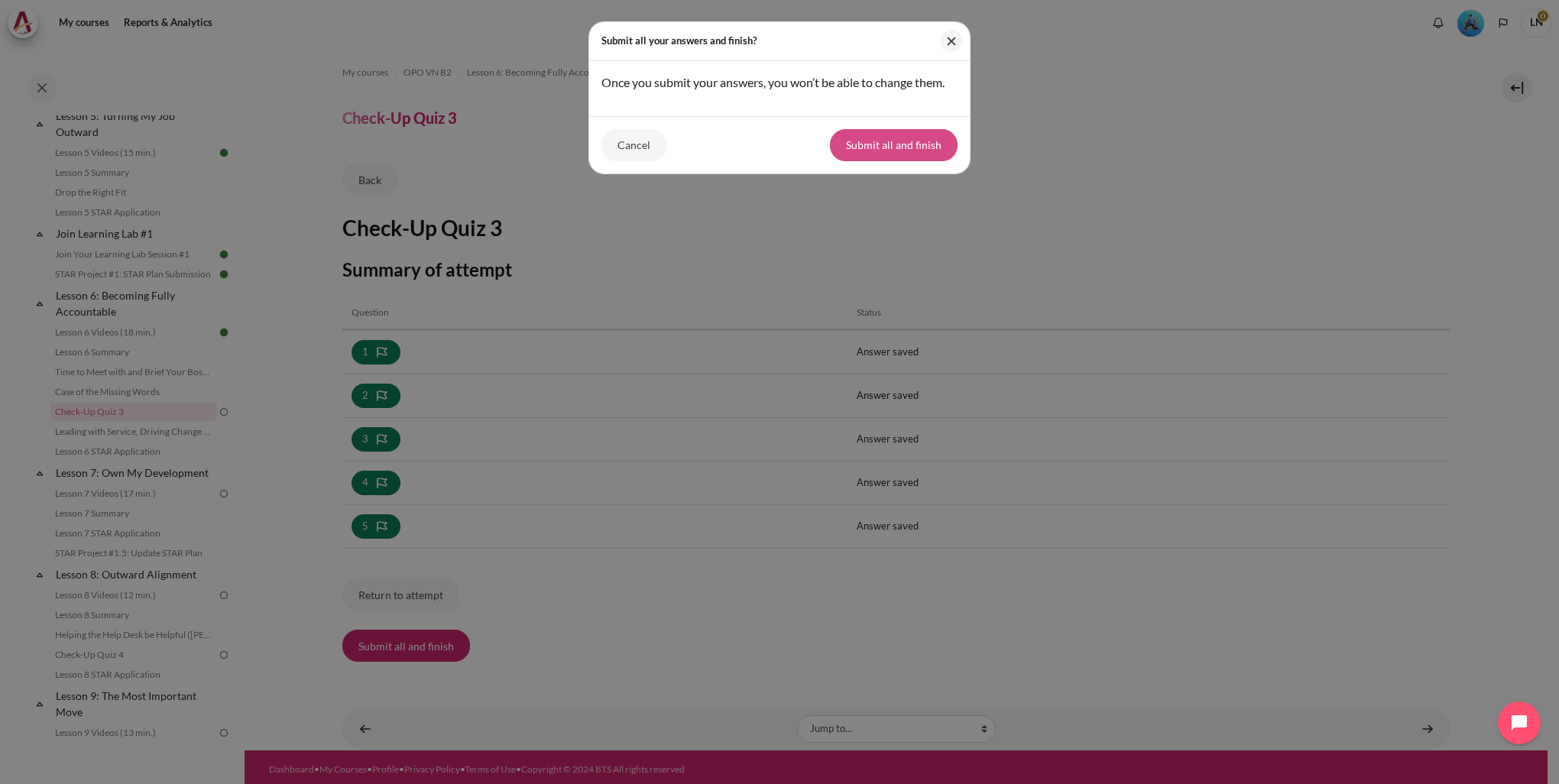
click at [916, 148] on button "Submit all and finish" at bounding box center [894, 145] width 128 height 32
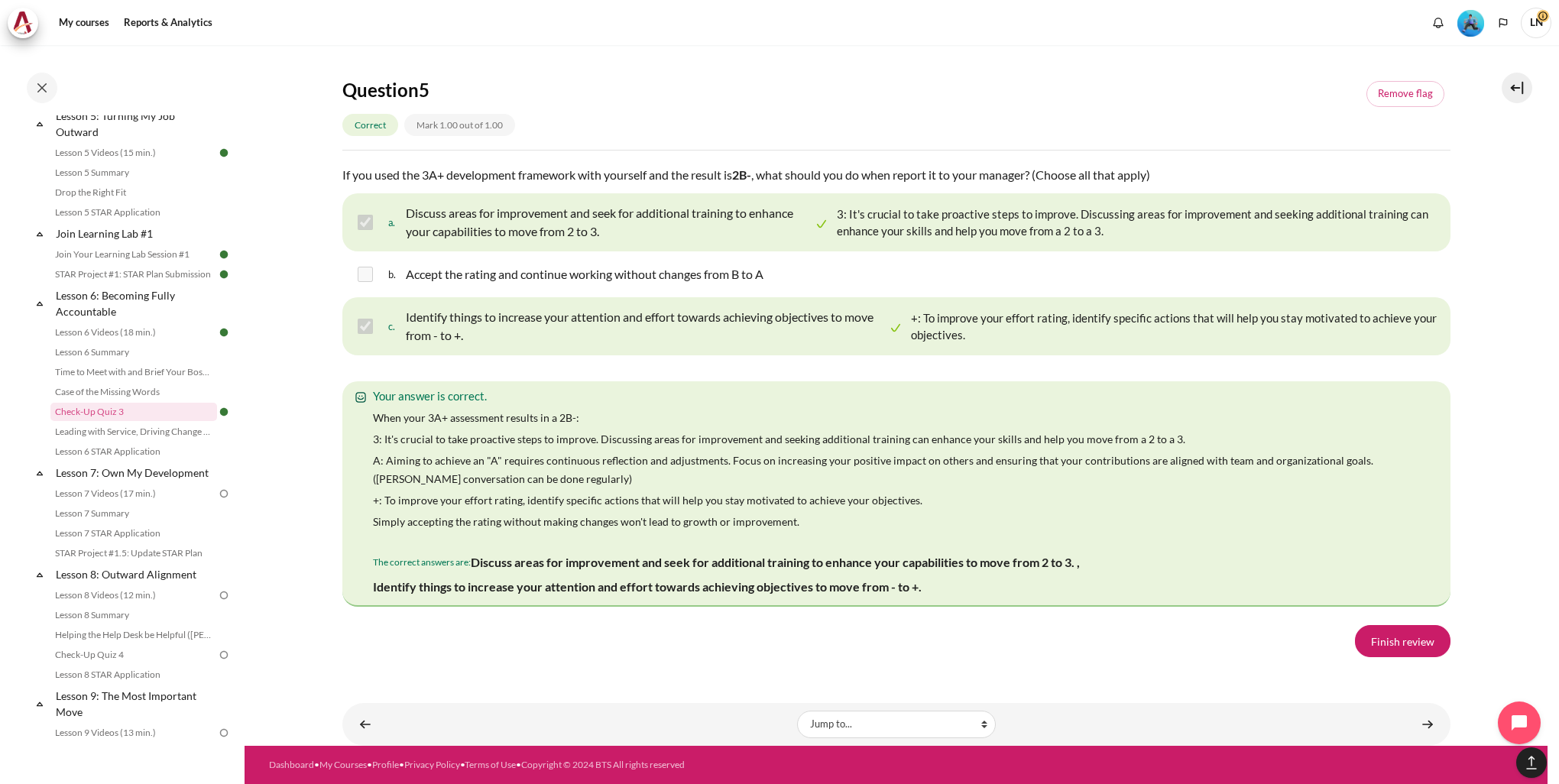
scroll to position [2669, 0]
click at [1403, 646] on link "Finish review" at bounding box center [1403, 641] width 95 height 32
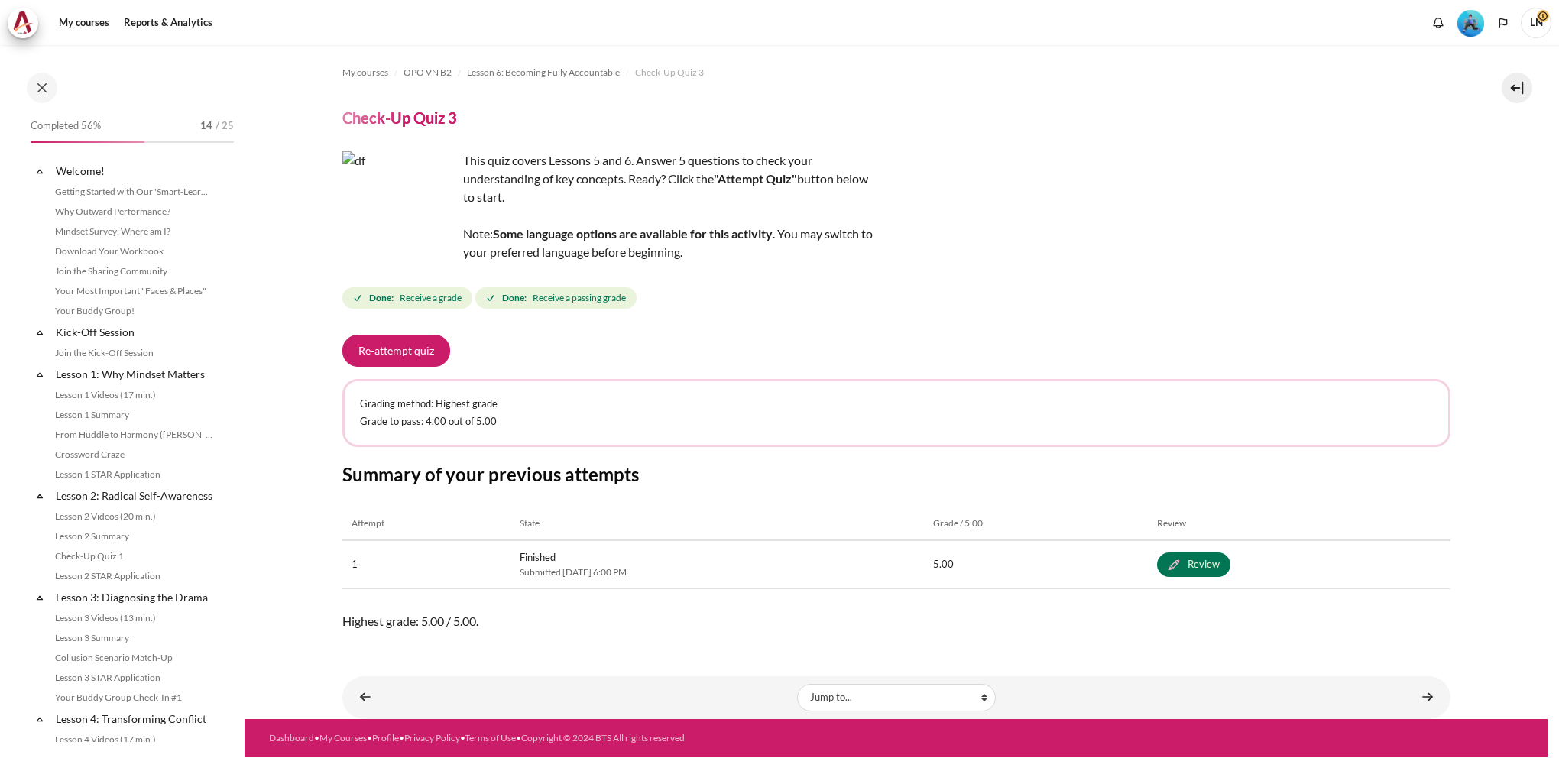
scroll to position [725, 0]
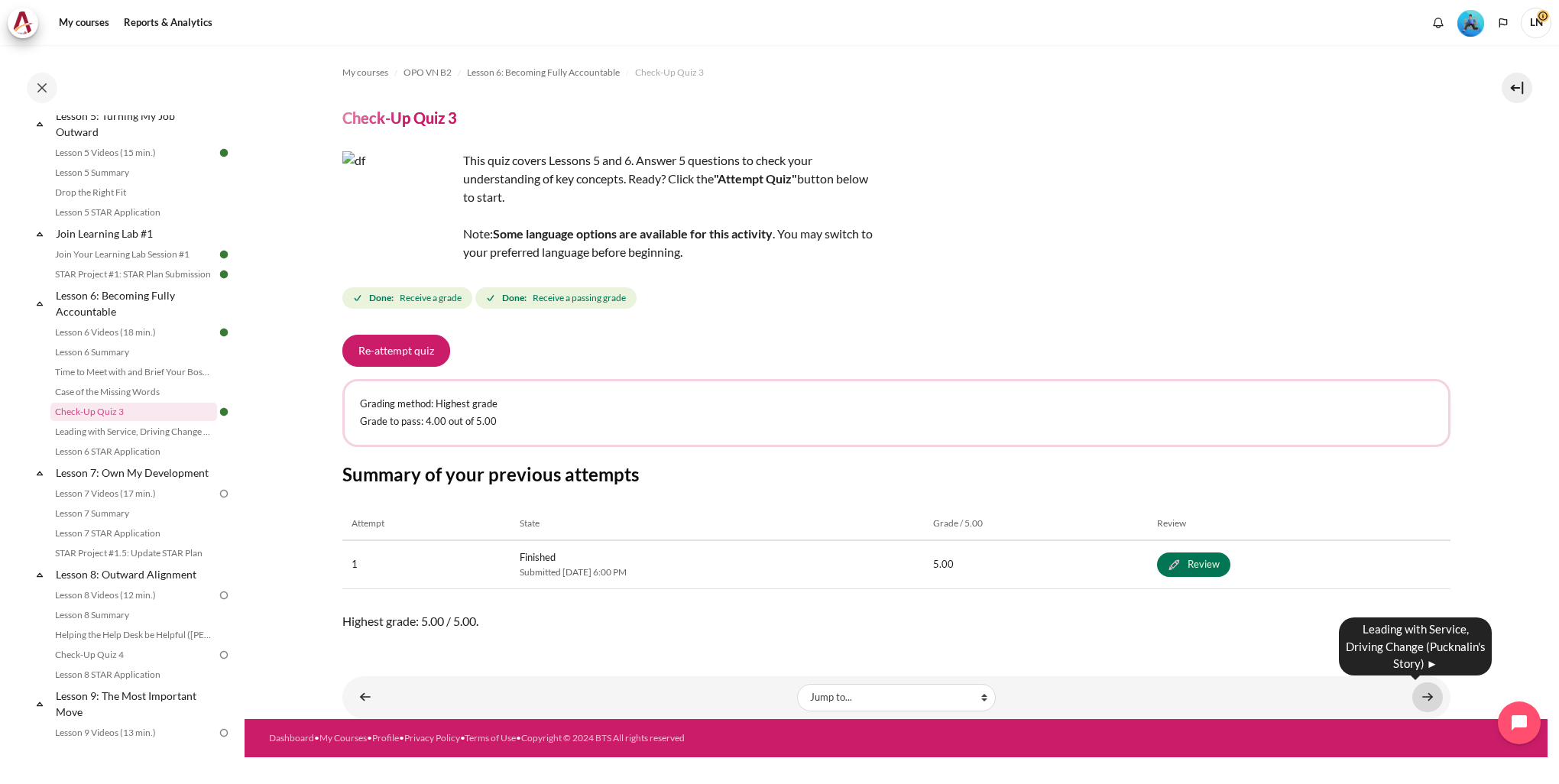
click at [1426, 698] on link "Content" at bounding box center [1427, 697] width 31 height 30
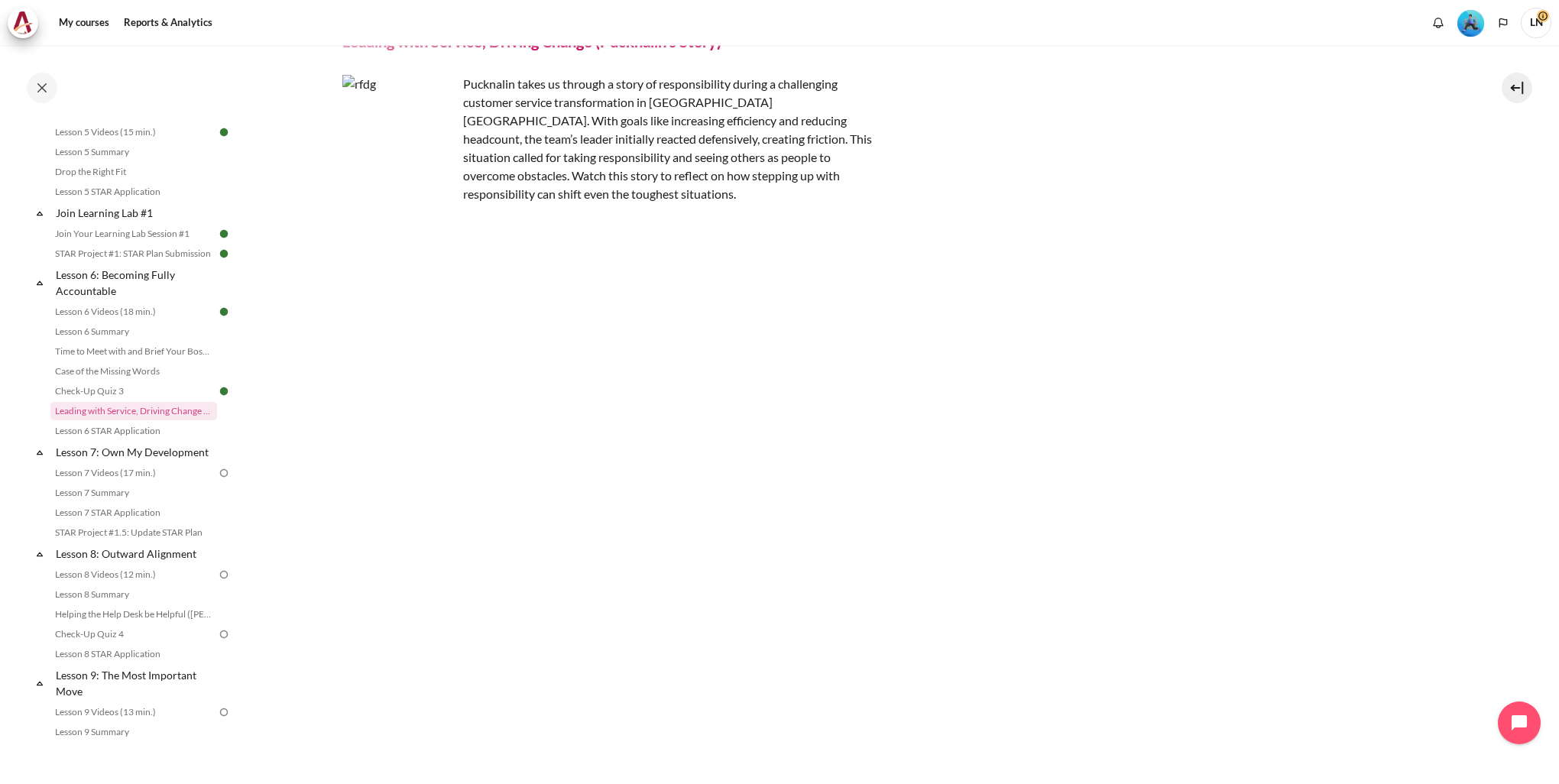
scroll to position [232, 0]
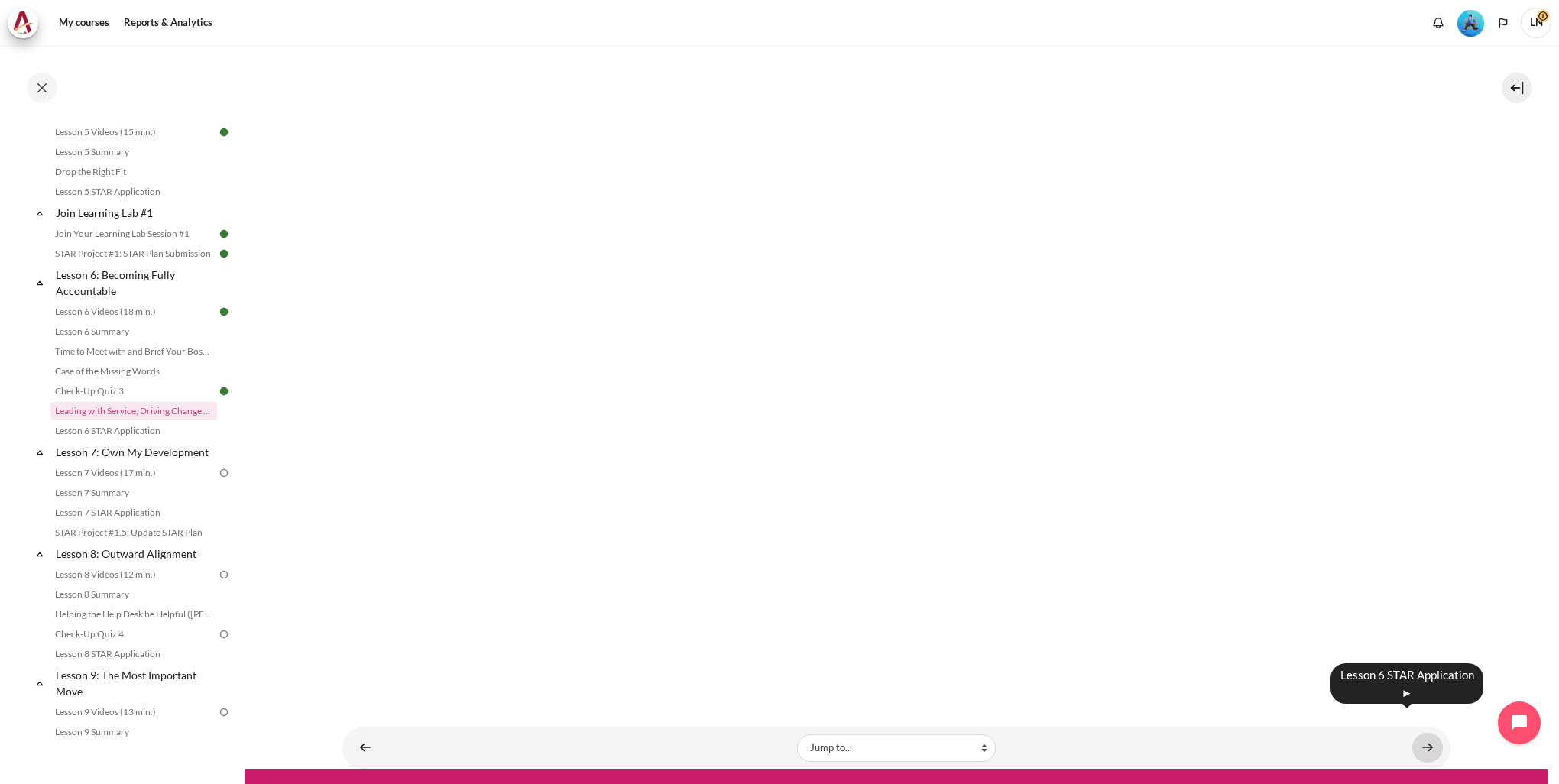
click at [1418, 733] on link "Content" at bounding box center [1427, 748] width 31 height 30
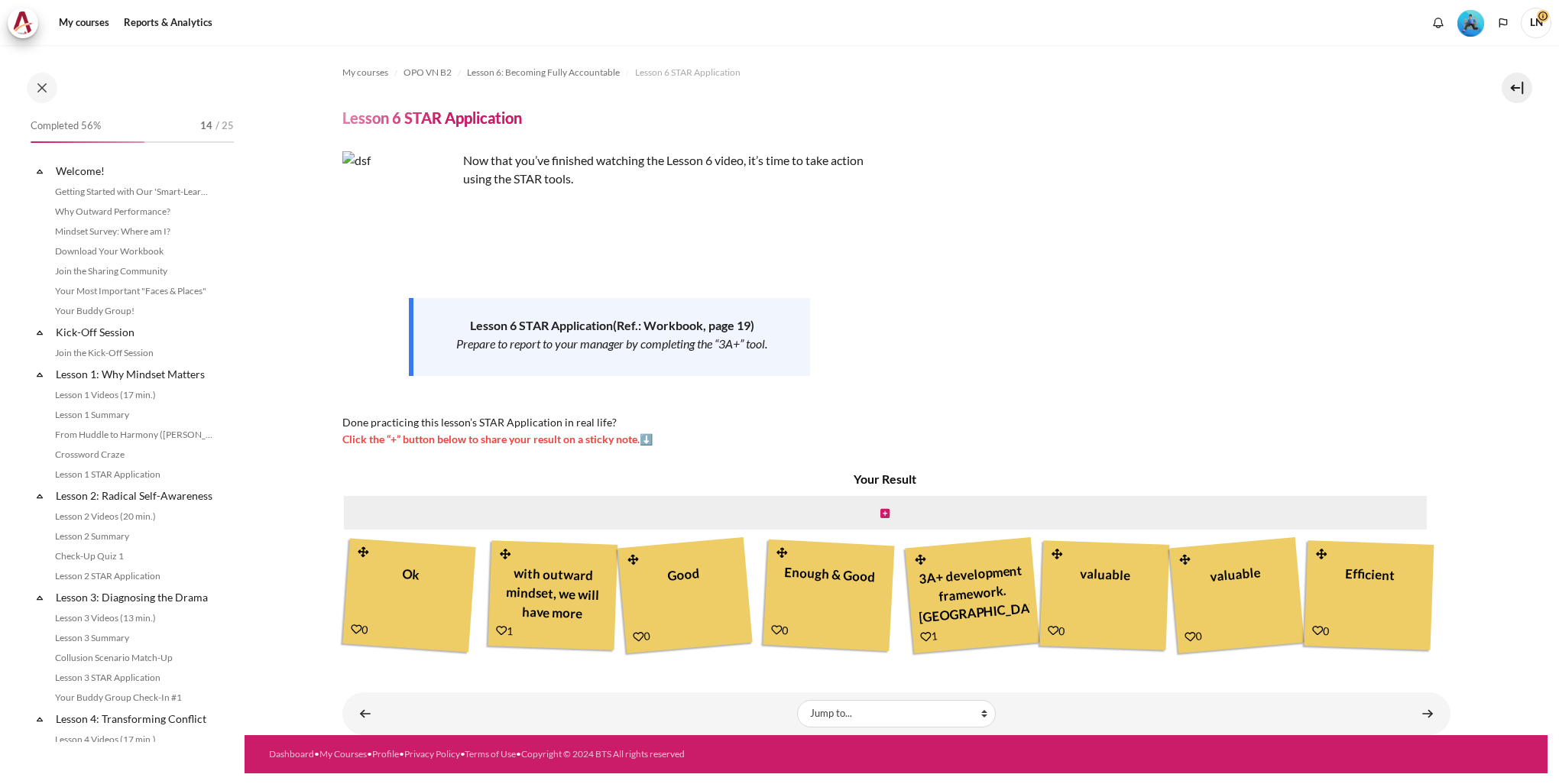
scroll to position [764, 0]
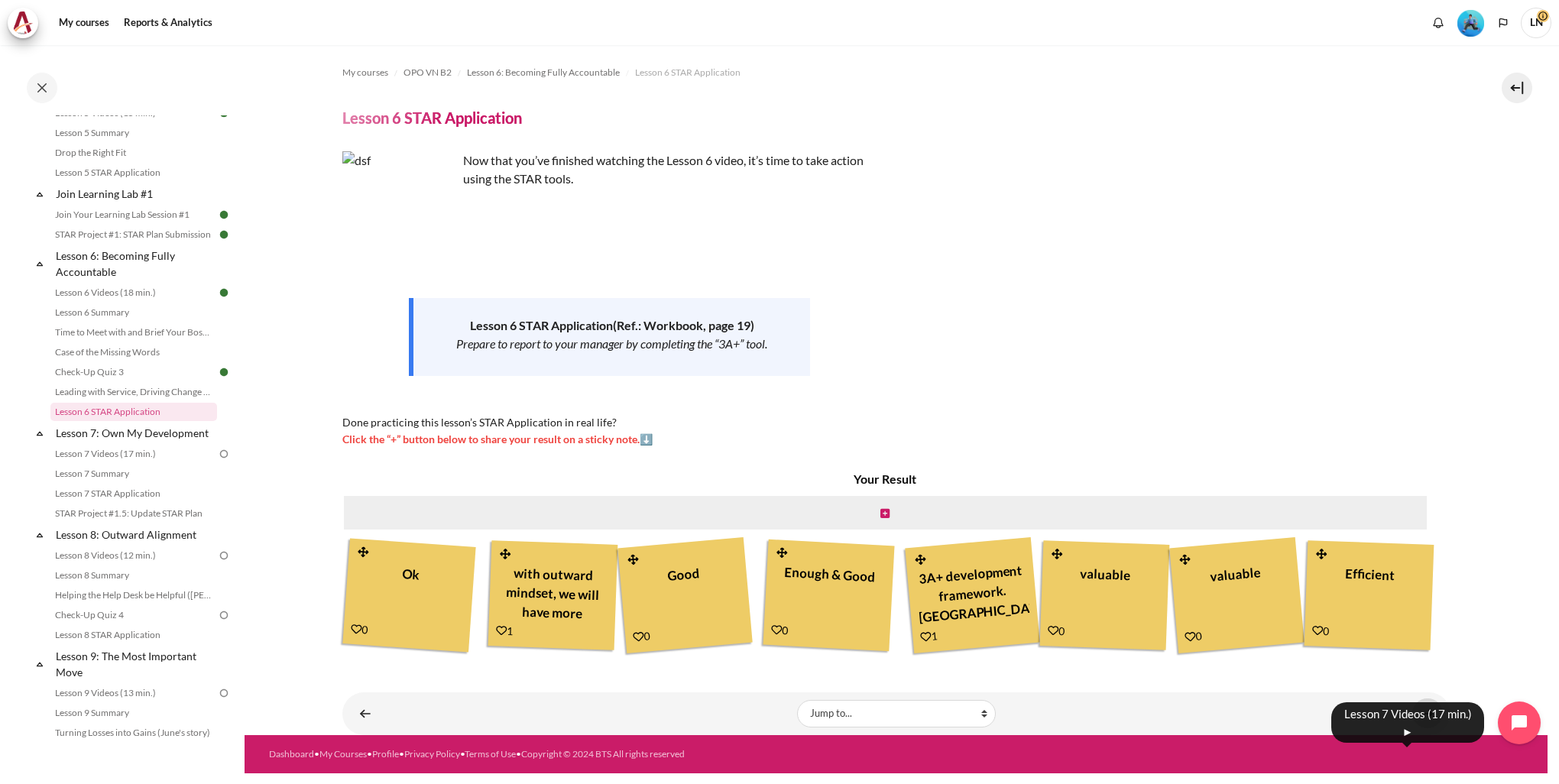
click at [1418, 728] on link "Content" at bounding box center [1427, 713] width 31 height 30
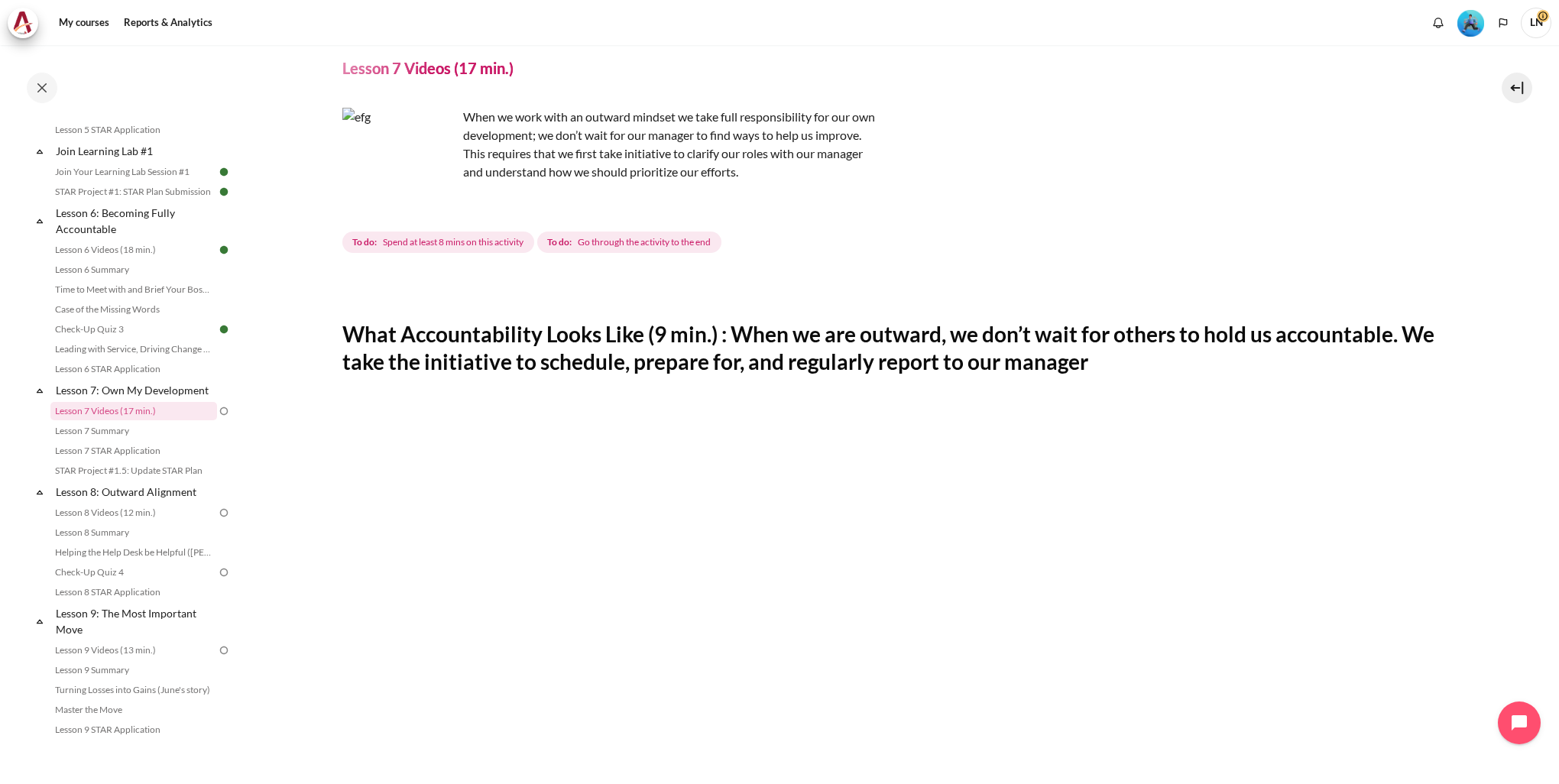
scroll to position [76, 0]
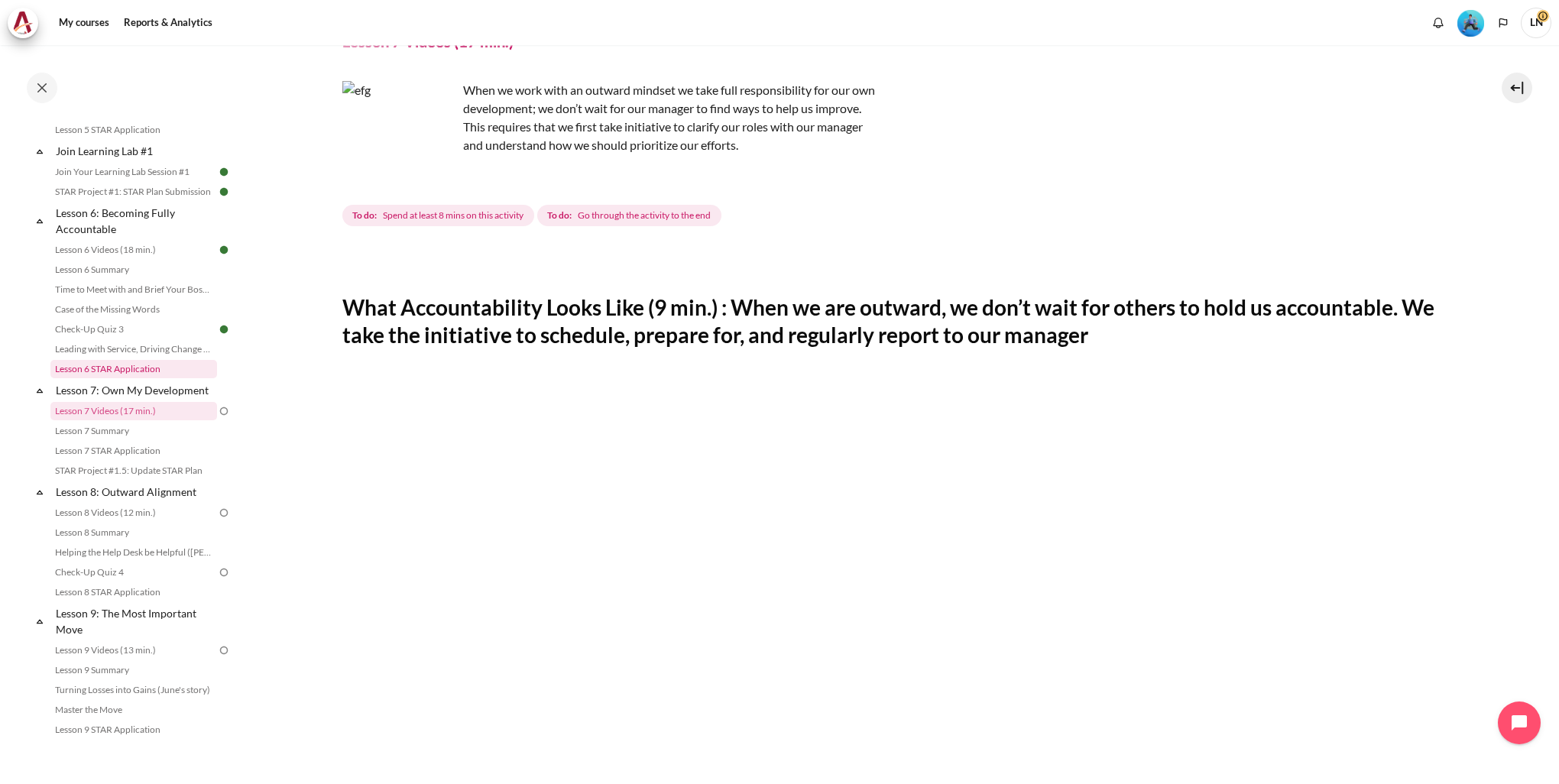
click at [110, 378] on link "Lesson 6 STAR Application" at bounding box center [133, 369] width 166 height 18
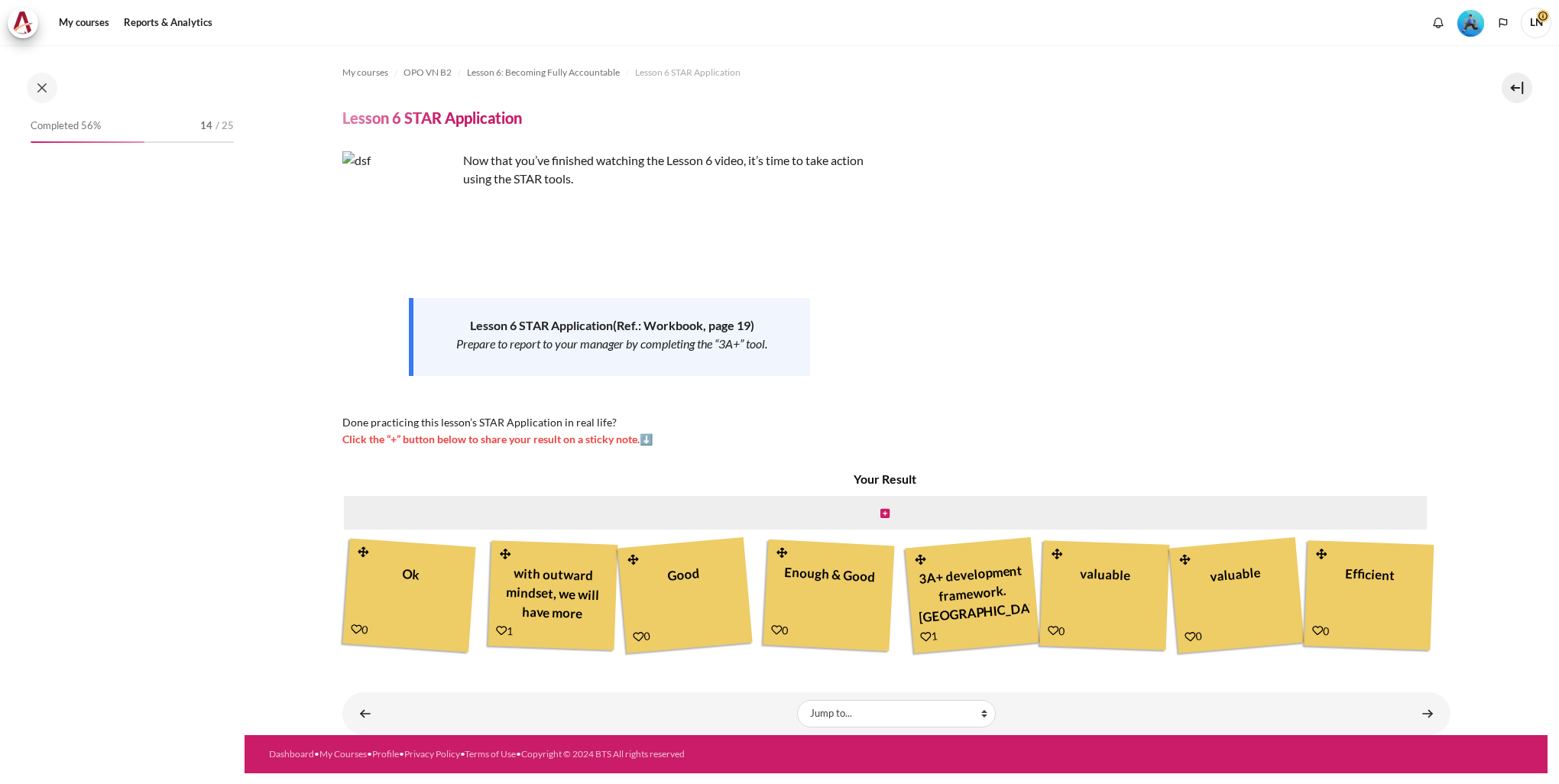
scroll to position [764, 0]
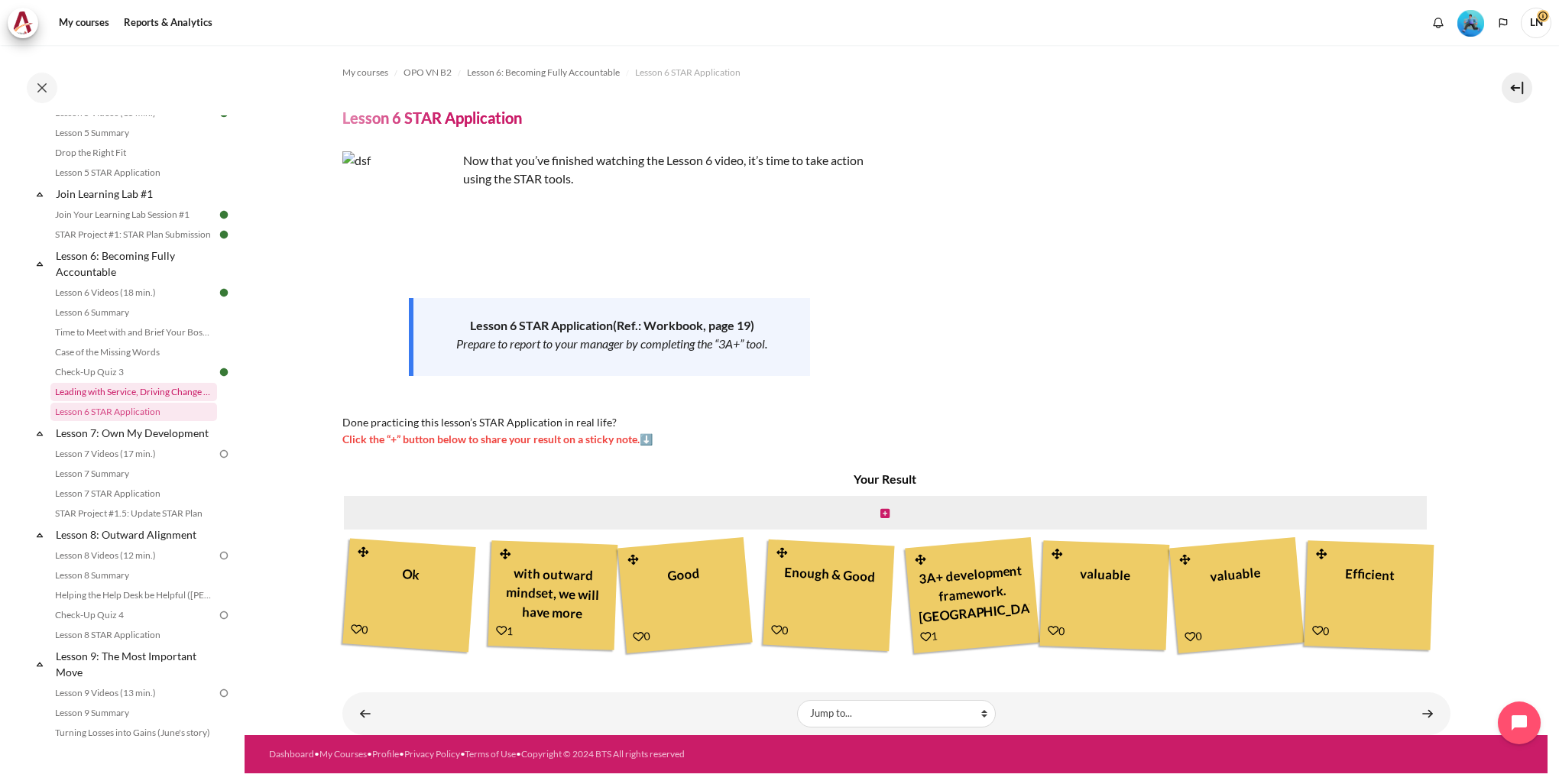
click at [121, 401] on link "Leading with Service, Driving Change (Pucknalin's Story)" at bounding box center [133, 392] width 166 height 18
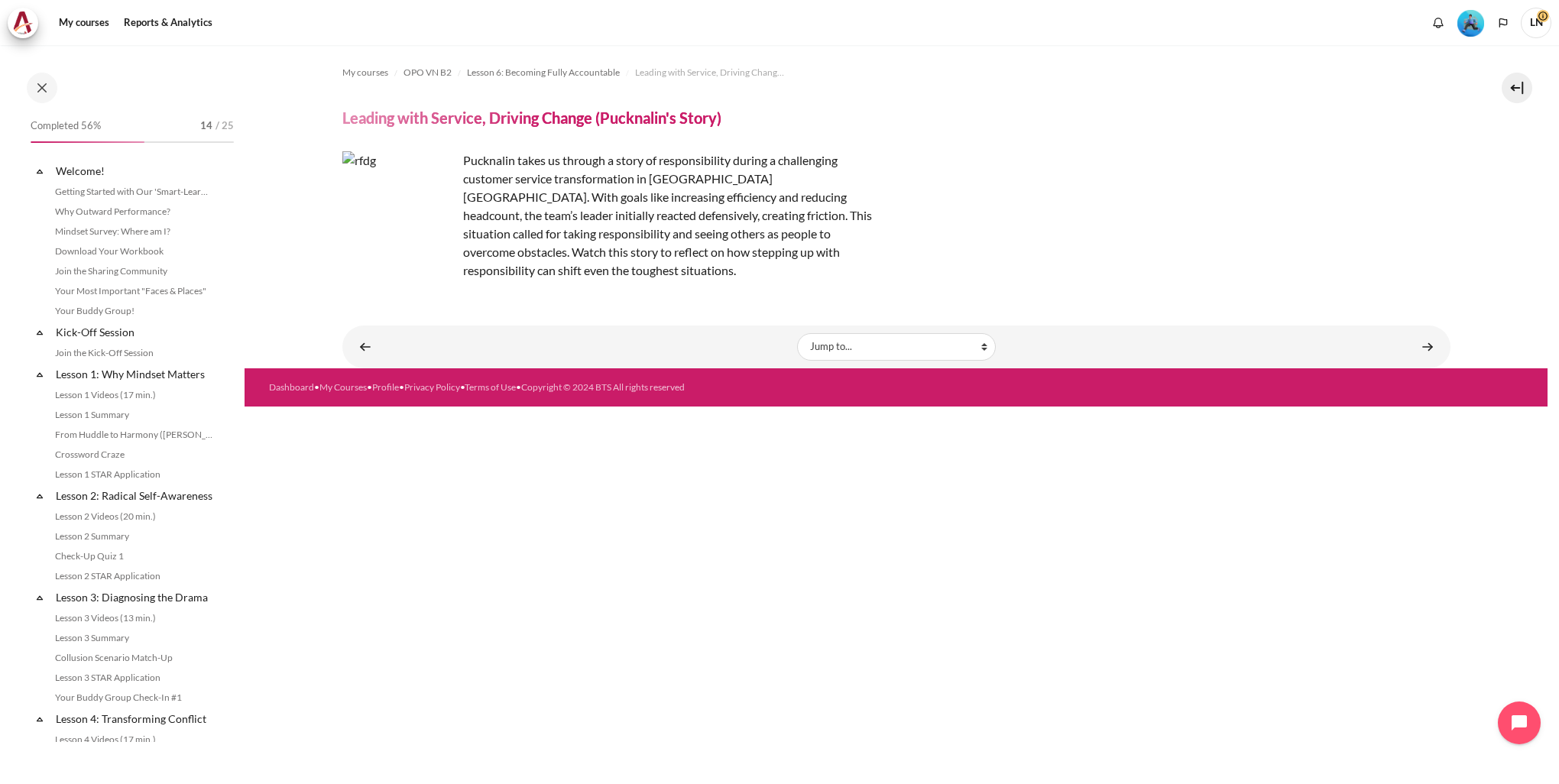
scroll to position [745, 0]
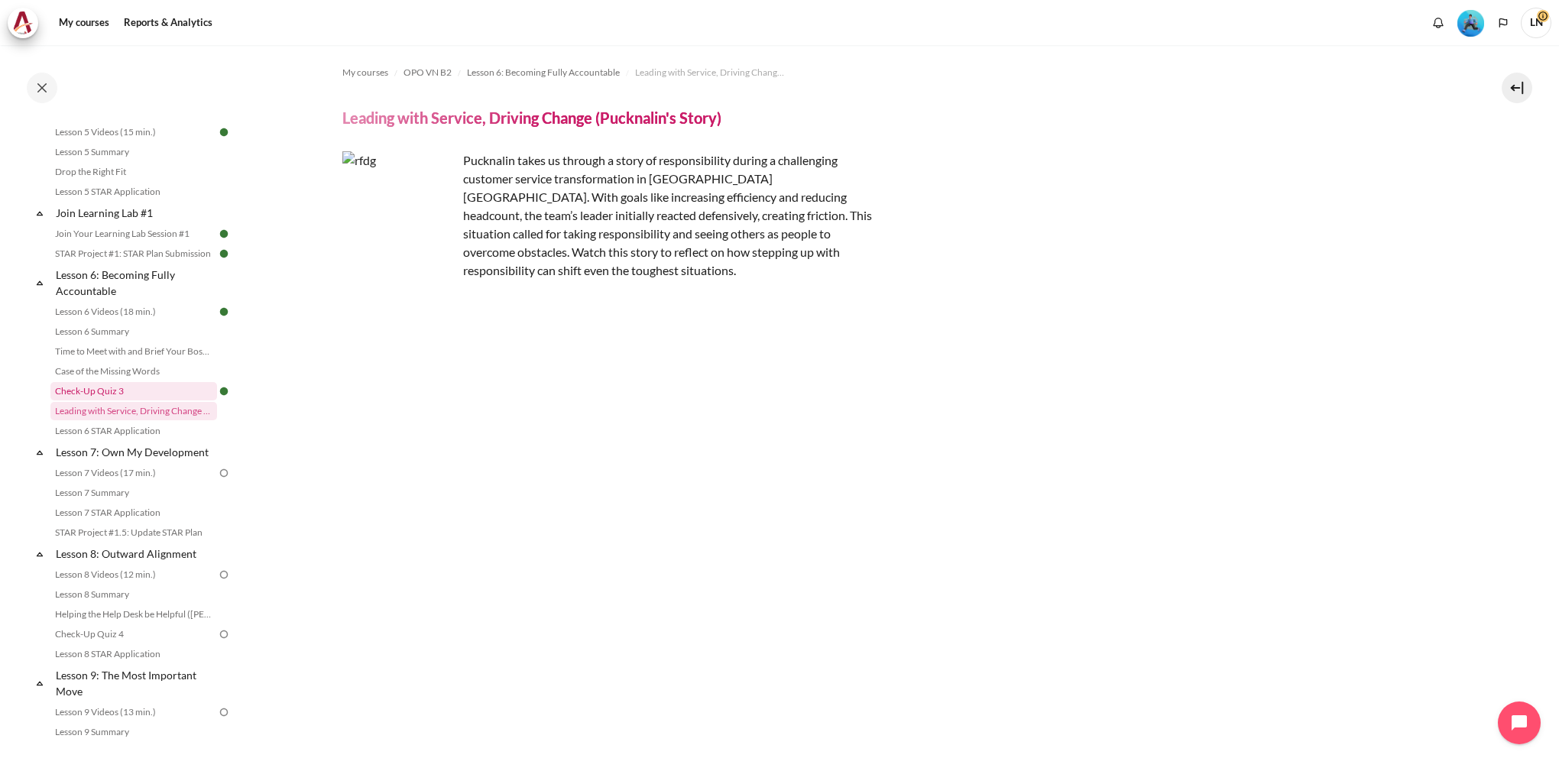
click at [110, 400] on link "Check-Up Quiz 3" at bounding box center [133, 391] width 166 height 18
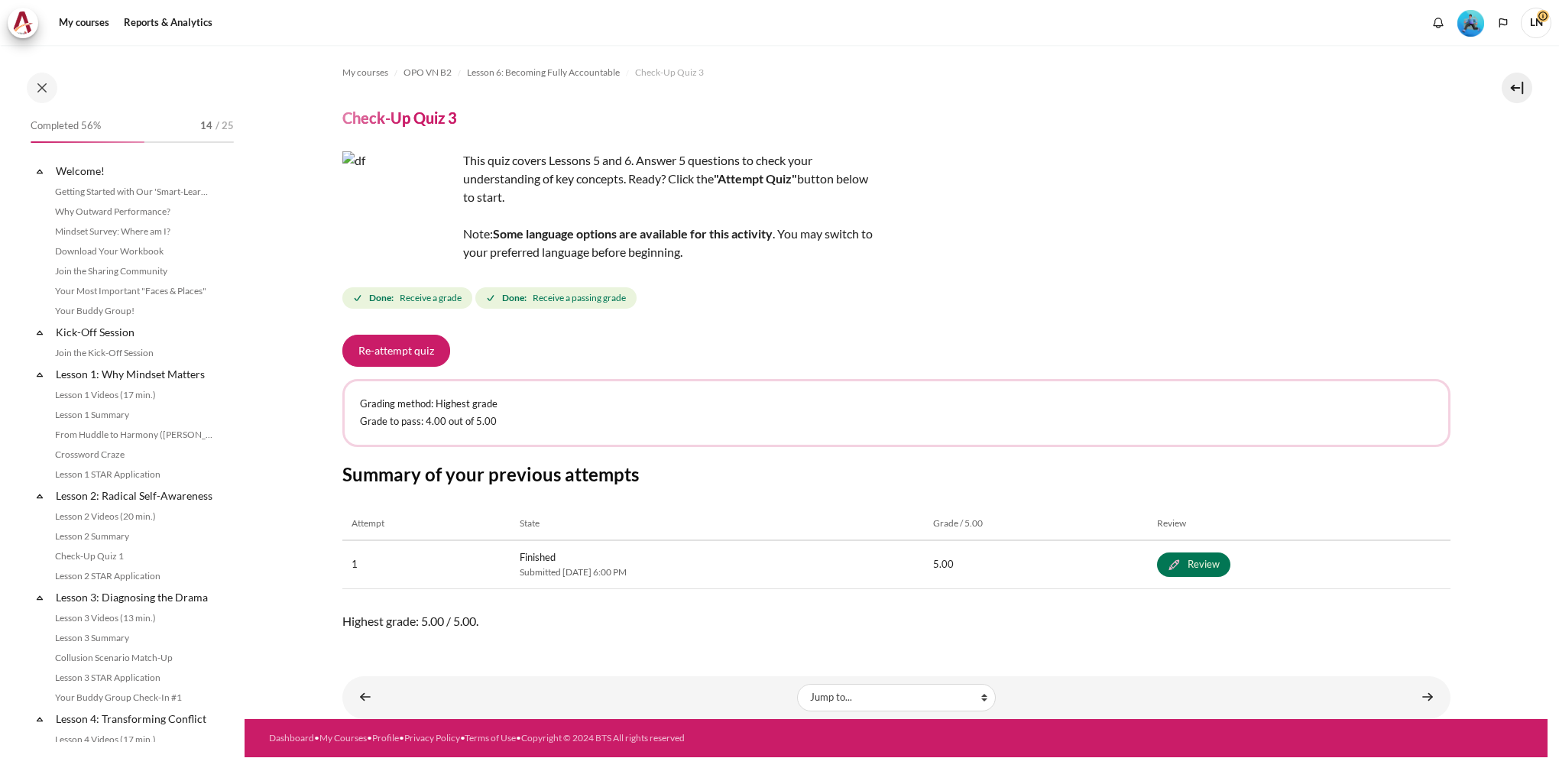
scroll to position [725, 0]
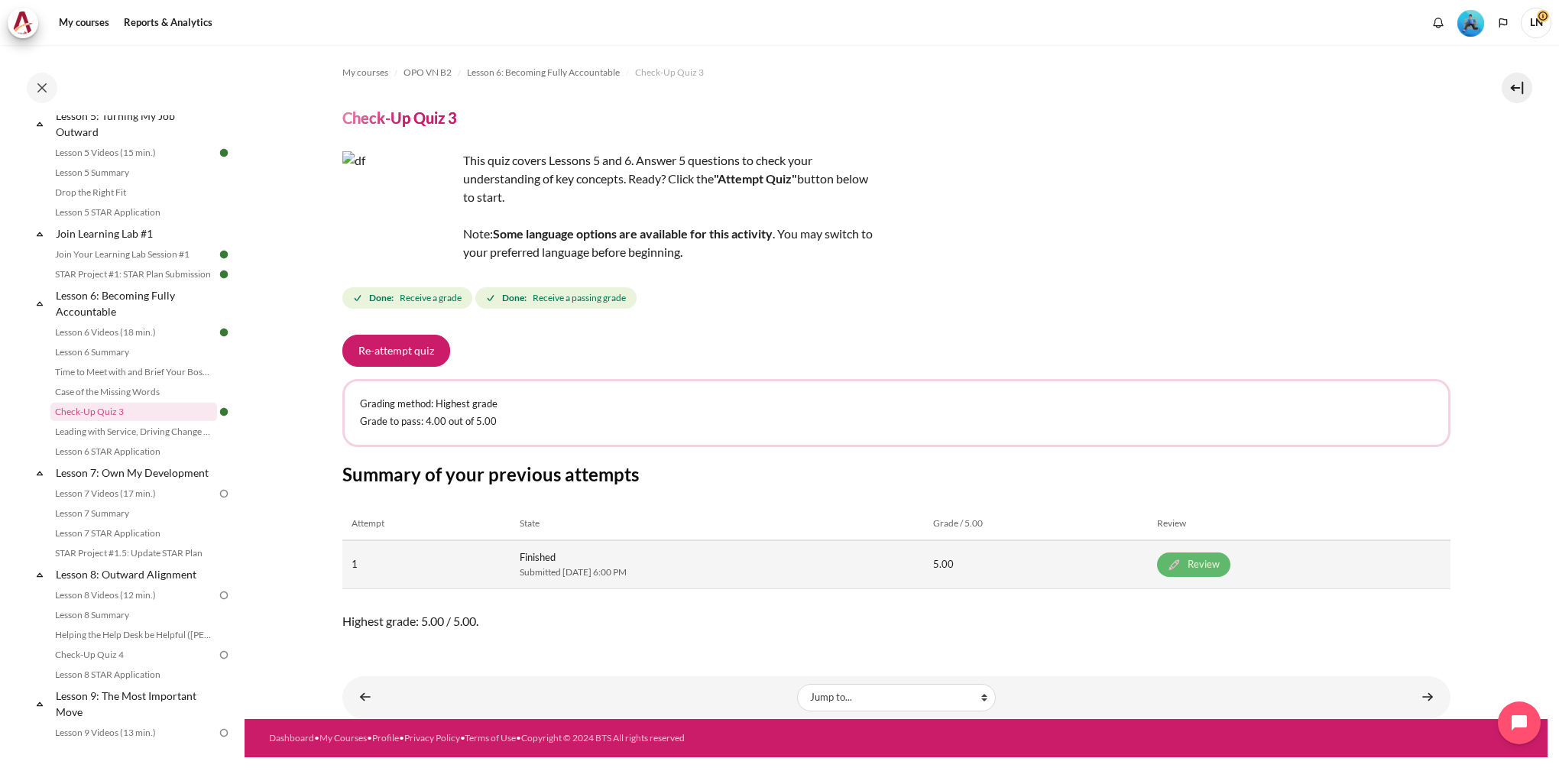
click at [1230, 567] on link "Review" at bounding box center [1194, 564] width 74 height 24
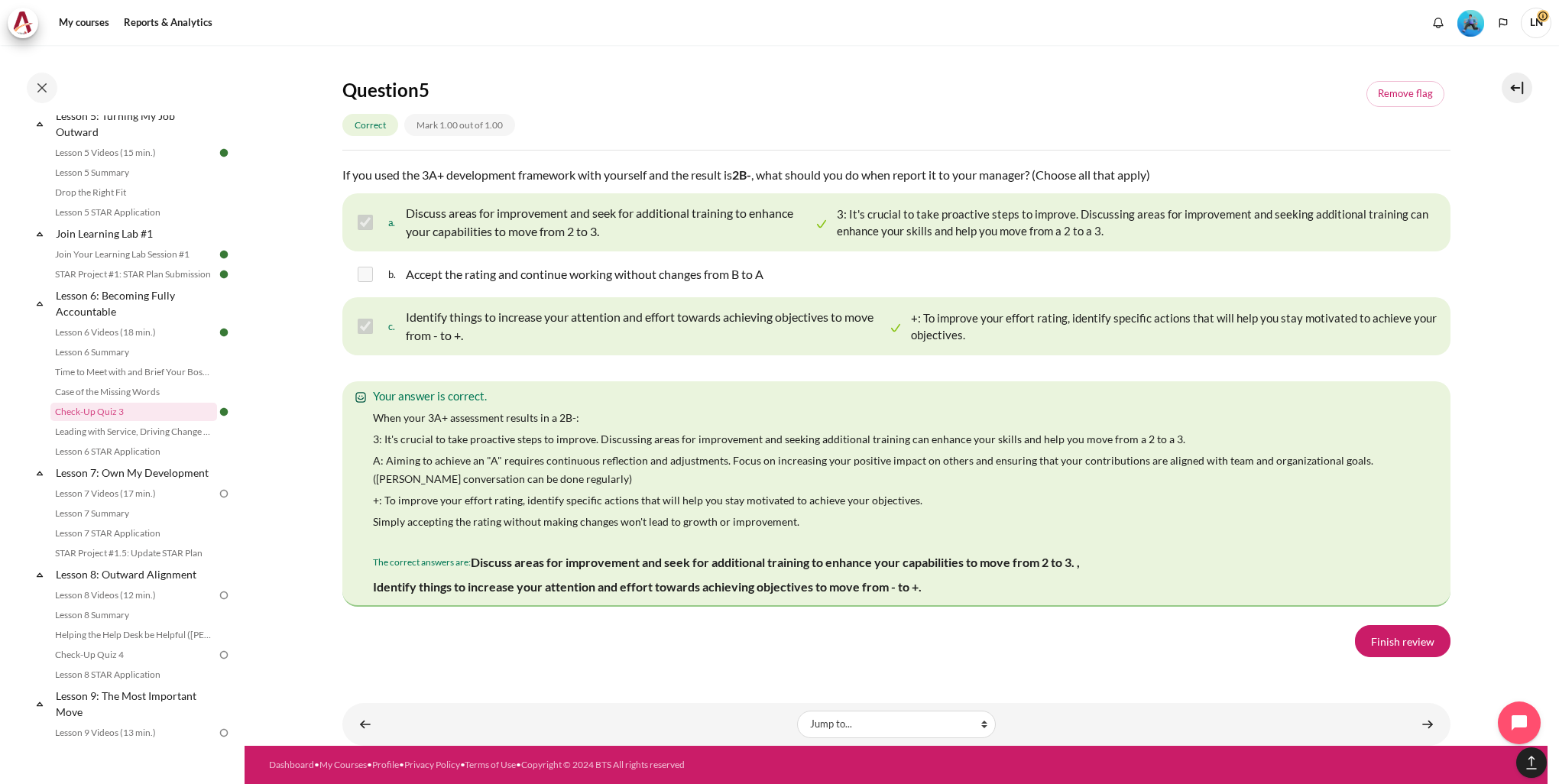
scroll to position [2669, 0]
click at [138, 461] on link "Lesson 6 STAR Application" at bounding box center [133, 451] width 166 height 18
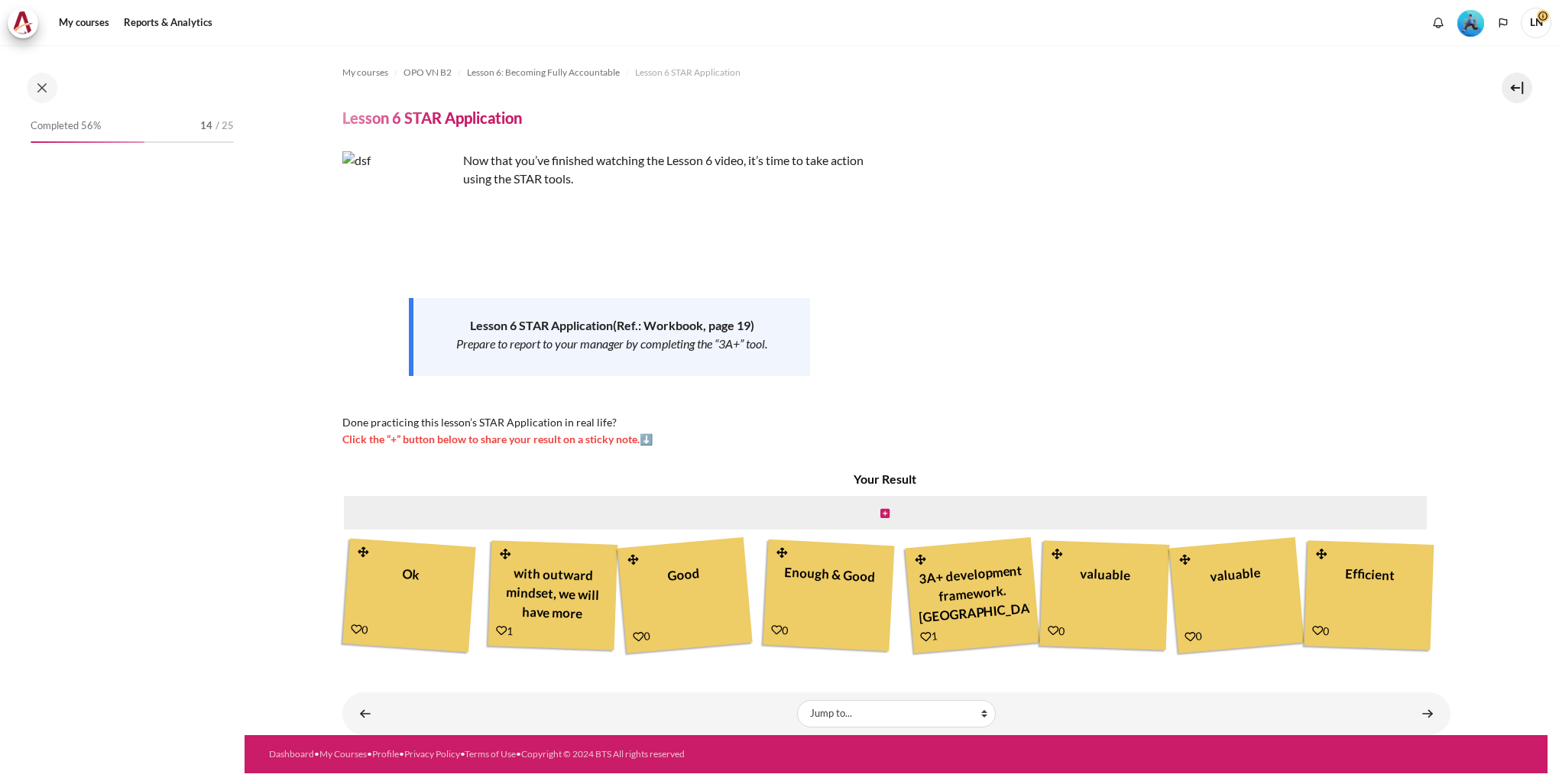
scroll to position [764, 0]
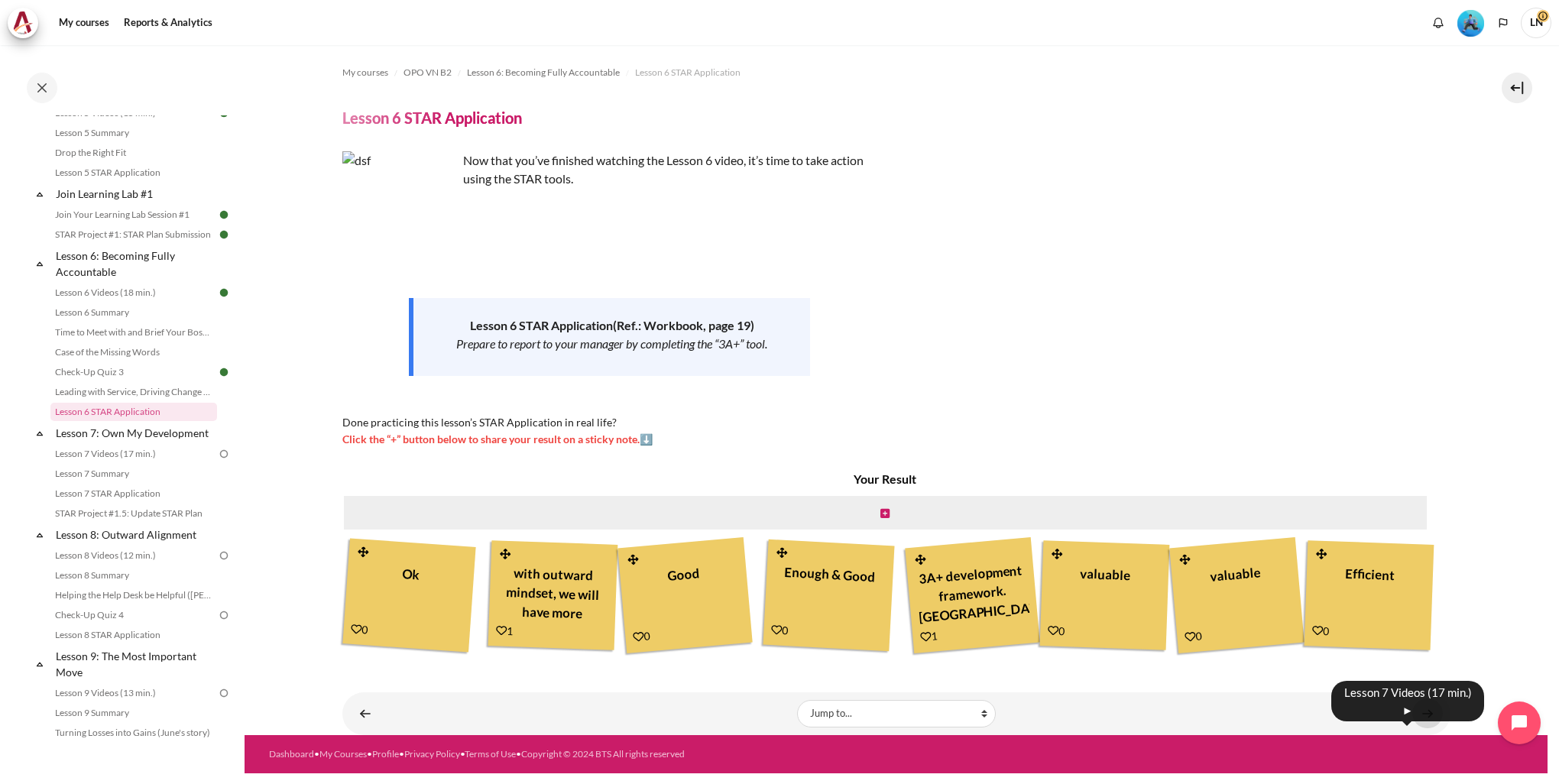
click at [1423, 728] on link "Content" at bounding box center [1427, 713] width 31 height 30
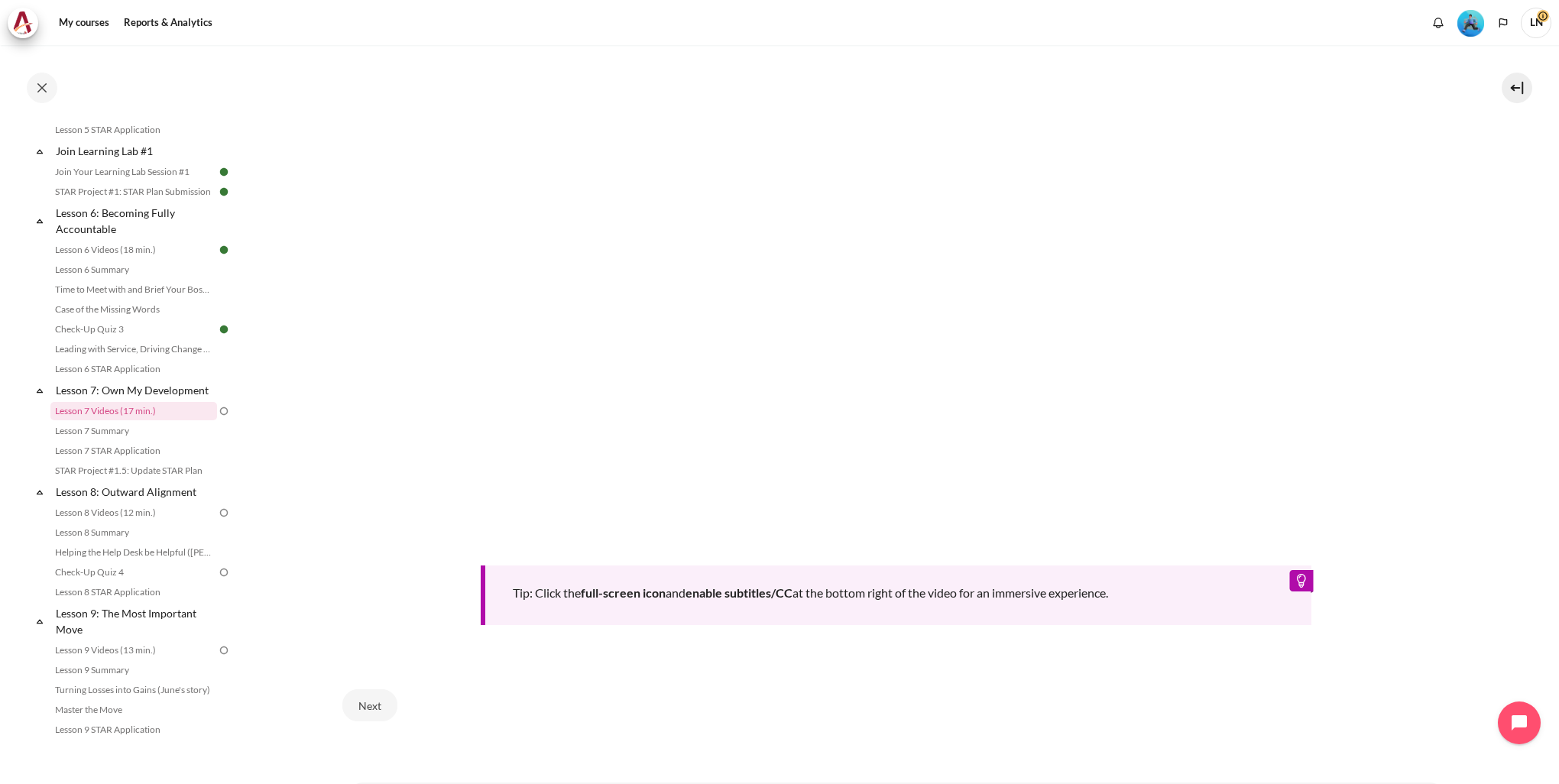
scroll to position [611, 0]
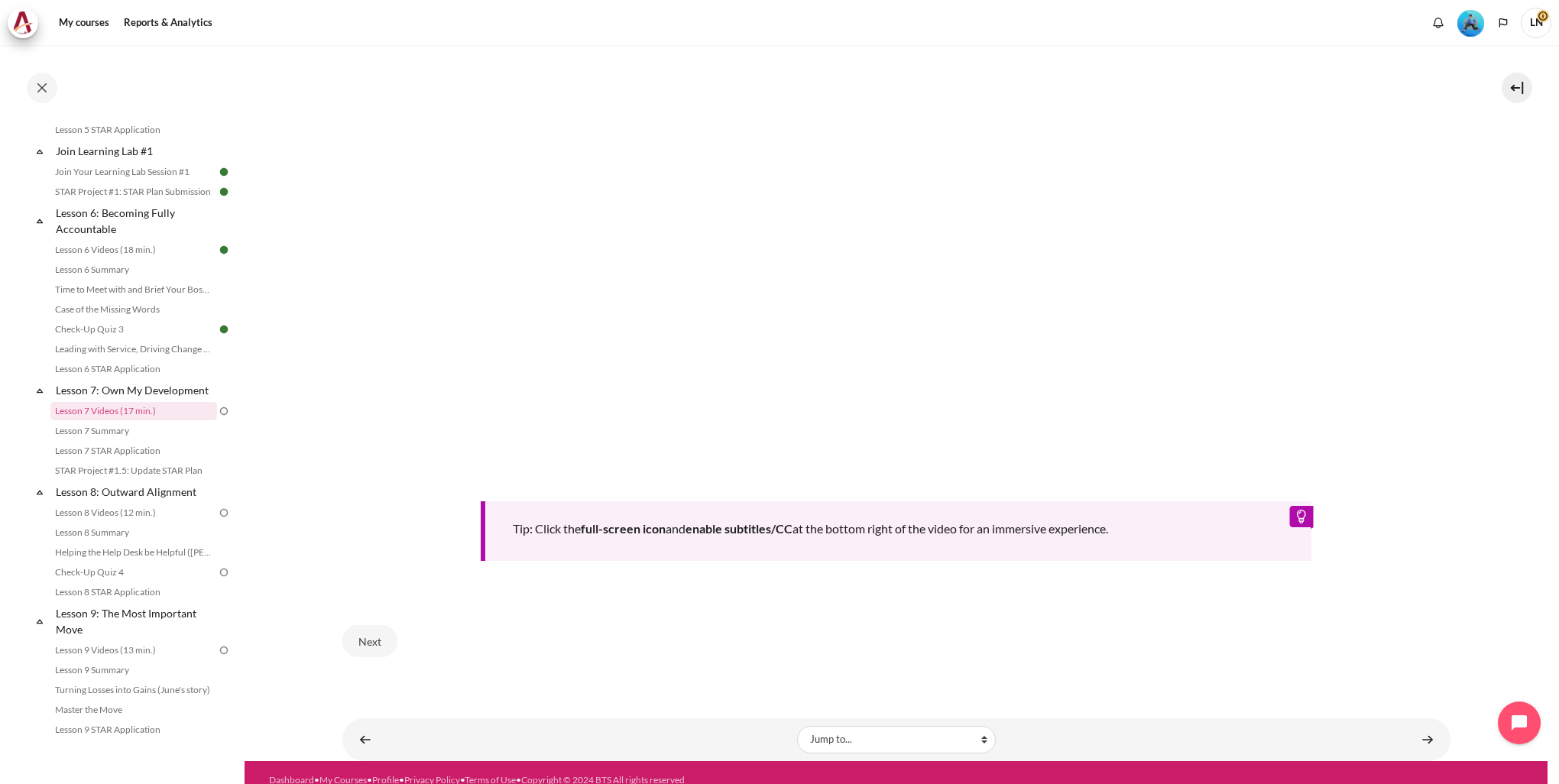
click at [367, 542] on div "Tip: Click the full-screen icon and enable subtitles/CC at the bottom right of …" at bounding box center [895, 201] width 1108 height 720
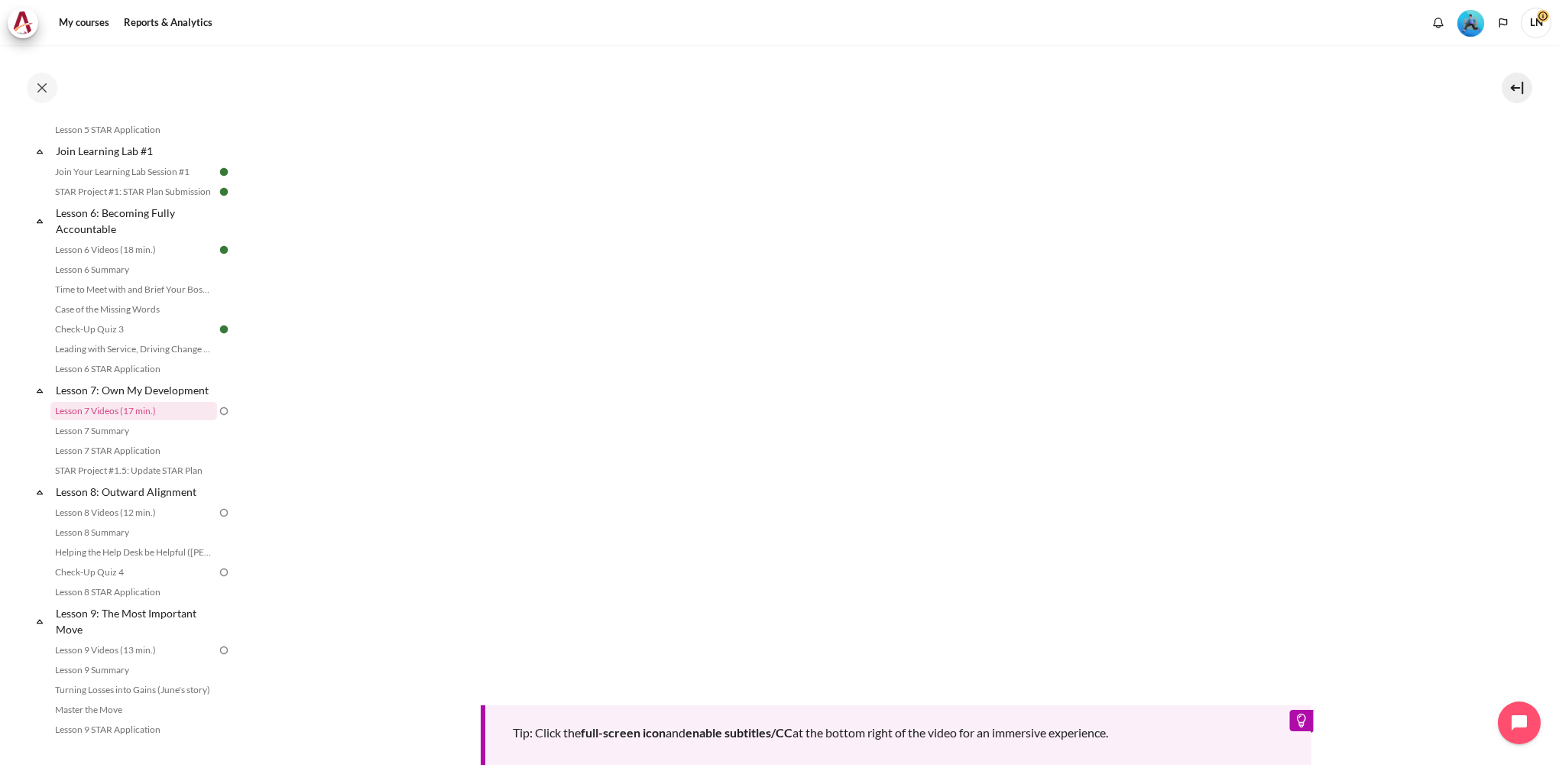
scroll to position [382, 0]
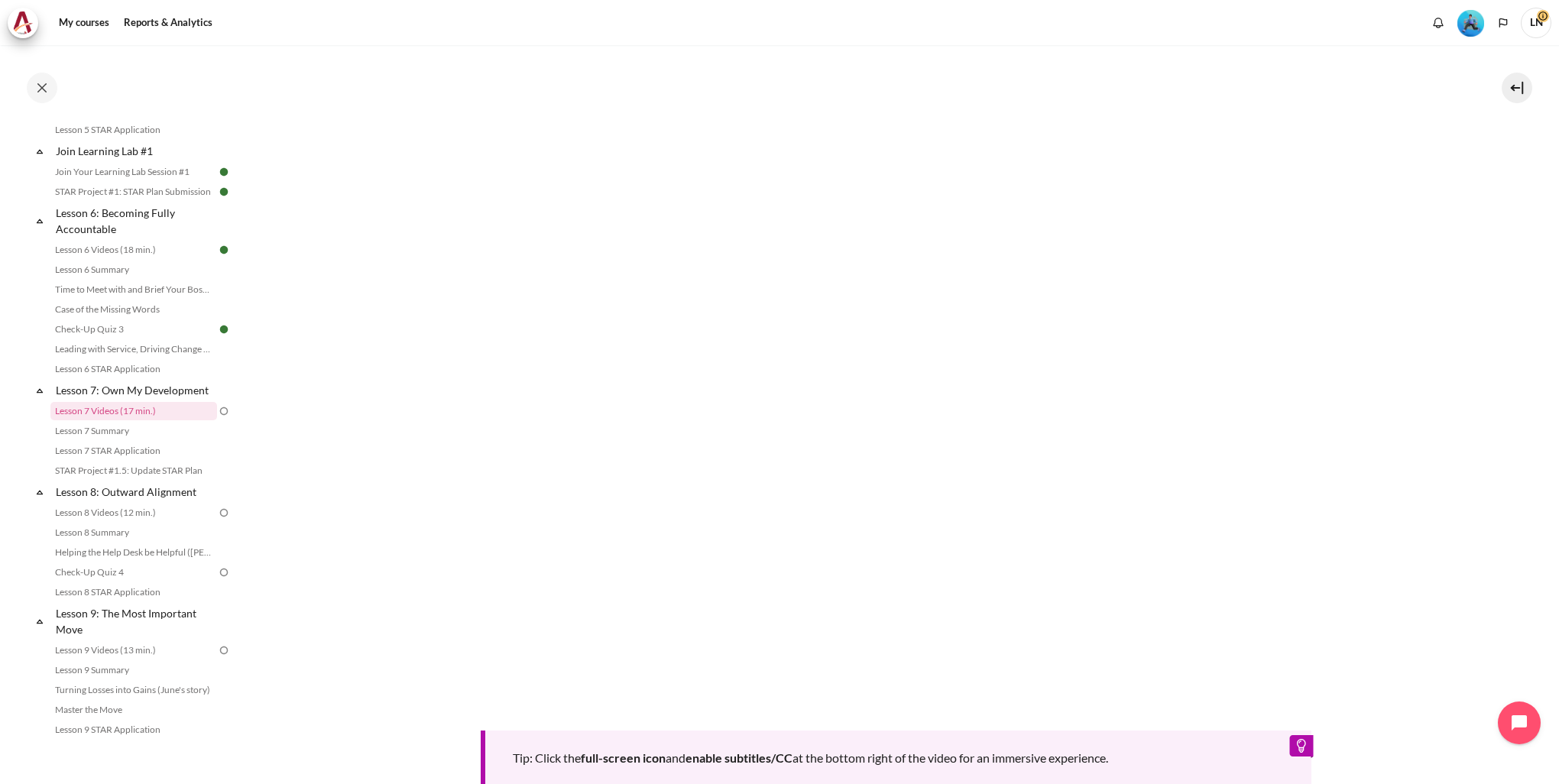
click at [1241, 716] on div "Tip: Click the full-screen icon and enable subtitles/CC at the bottom right of …" at bounding box center [895, 430] width 1108 height 720
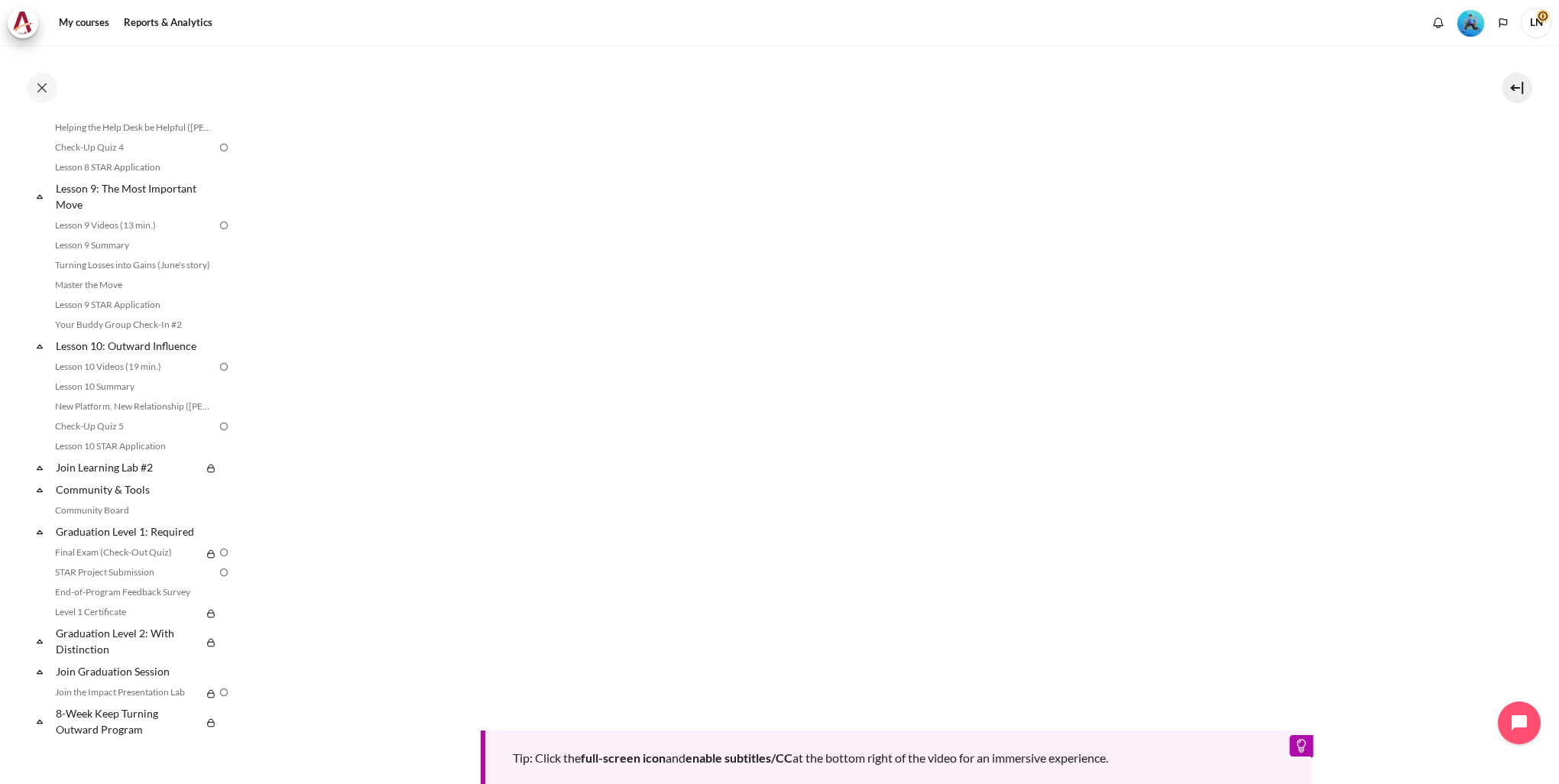
scroll to position [1250, 0]
